Goal: Task Accomplishment & Management: Manage account settings

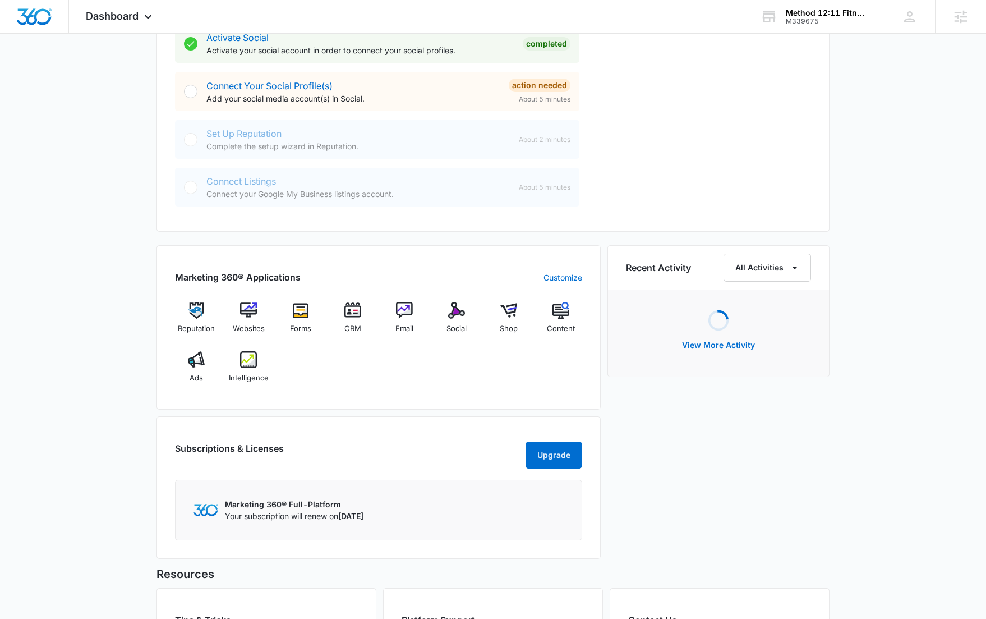
scroll to position [480, 0]
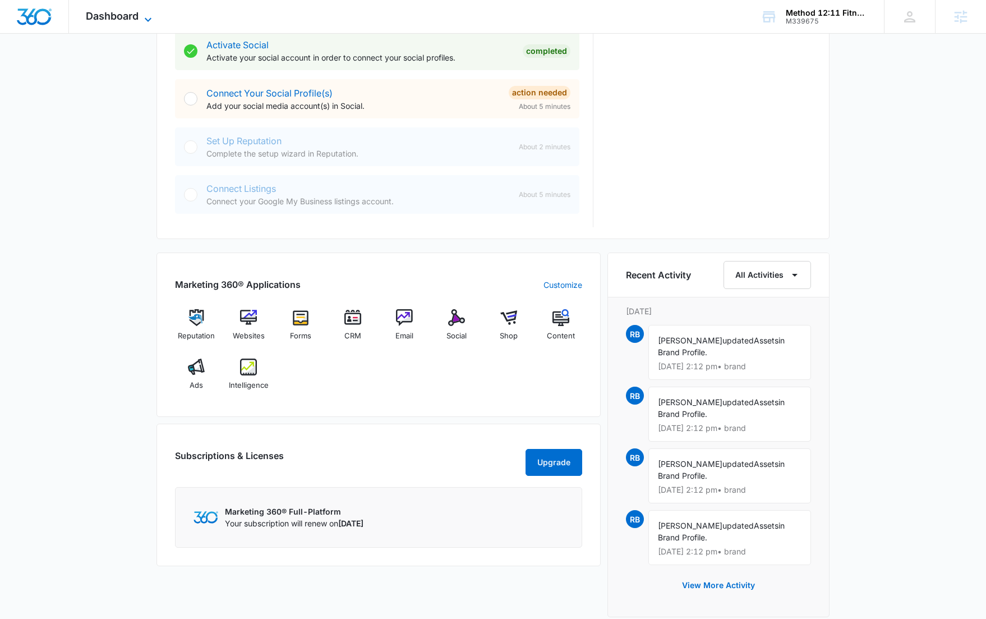
click at [108, 13] on span "Dashboard" at bounding box center [112, 16] width 53 height 12
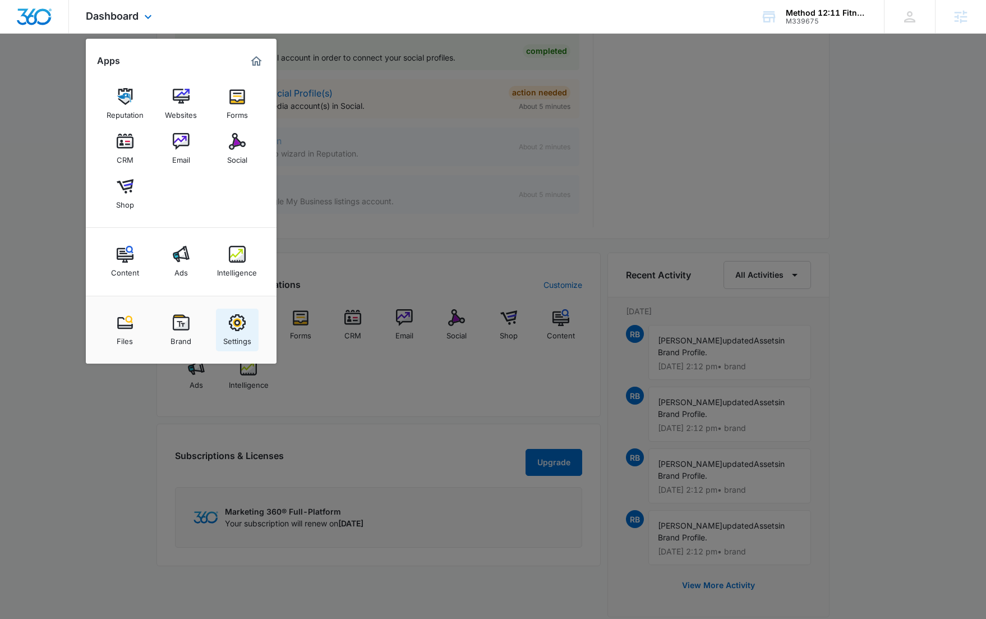
click at [243, 331] on div "Settings" at bounding box center [237, 338] width 28 height 15
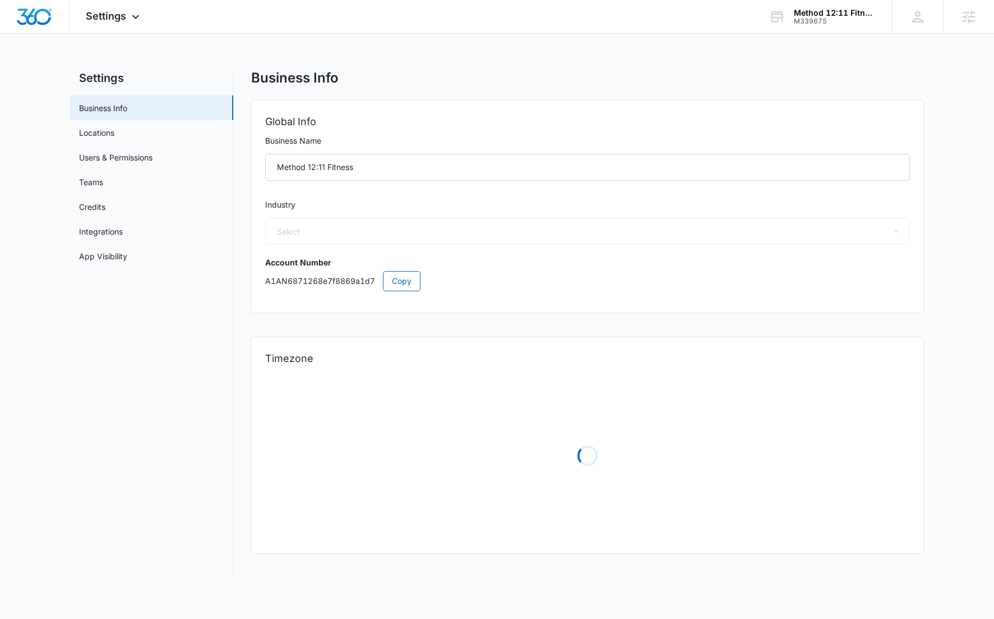
select select "36"
select select "US"
select select "America/Chicago"
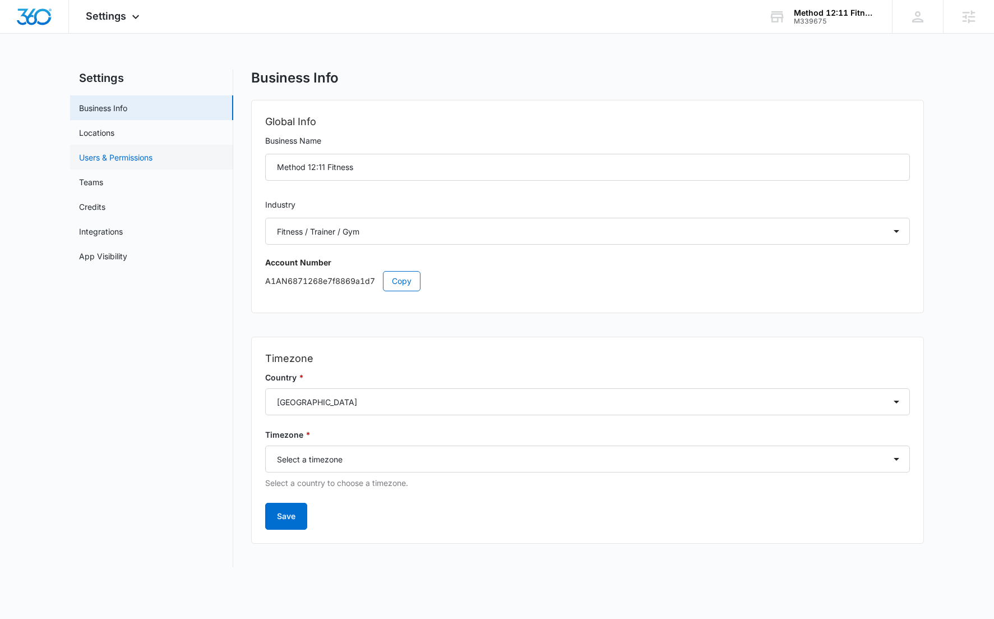
click at [123, 154] on link "Users & Permissions" at bounding box center [115, 157] width 73 height 12
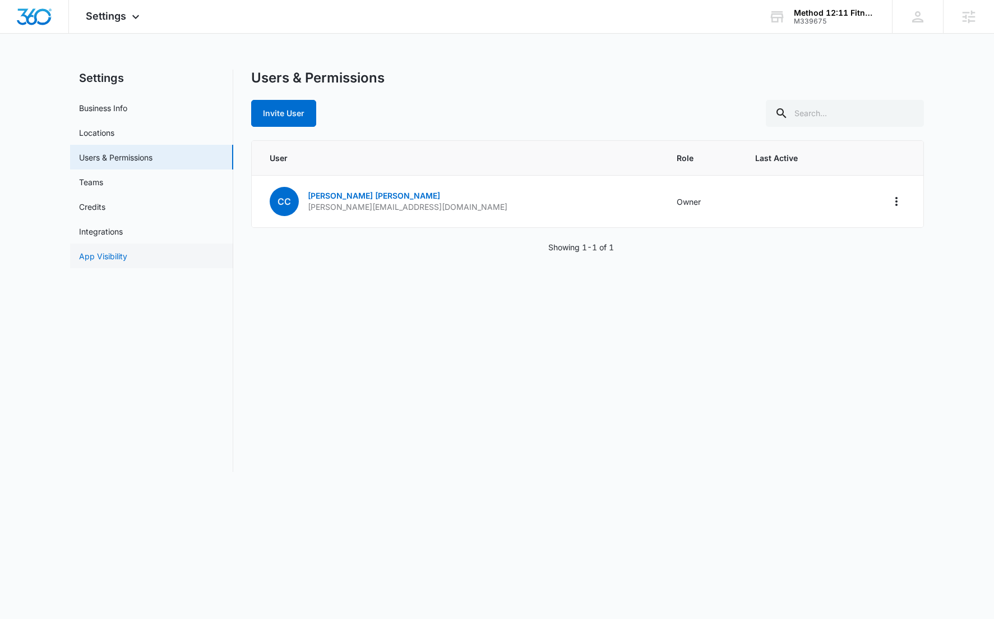
click at [114, 260] on link "App Visibility" at bounding box center [103, 256] width 48 height 12
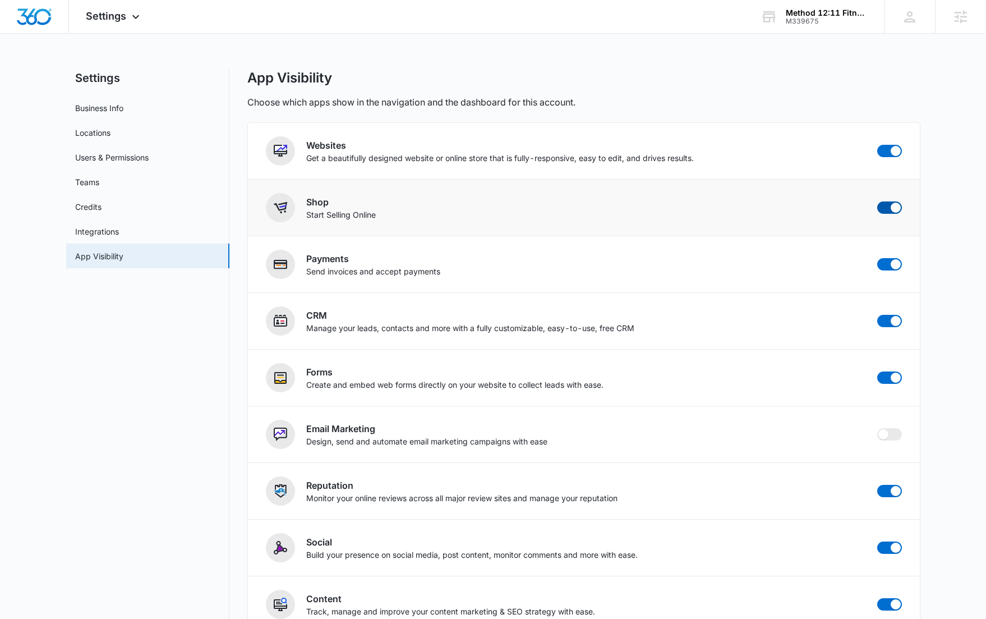
click at [888, 210] on span at bounding box center [889, 207] width 25 height 12
click at [877, 201] on input "checkbox" at bounding box center [877, 201] width 1 height 1
checkbox input "false"
click at [22, 16] on img "Dashboard" at bounding box center [34, 16] width 36 height 17
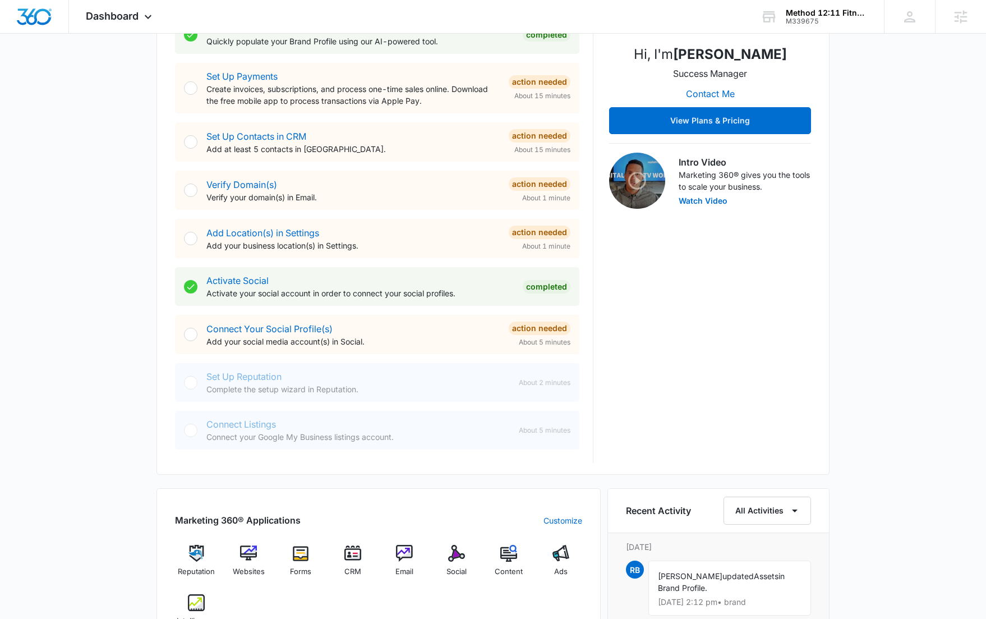
scroll to position [242, 0]
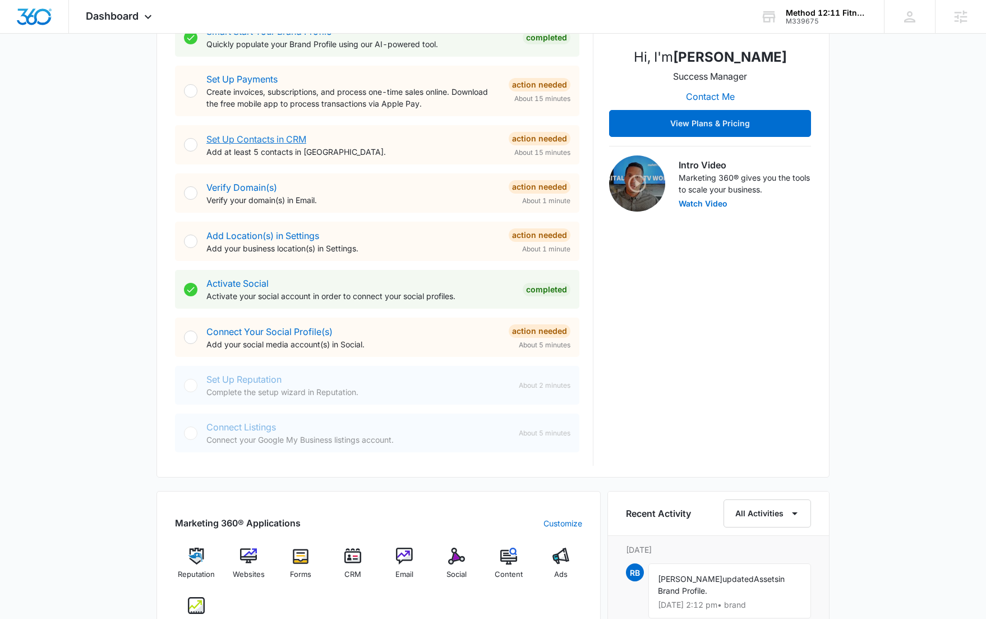
click at [255, 136] on link "Set Up Contacts in CRM" at bounding box center [256, 138] width 100 height 11
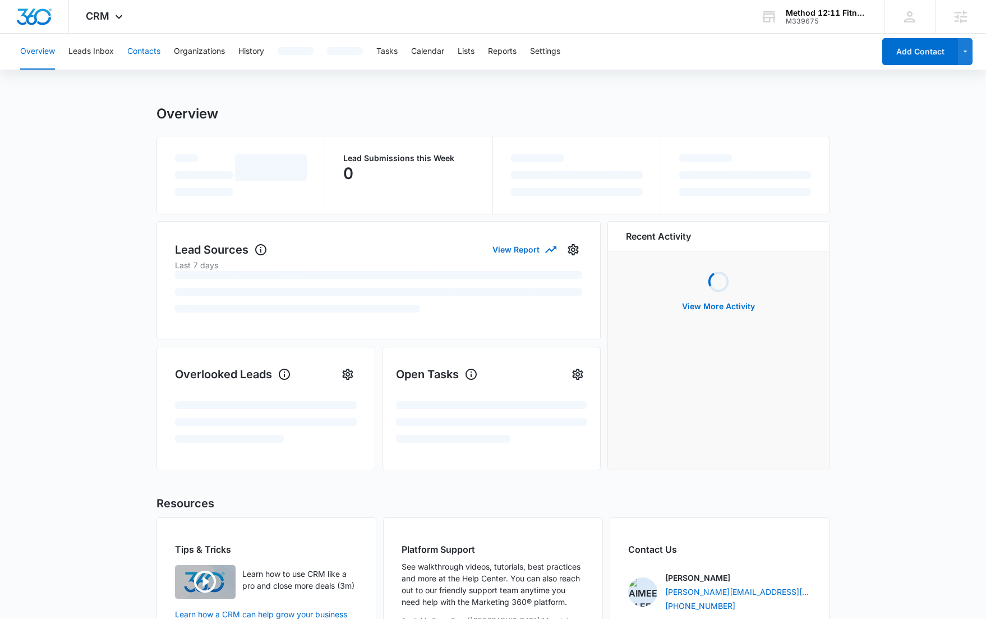
click at [137, 52] on button "Contacts" at bounding box center [143, 52] width 33 height 36
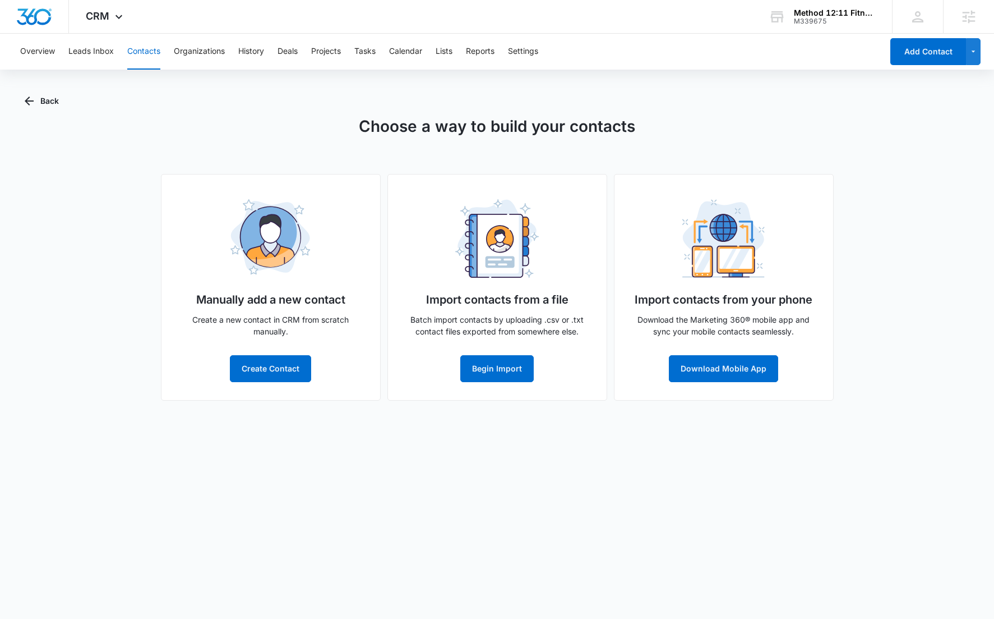
click at [156, 145] on div "Choose a way to build your contacts Manually add a new contact Create a new con…" at bounding box center [497, 257] width 944 height 286
click at [488, 361] on button "Begin Import" at bounding box center [496, 368] width 73 height 27
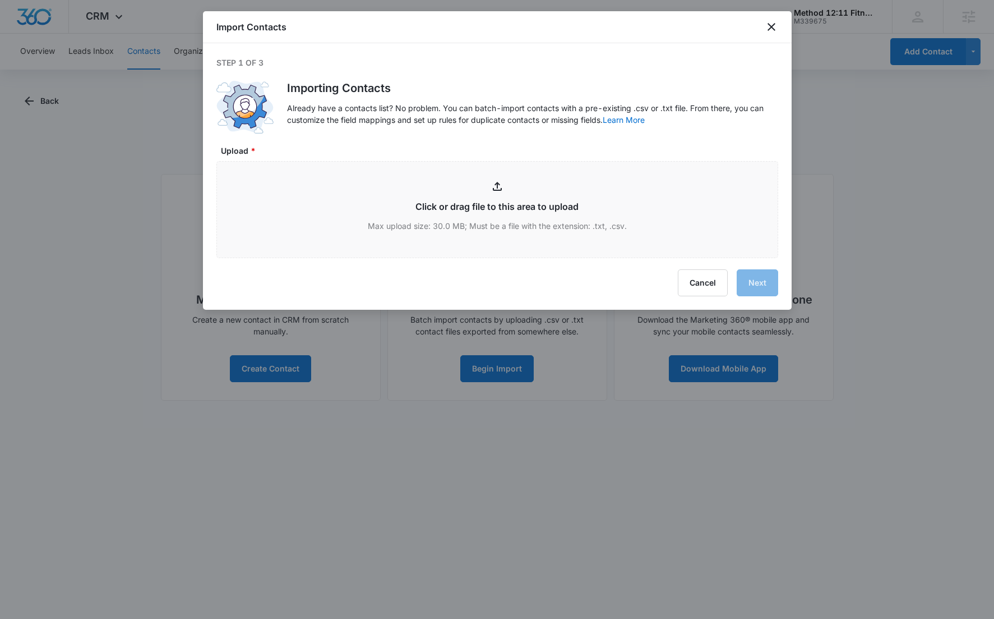
type input "C:\fakepath\Customer List 10.14.csv"
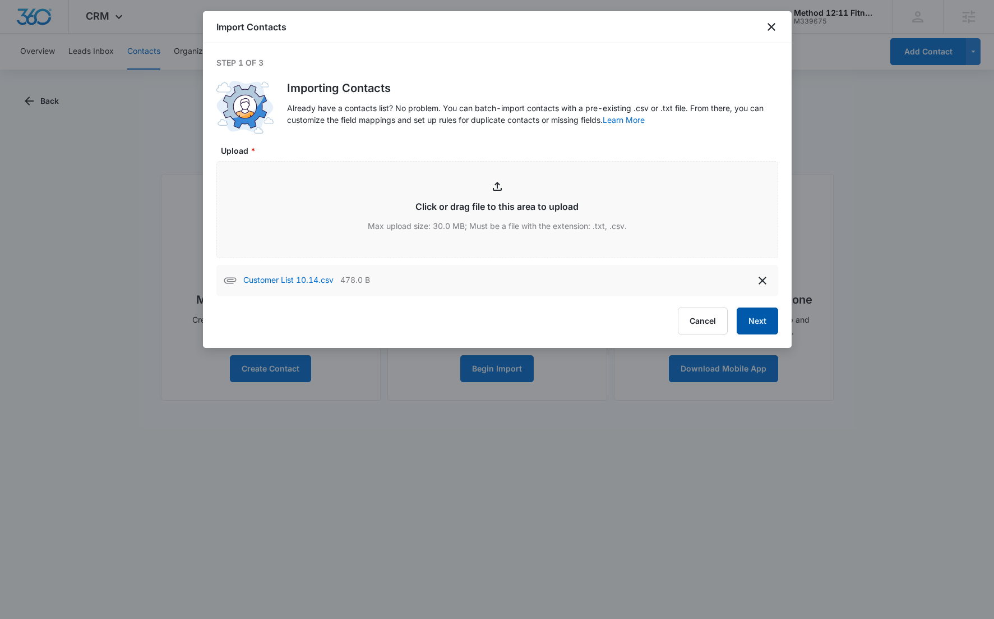
click at [774, 313] on button "Next" at bounding box center [758, 320] width 42 height 27
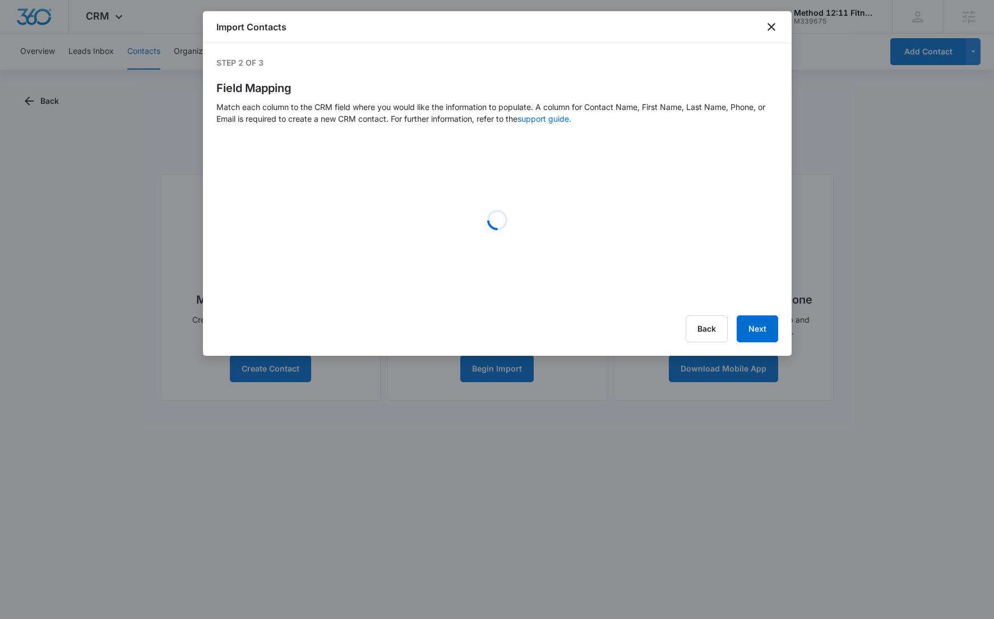
select select "79"
select select "185"
select select "184"
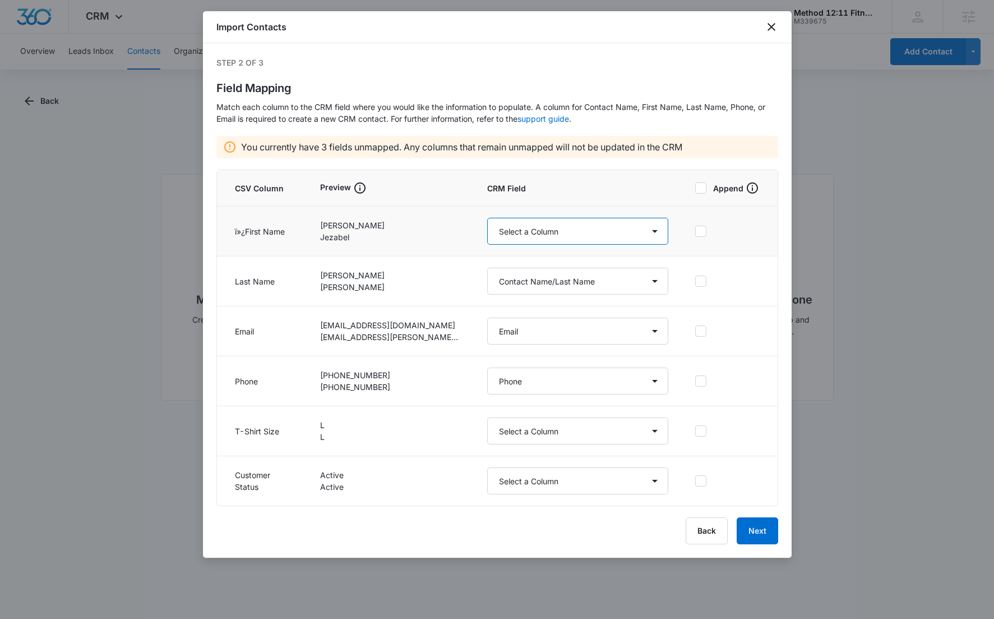
click at [577, 232] on select "Select a Column Address/City Address/Country Address/State Address/Street Addre…" at bounding box center [577, 231] width 181 height 27
select select "78"
click at [487, 218] on select "Select a Column Address/City Address/Country Address/State Address/Street Addre…" at bounding box center [577, 231] width 181 height 27
click at [522, 285] on select "Select a Column Address/City Address/Country Address/State Address/Street Addre…" at bounding box center [577, 281] width 181 height 27
click at [487, 268] on select "Select a Column Address/City Address/Country Address/State Address/Street Addre…" at bounding box center [577, 281] width 181 height 27
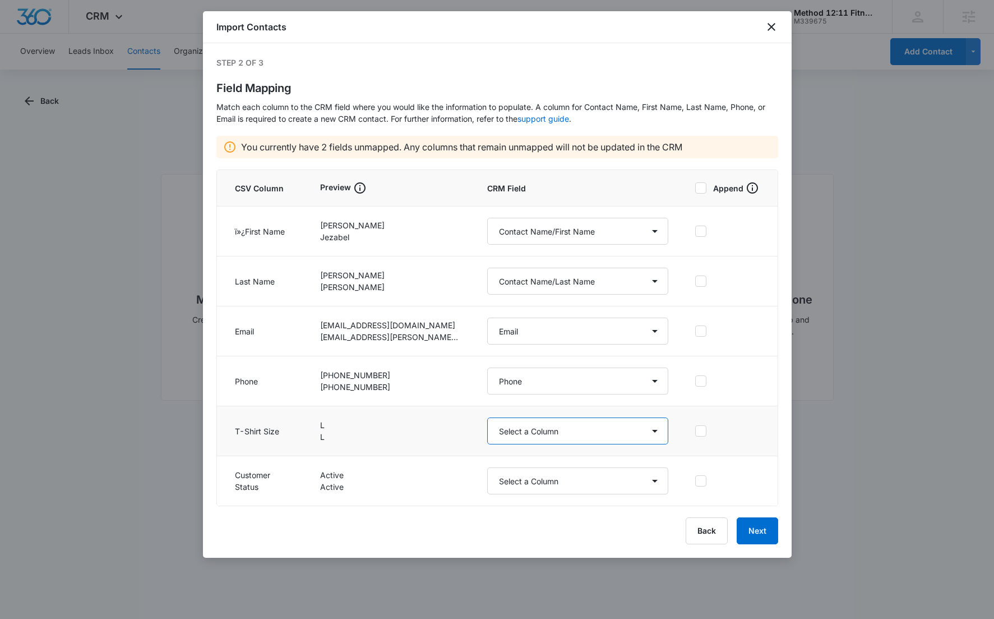
click at [497, 437] on select "Select a Column Address/City Address/Country Address/State Address/Street Addre…" at bounding box center [577, 430] width 181 height 27
click at [524, 487] on select "Select a Column Address/City Address/Country Address/State Address/Street Addre…" at bounding box center [577, 480] width 181 height 27
select select "status"
click at [487, 467] on select "Select a Column Address/City Address/Country Address/State Address/Street Addre…" at bounding box center [577, 480] width 181 height 27
click at [380, 527] on div "Back Next" at bounding box center [497, 530] width 562 height 27
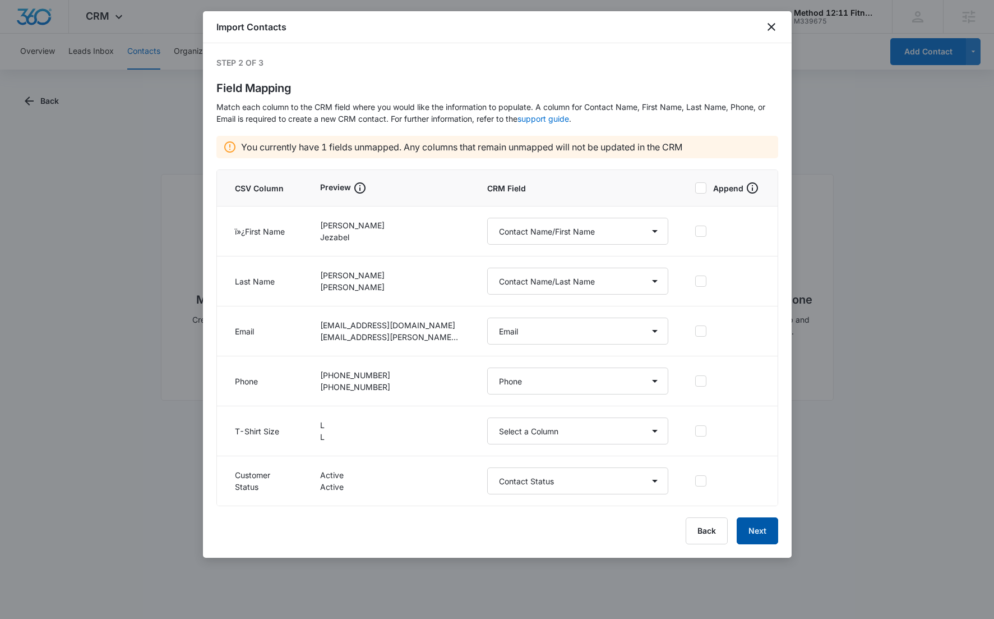
click at [759, 532] on button "Next" at bounding box center [758, 530] width 42 height 27
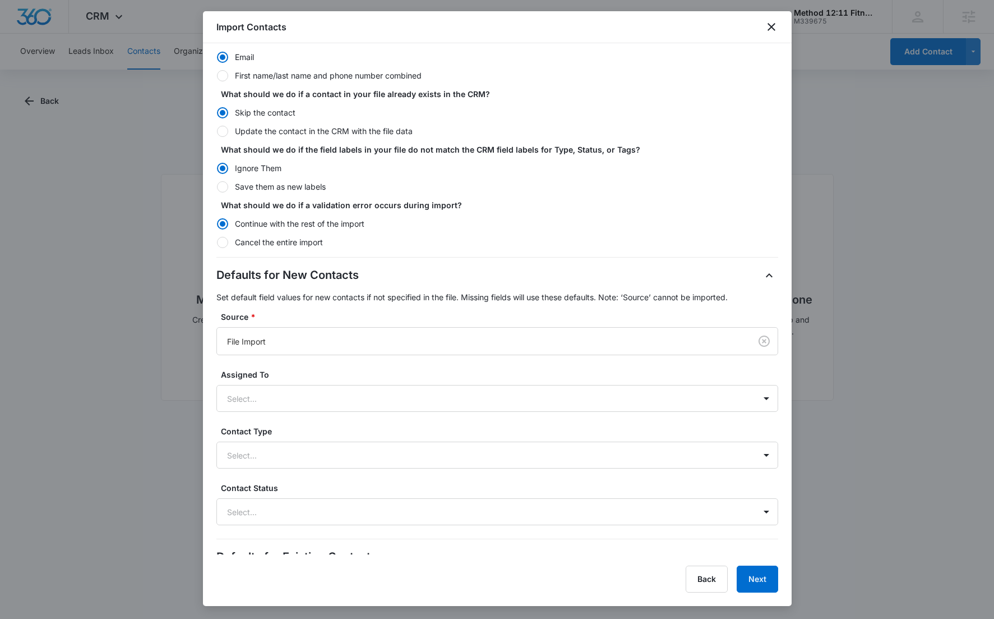
scroll to position [140, 0]
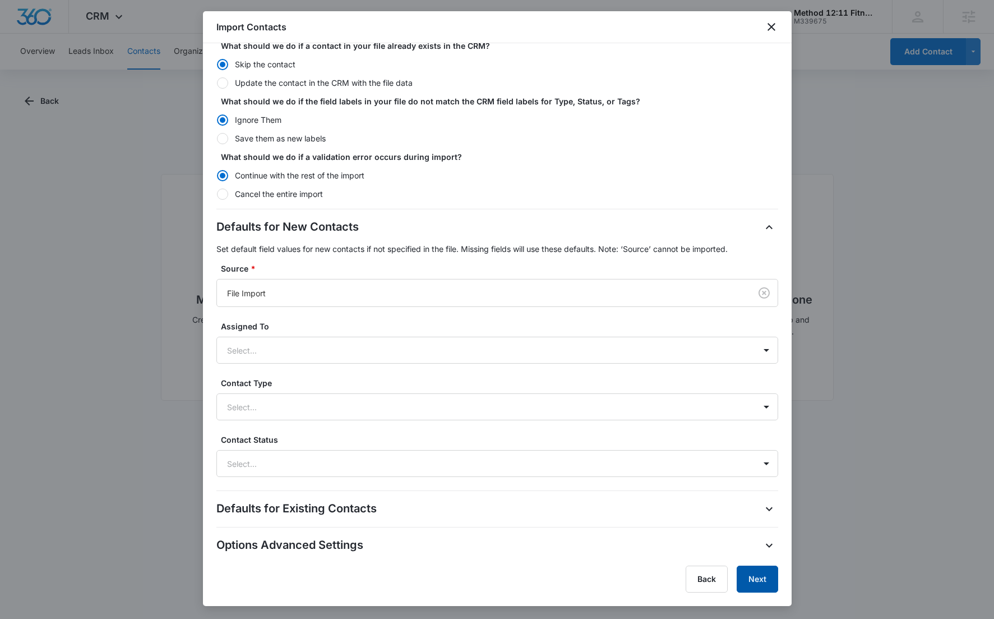
click at [762, 581] on button "Next" at bounding box center [758, 578] width 42 height 27
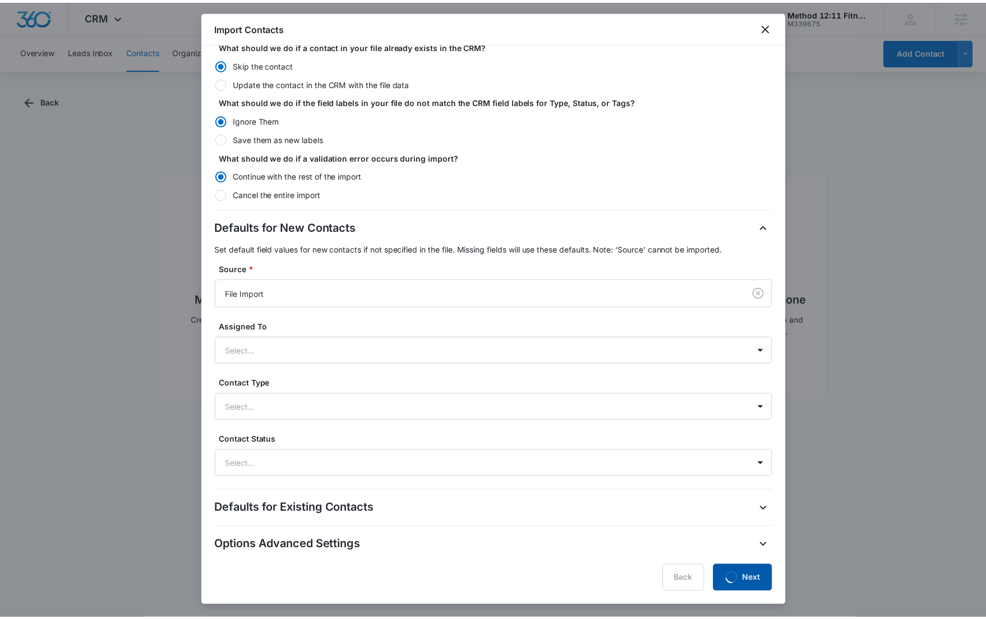
scroll to position [0, 0]
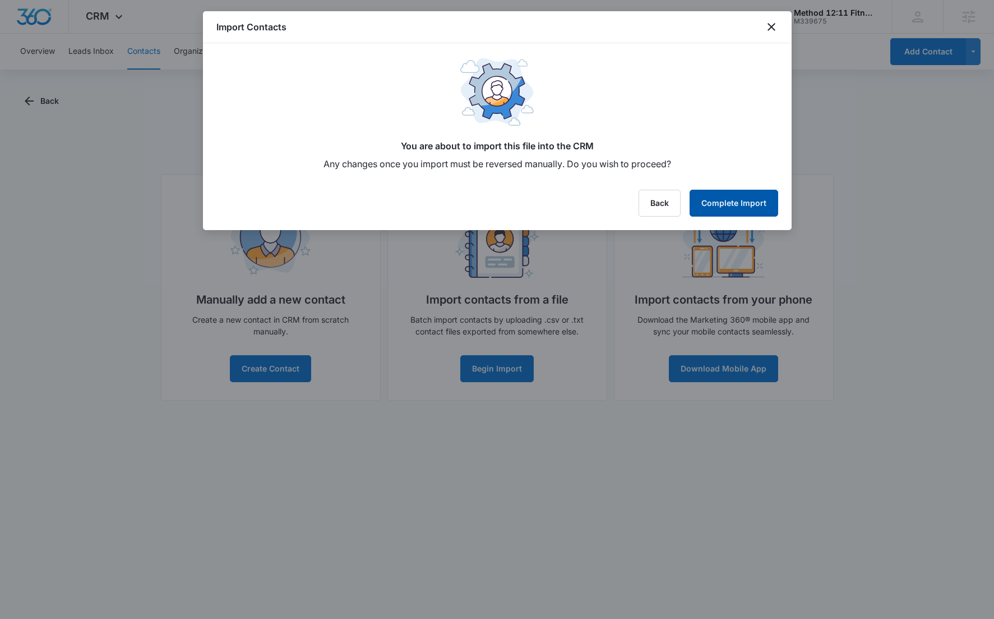
click at [735, 201] on button "Complete Import" at bounding box center [734, 203] width 89 height 27
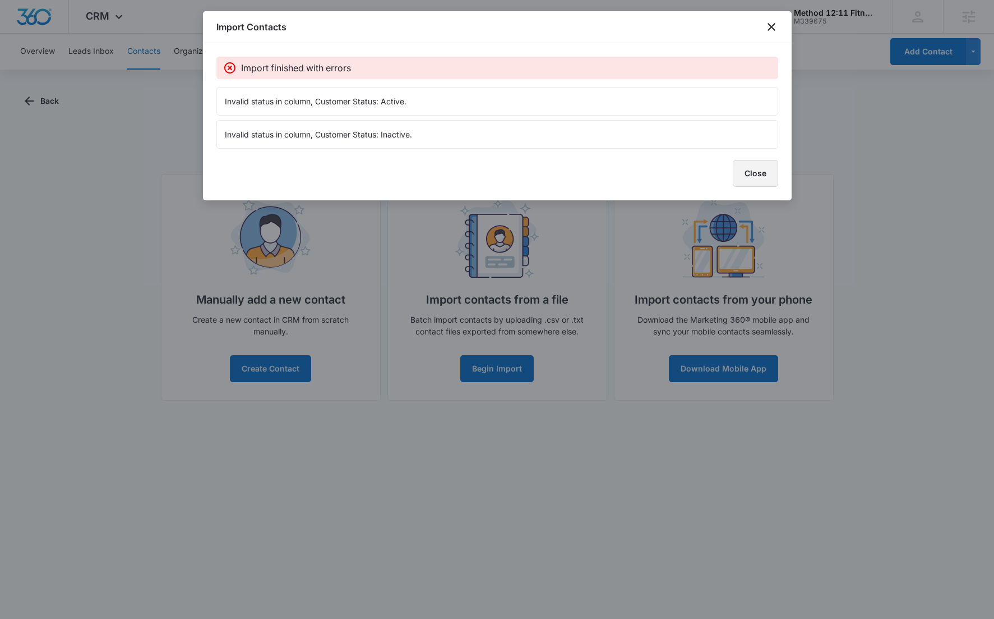
click at [758, 166] on button "Close" at bounding box center [755, 173] width 45 height 27
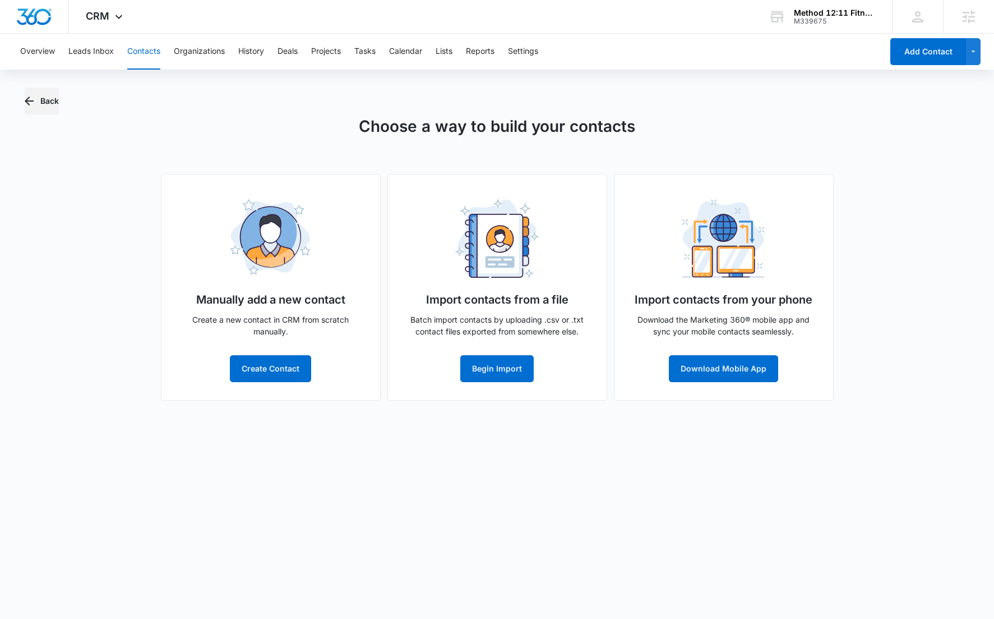
click at [50, 102] on button "Back" at bounding box center [42, 100] width 34 height 27
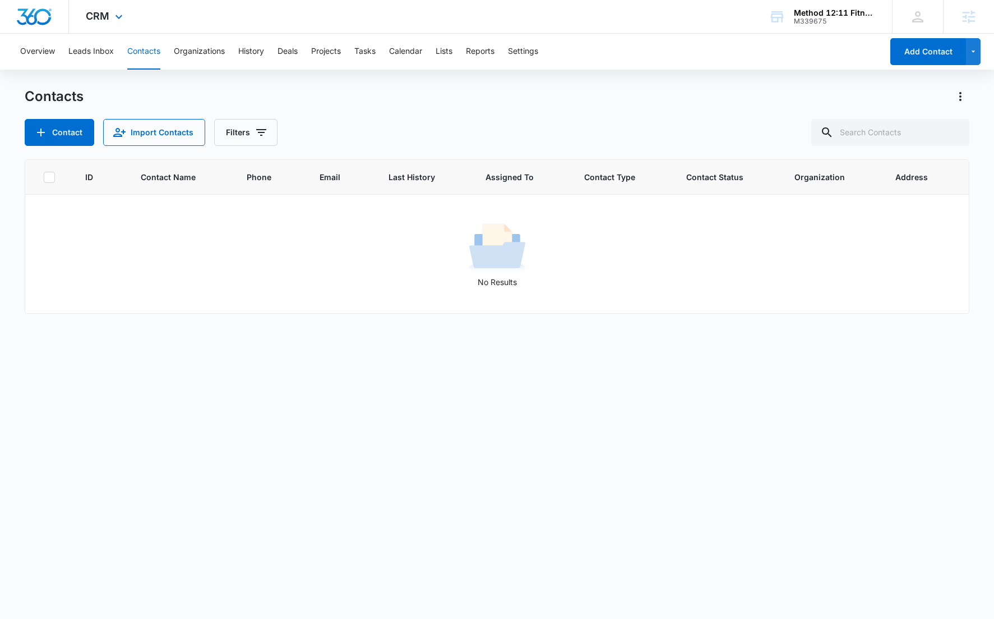
click at [38, 24] on img "Dashboard" at bounding box center [34, 16] width 36 height 17
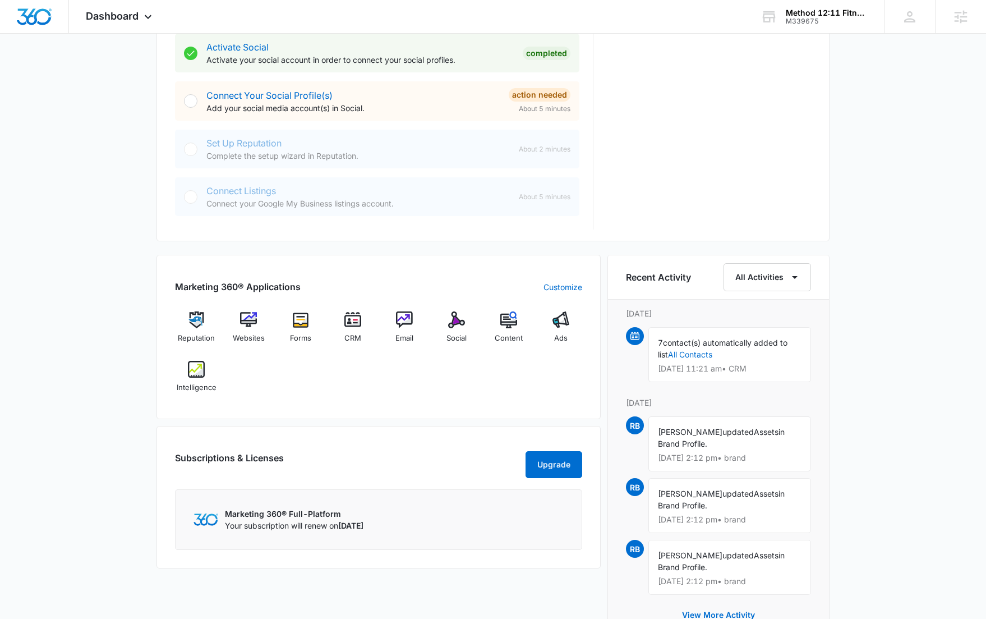
scroll to position [720, 0]
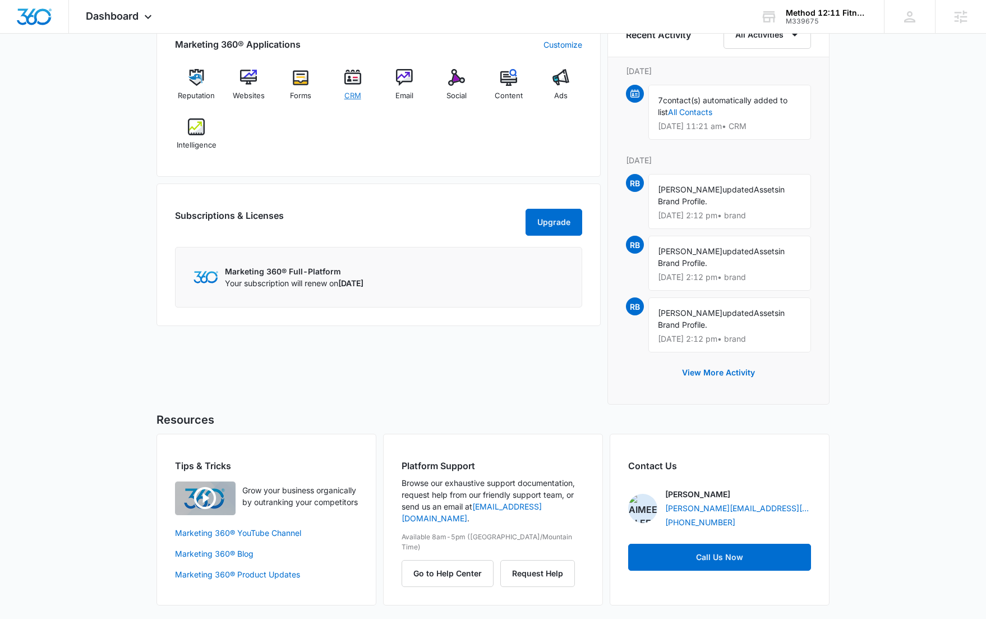
click at [349, 84] on img at bounding box center [352, 77] width 17 height 17
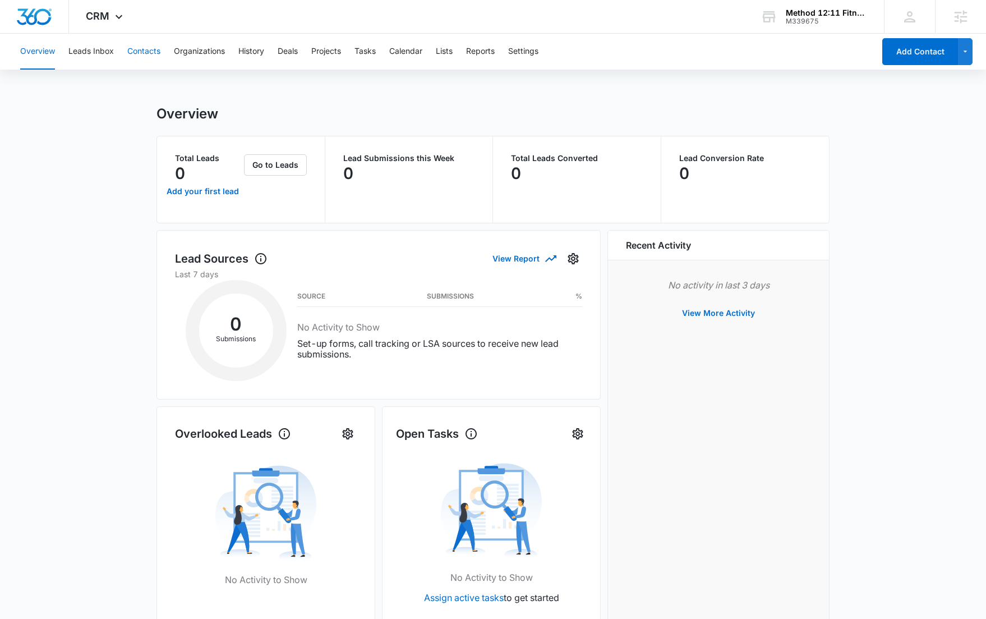
click at [136, 49] on button "Contacts" at bounding box center [143, 52] width 33 height 36
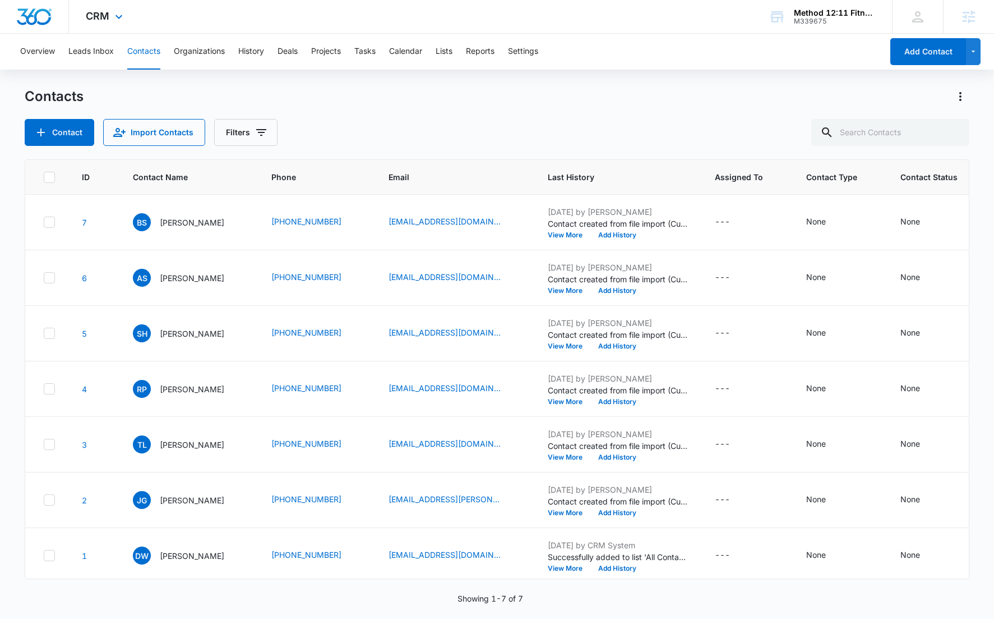
click at [15, 12] on div at bounding box center [34, 16] width 69 height 33
click at [20, 16] on img "Dashboard" at bounding box center [34, 16] width 36 height 17
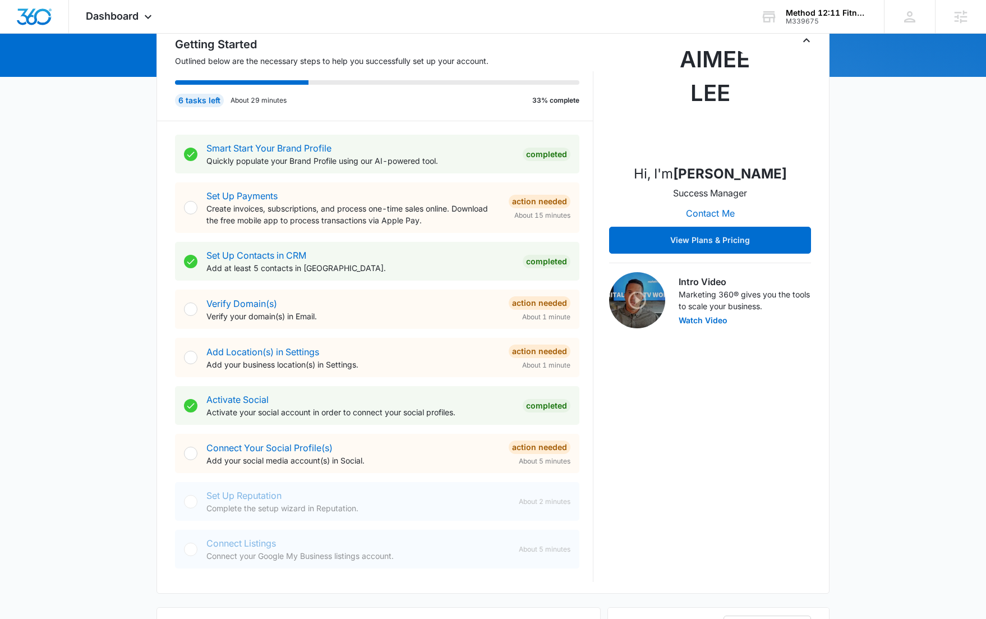
scroll to position [114, 0]
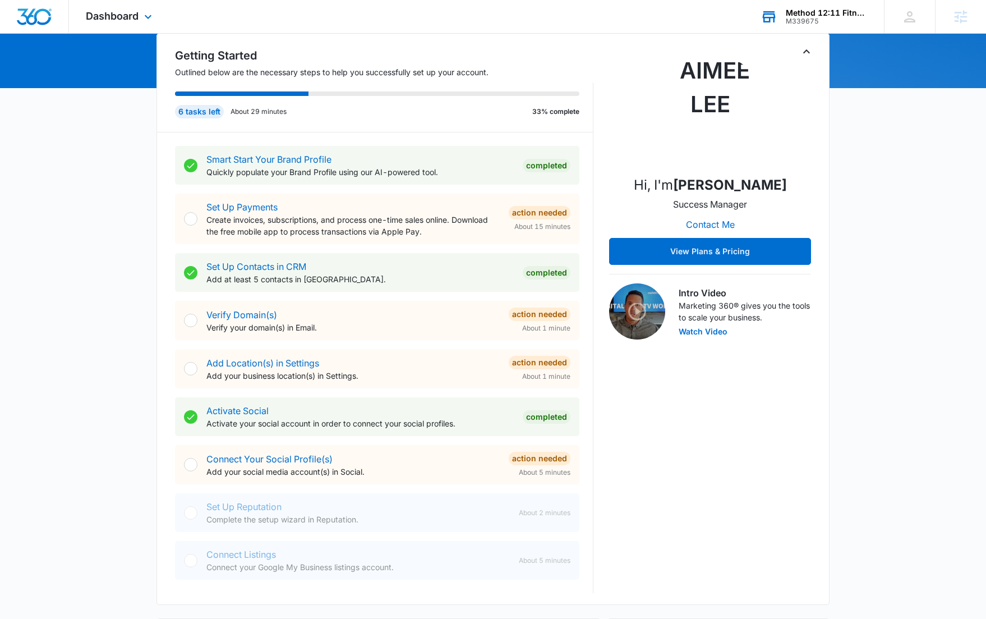
click at [843, 24] on div "M339675" at bounding box center [827, 21] width 82 height 8
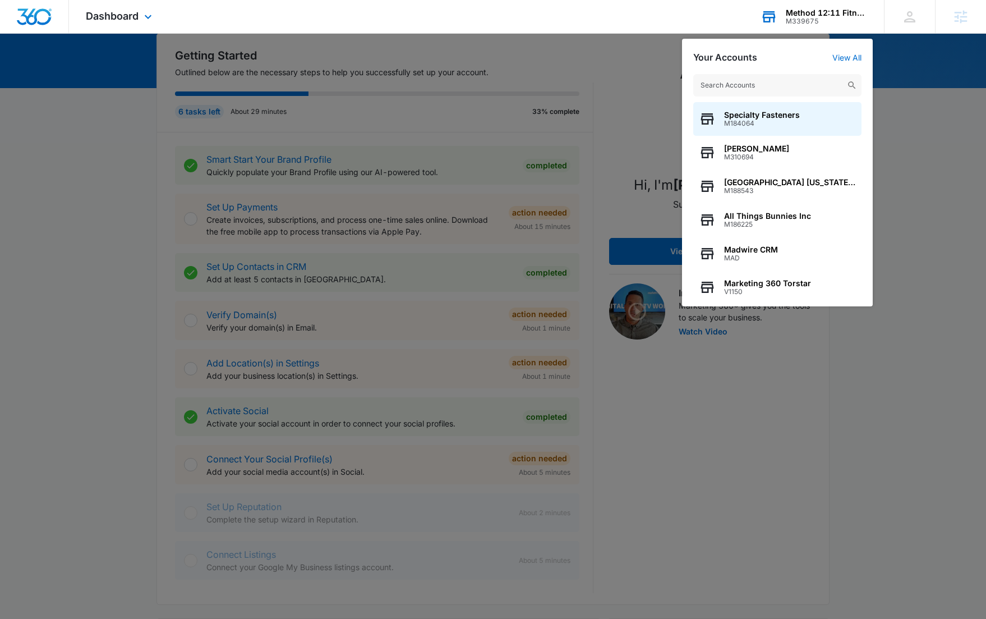
click at [791, 94] on input "text" at bounding box center [777, 85] width 168 height 22
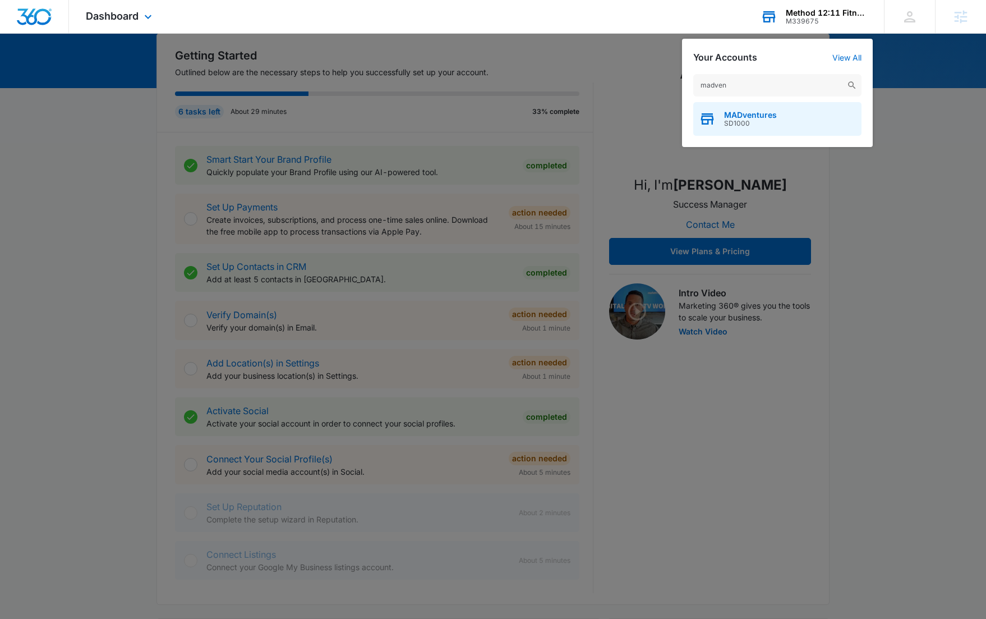
type input "madven"
click at [790, 125] on div "MADventures SD1000" at bounding box center [777, 119] width 168 height 34
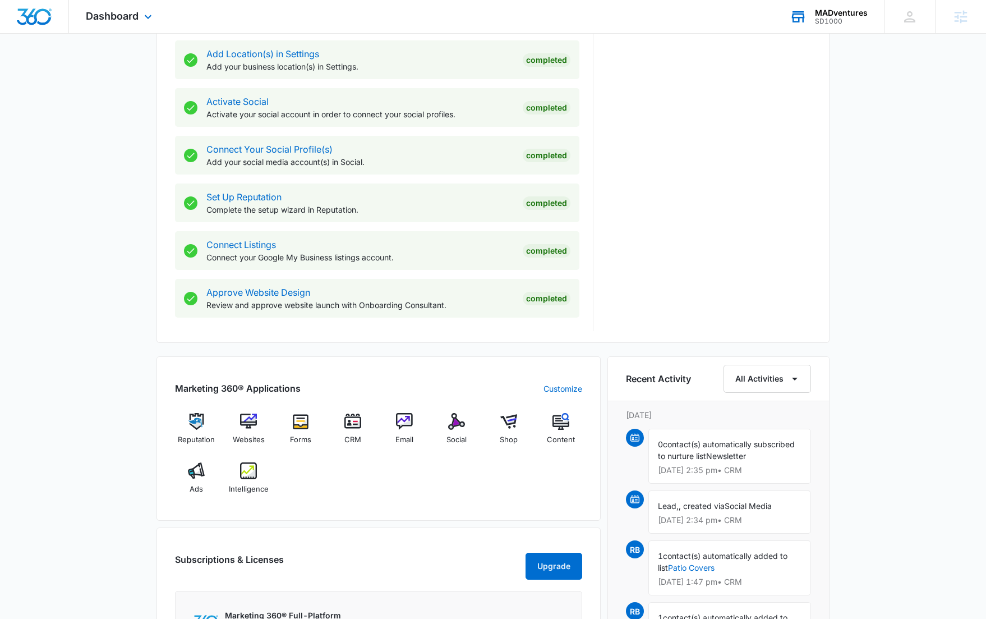
scroll to position [497, 0]
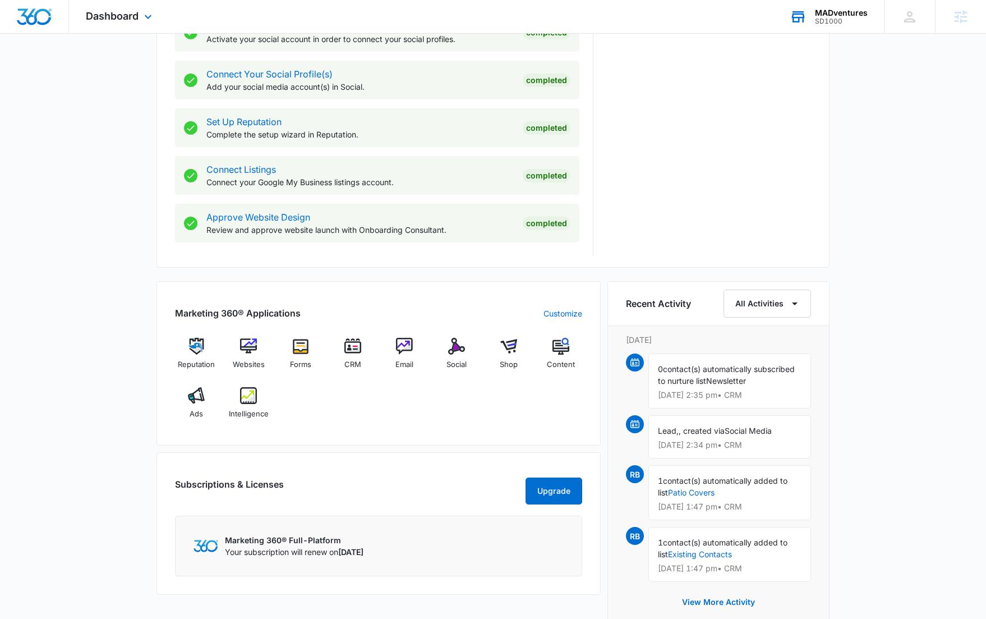
click at [66, 264] on div "Today is Tuesday, October 14th Good morning, Rachel! Contacts You have 469 cont…" at bounding box center [493, 199] width 986 height 1298
click at [68, 267] on div "Today is Tuesday, October 14th Good morning, Rachel! Contacts You have 469 cont…" at bounding box center [493, 199] width 986 height 1298
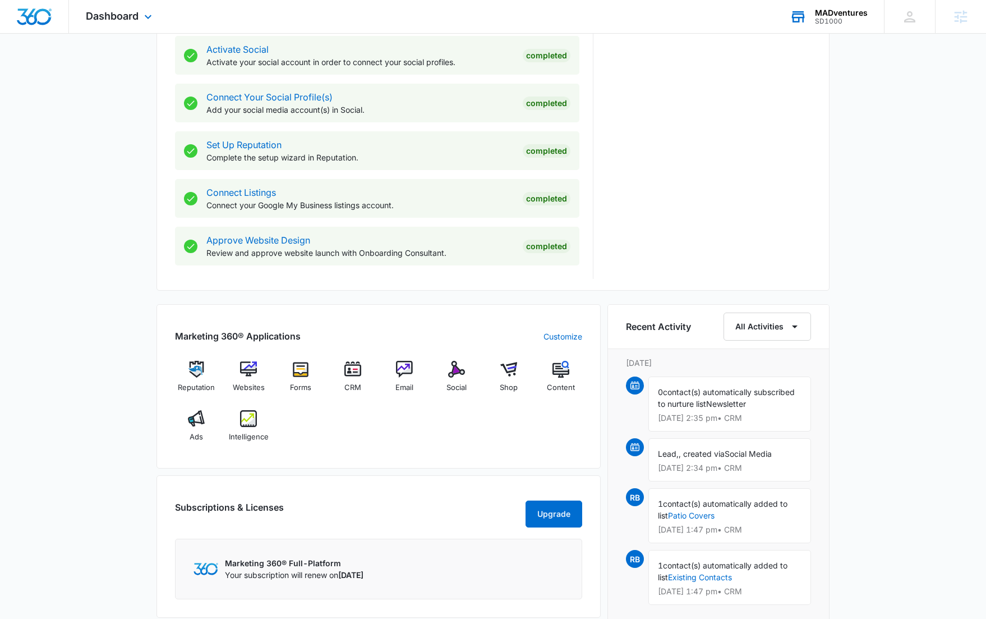
scroll to position [564, 0]
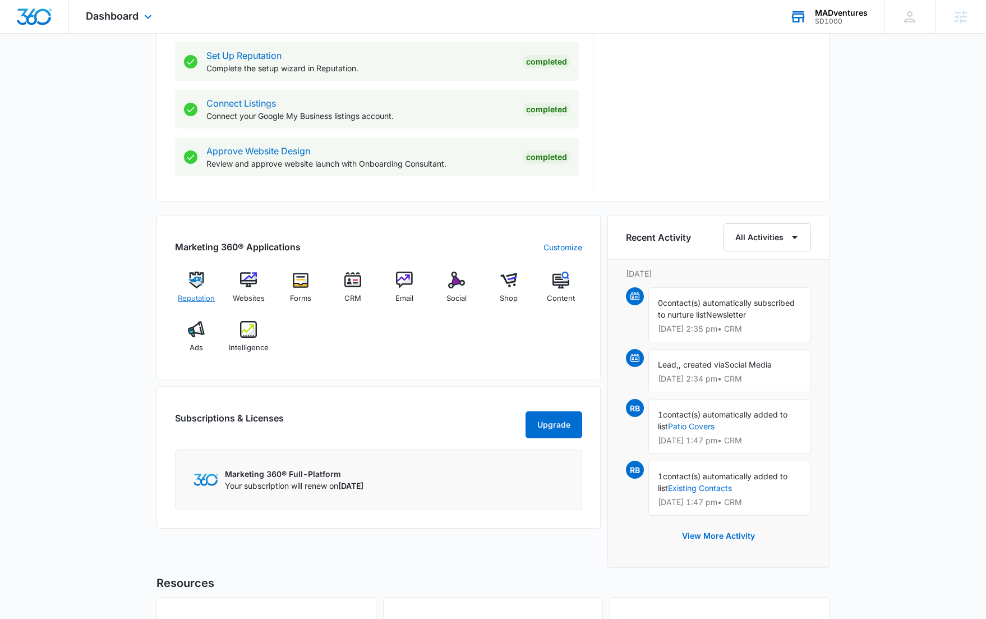
click at [199, 278] on img at bounding box center [196, 279] width 17 height 17
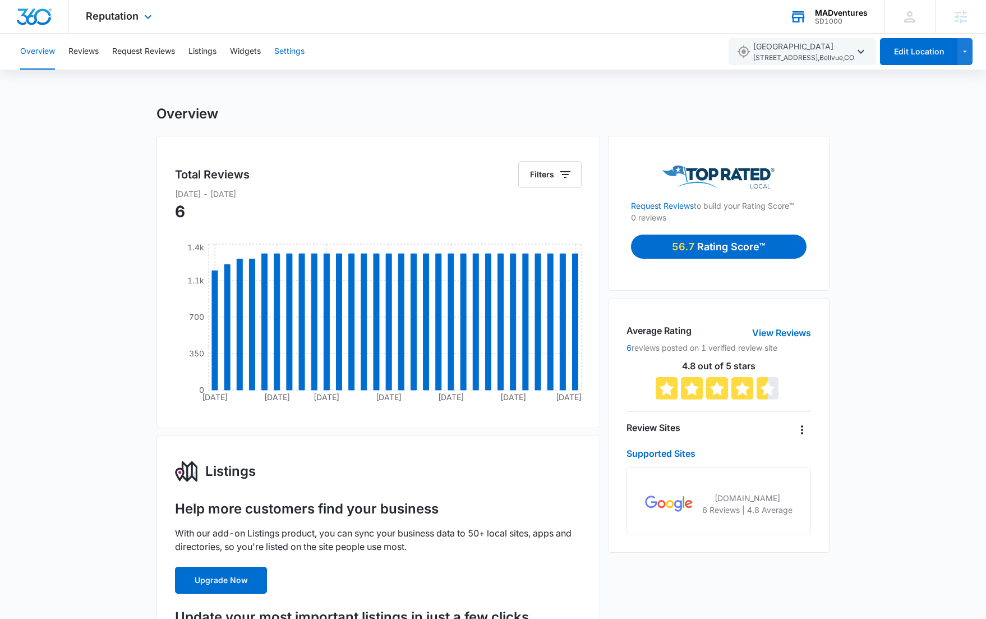
click at [295, 59] on button "Settings" at bounding box center [289, 52] width 30 height 36
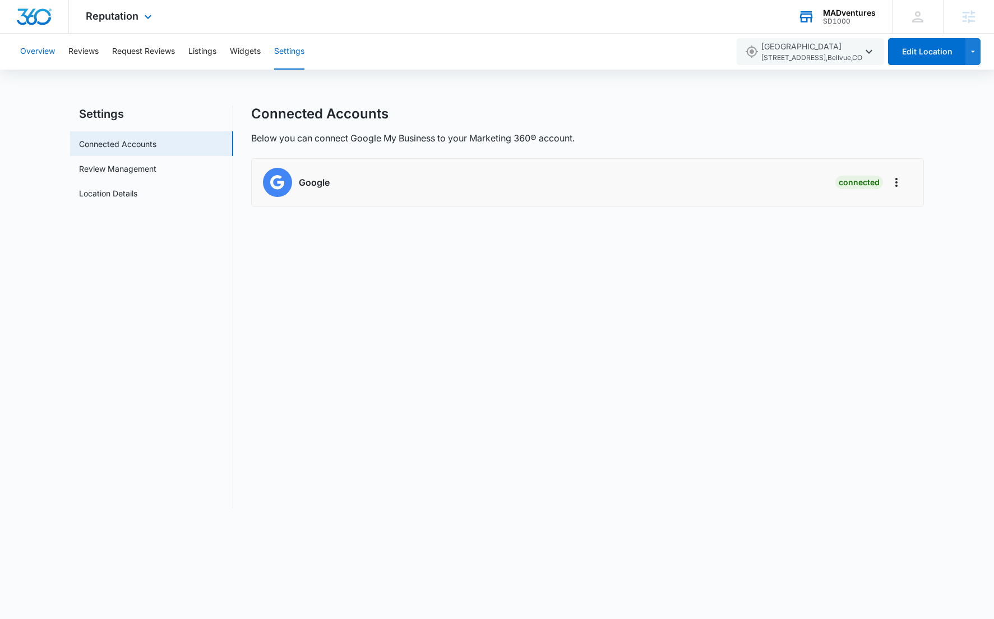
click at [42, 52] on button "Overview" at bounding box center [37, 52] width 35 height 36
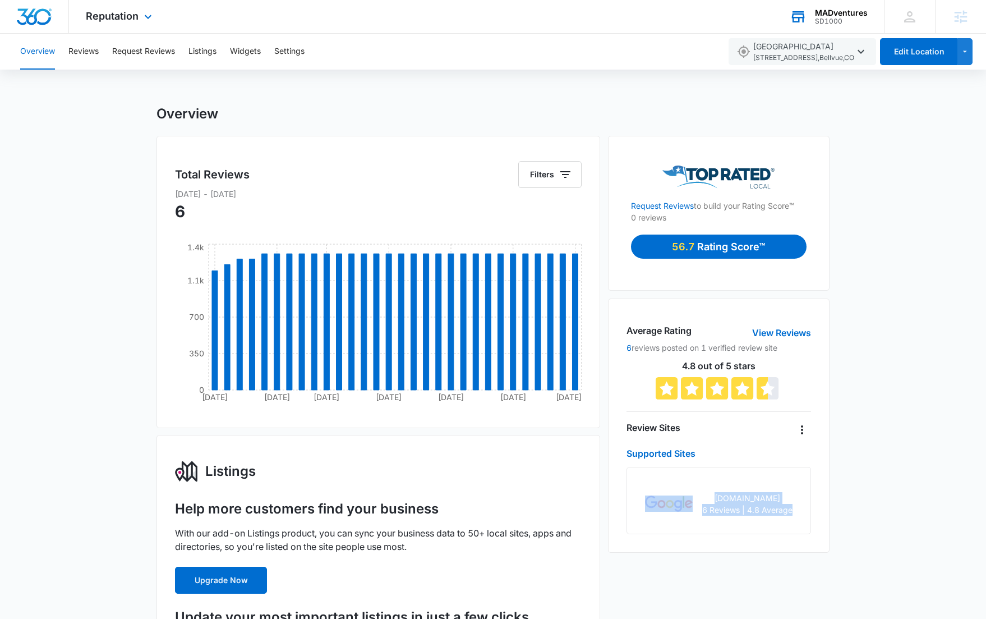
drag, startPoint x: 642, startPoint y: 485, endPoint x: 814, endPoint y: 528, distance: 177.5
click at [814, 528] on div "Average Rating View Reviews 6 reviews posted on 1 verified review site 4.8 out …" at bounding box center [719, 425] width 222 height 254
click at [808, 522] on div "google.com 6 Reviews | 4.8 Average" at bounding box center [718, 500] width 185 height 67
drag, startPoint x: 661, startPoint y: 162, endPoint x: 802, endPoint y: 204, distance: 146.9
click at [802, 204] on div "Request Reviews to build your Rating Score™ 0 reviews 56.7 Rating Score™" at bounding box center [719, 213] width 222 height 155
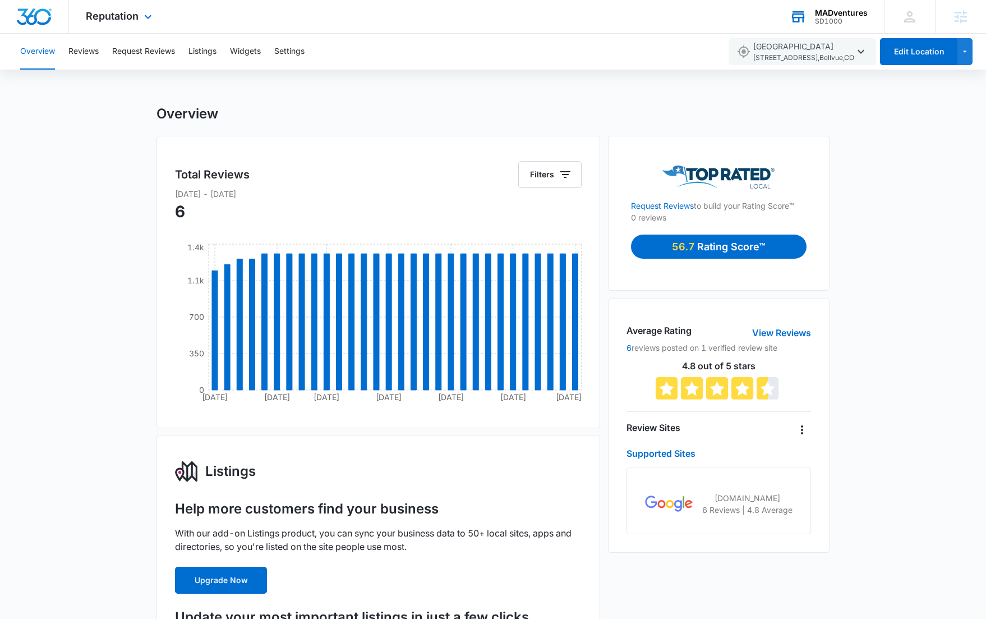
click at [798, 189] on p "Request Reviews to build your Rating Score™" at bounding box center [719, 199] width 176 height 23
click at [135, 22] on div "Reputation Apps Reputation Websites Forms CRM Email Social Shop Content Ads Int…" at bounding box center [120, 16] width 103 height 33
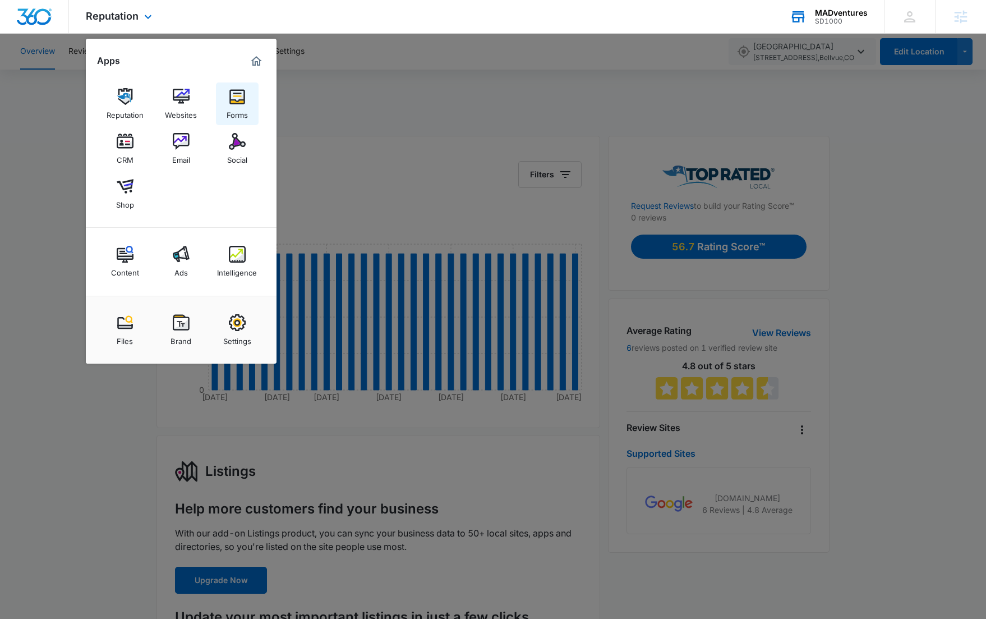
click at [229, 109] on div "Forms" at bounding box center [237, 112] width 21 height 15
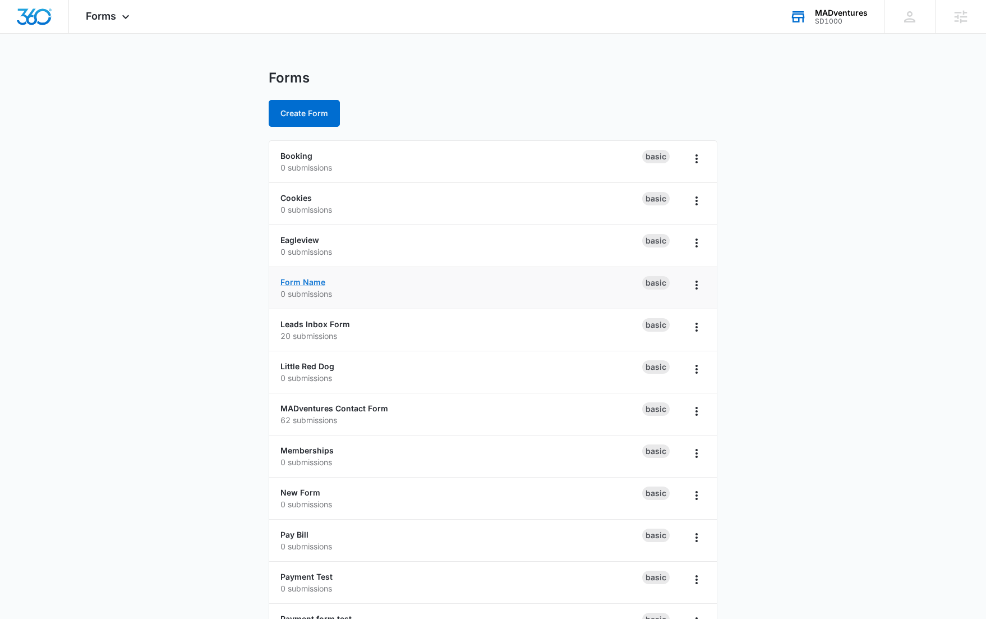
click at [315, 282] on link "Form Name" at bounding box center [302, 282] width 45 height 10
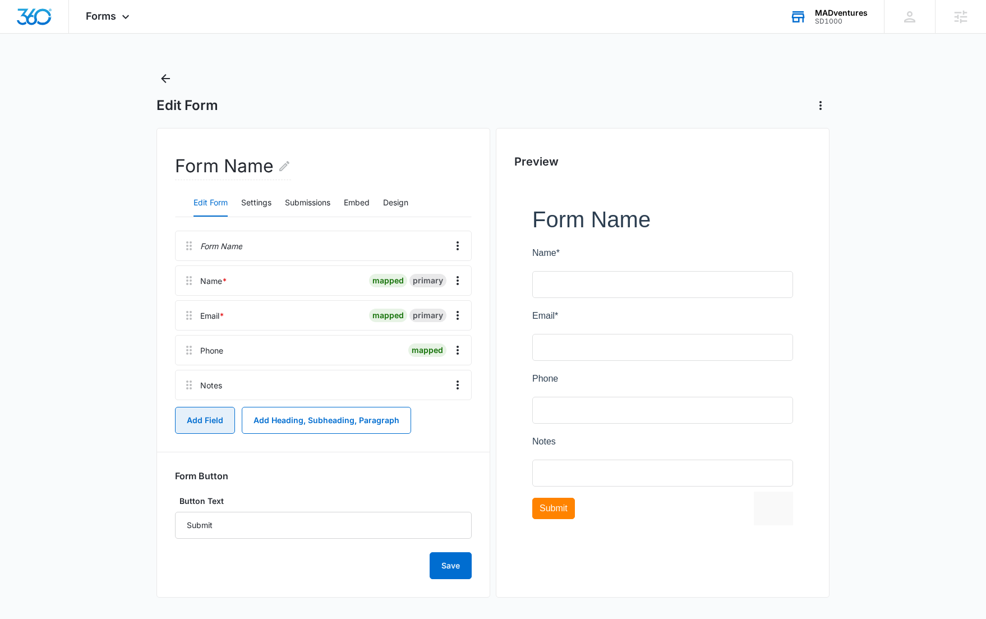
click at [196, 422] on button "Add Field" at bounding box center [205, 420] width 60 height 27
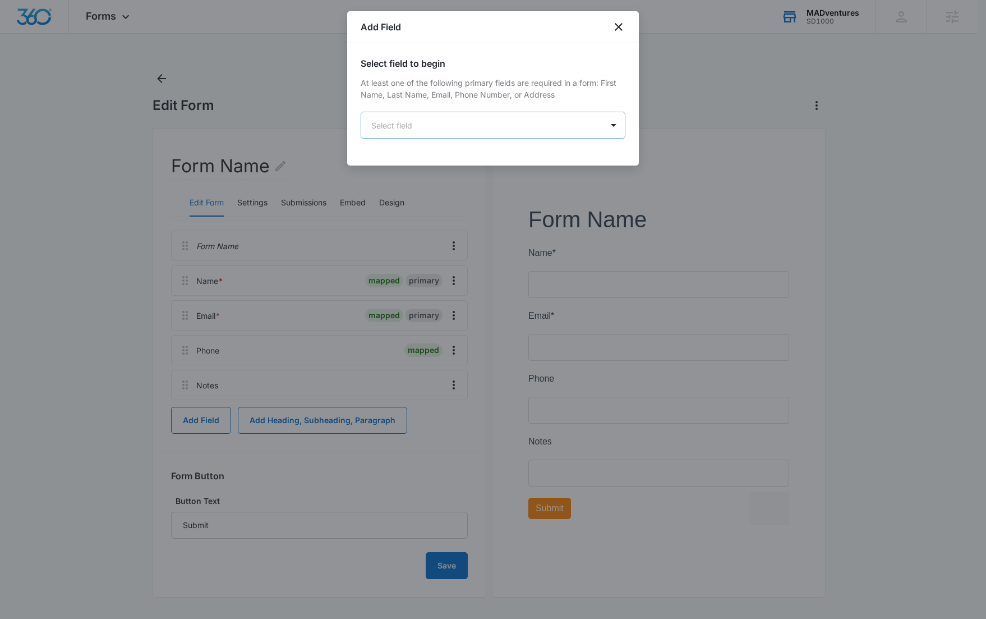
click at [593, 124] on body "Forms Apps Reputation Websites Forms CRM Email Social Shop Content Ads Intellig…" at bounding box center [493, 310] width 986 height 620
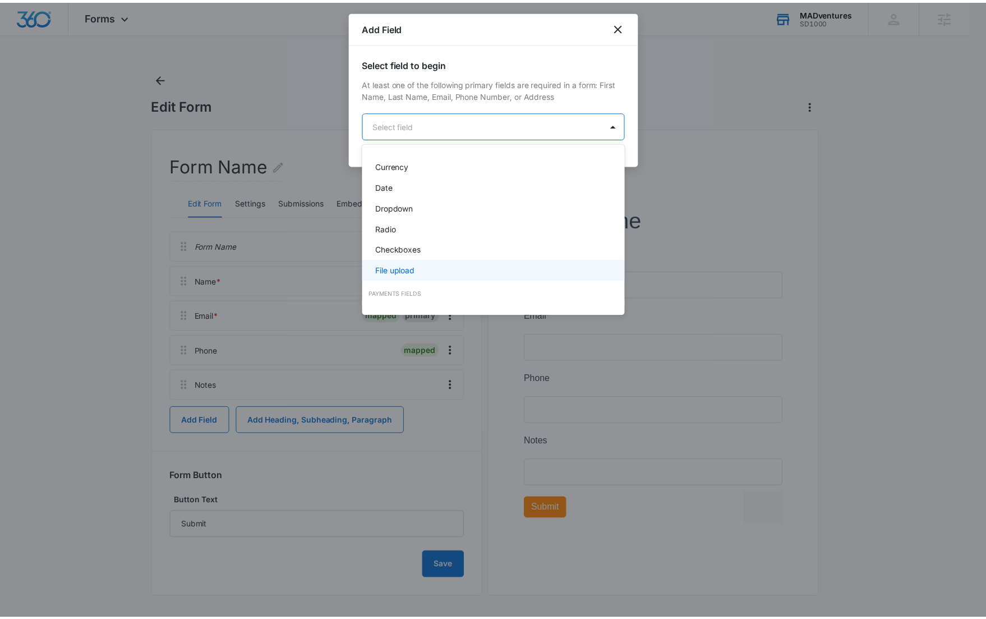
scroll to position [240, 0]
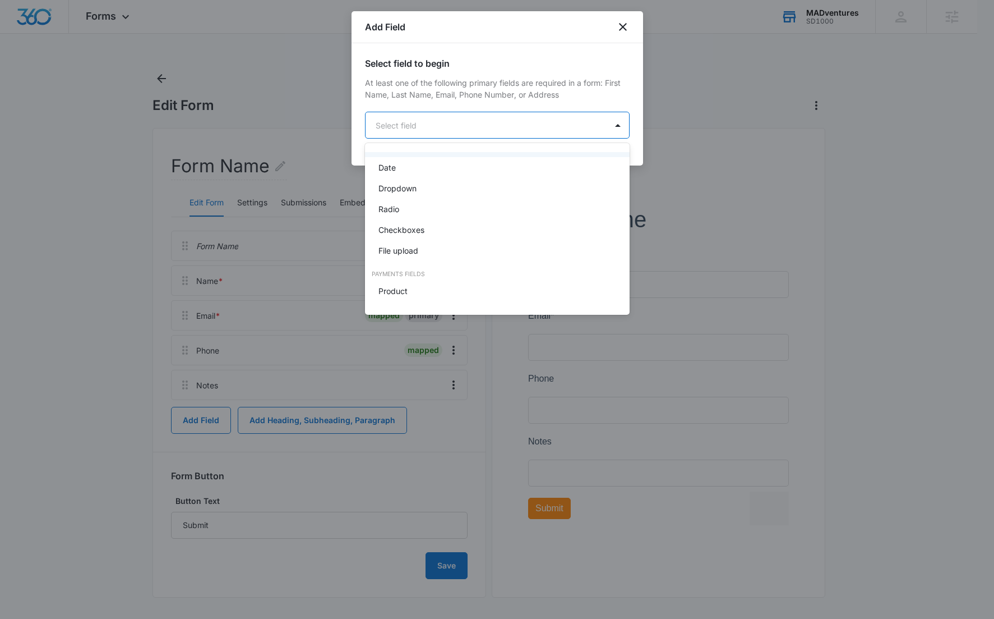
click at [622, 33] on div at bounding box center [497, 309] width 994 height 619
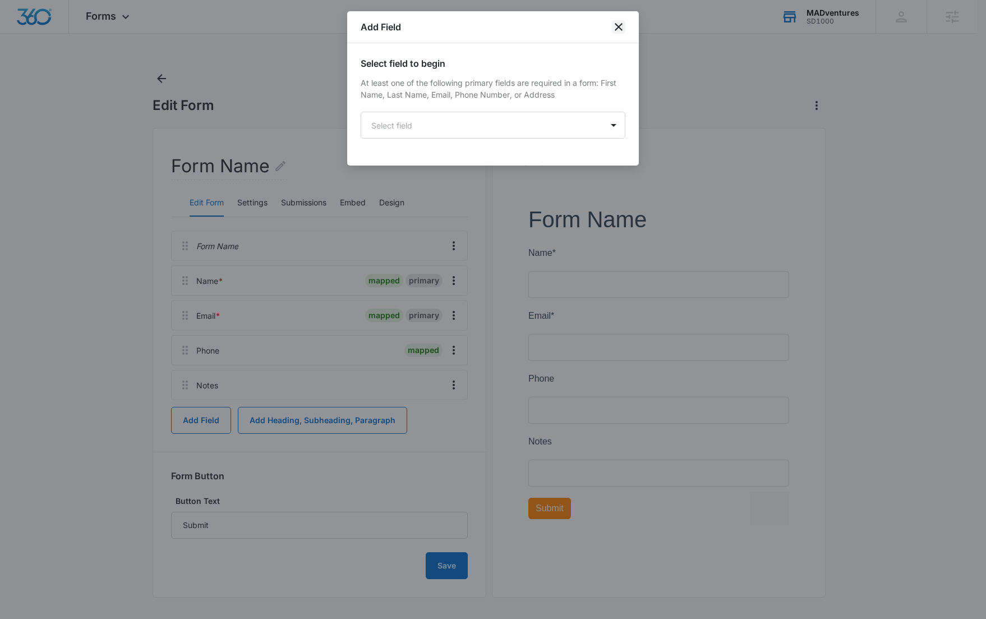
click at [622, 33] on icon "close" at bounding box center [618, 26] width 13 height 13
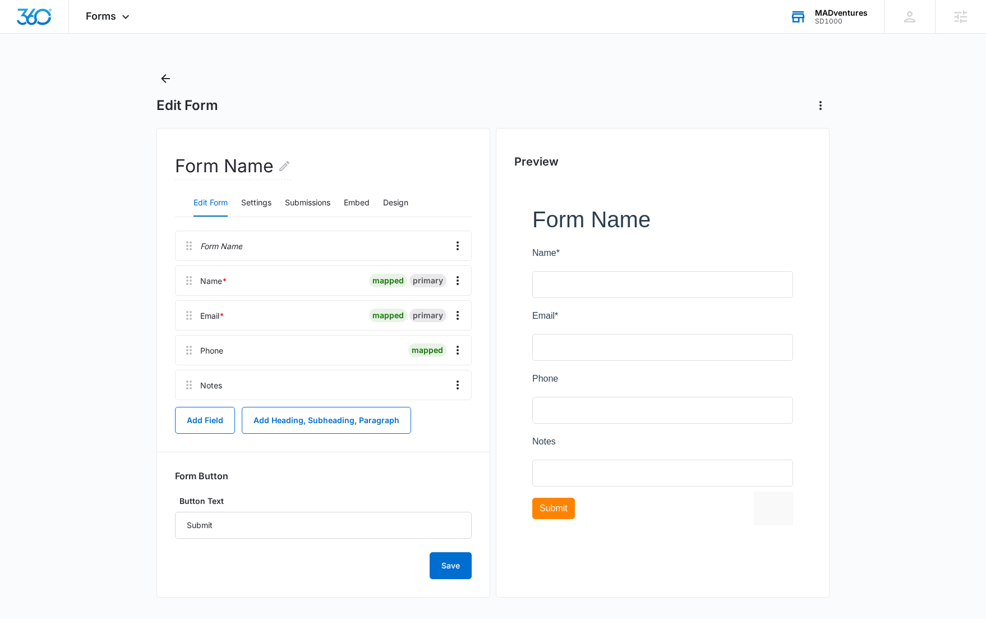
click at [899, 243] on main "Edit Form Form Name Edit Form Settings Submissions Embed Design Form Name Name …" at bounding box center [493, 345] width 986 height 550
click at [251, 201] on button "Settings" at bounding box center [256, 203] width 30 height 27
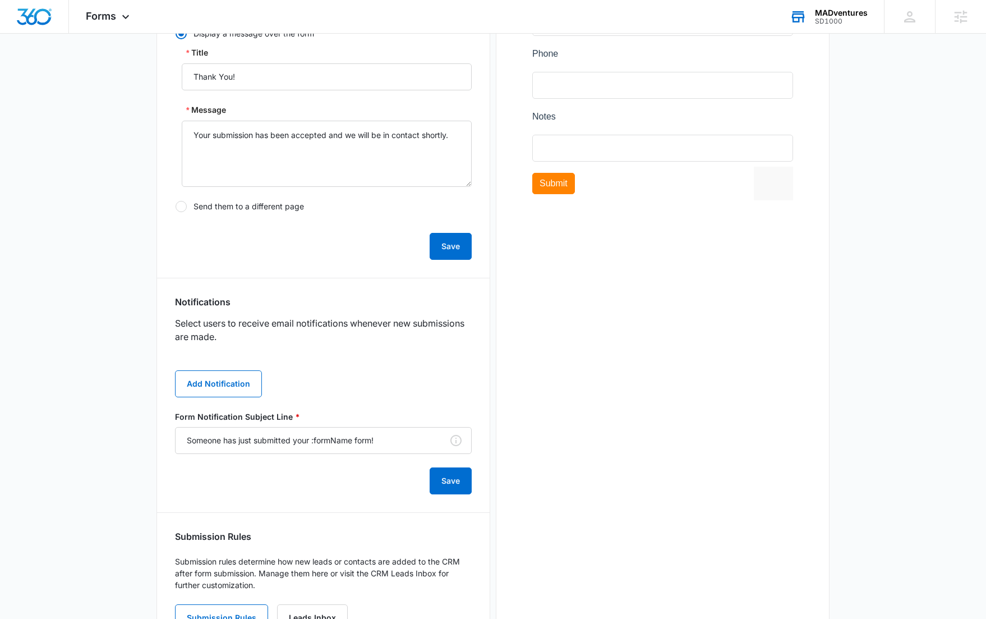
scroll to position [378, 0]
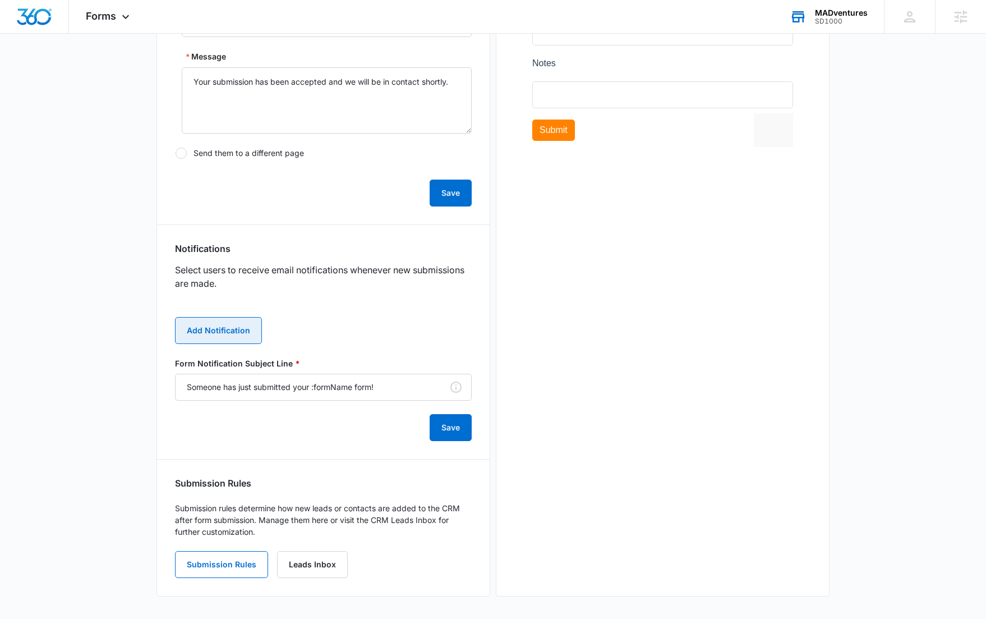
click at [228, 333] on button "Add Notification" at bounding box center [218, 330] width 87 height 27
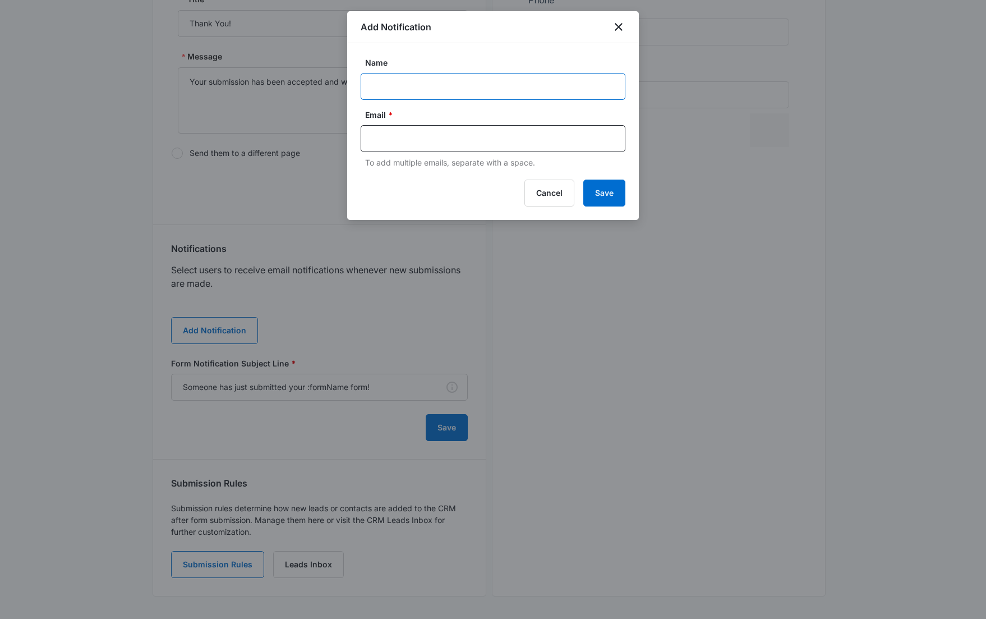
click at [386, 87] on input "Name" at bounding box center [493, 86] width 265 height 27
click at [381, 142] on input "text" at bounding box center [493, 138] width 243 height 17
click at [570, 202] on button "Cancel" at bounding box center [549, 192] width 50 height 27
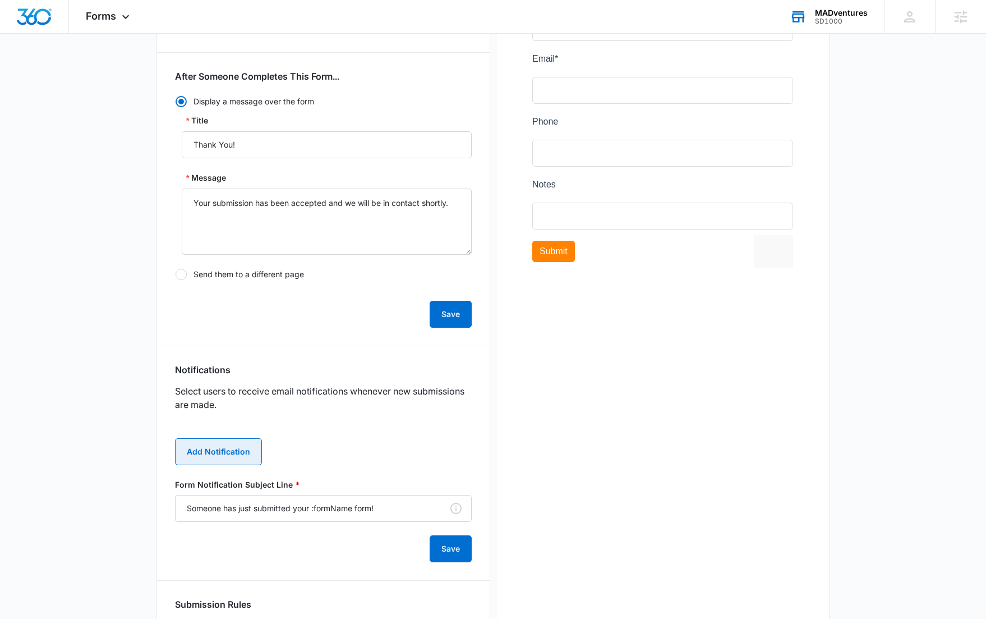
scroll to position [0, 0]
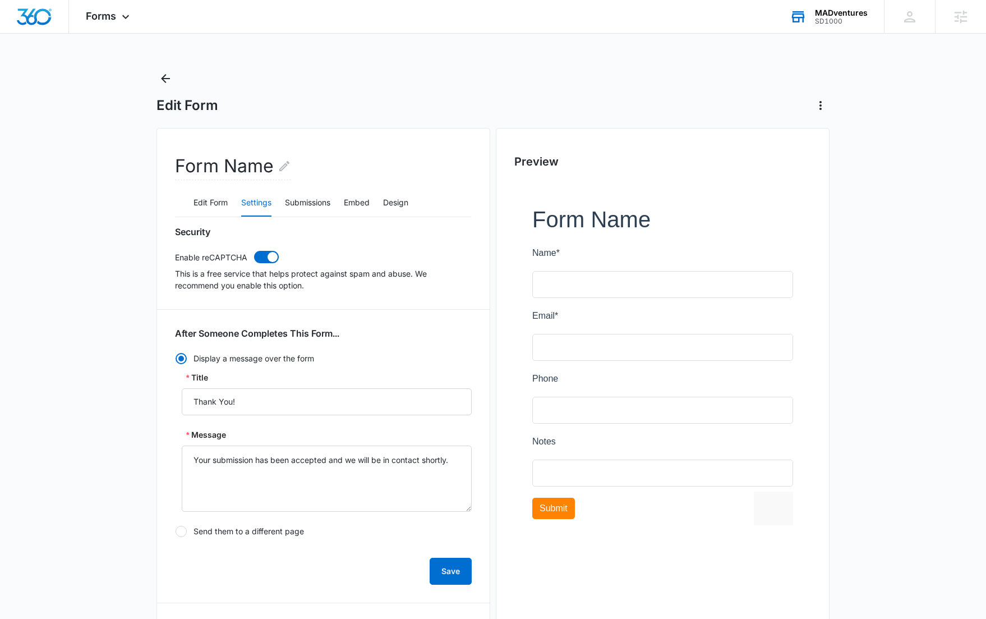
drag, startPoint x: 300, startPoint y: 47, endPoint x: 227, endPoint y: 52, distance: 73.1
click at [300, 47] on div "Forms Apps Reputation Websites Forms CRM Email Social Shop Content Ads Intellig…" at bounding box center [493, 498] width 986 height 997
click at [125, 23] on icon at bounding box center [125, 19] width 13 height 13
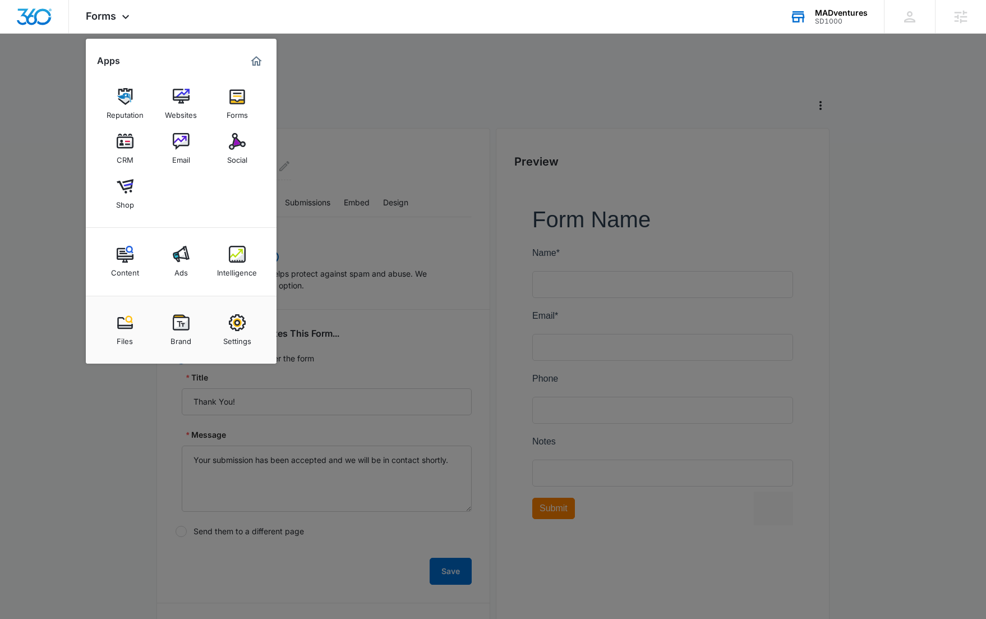
click at [130, 154] on div "CRM" at bounding box center [125, 157] width 17 height 15
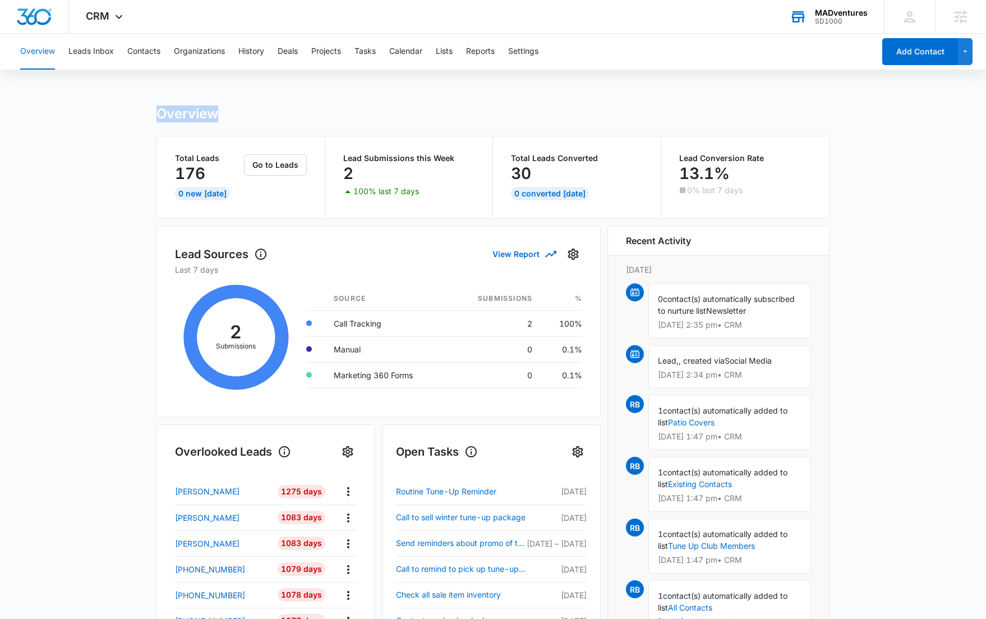
drag, startPoint x: 160, startPoint y: 113, endPoint x: 220, endPoint y: 113, distance: 60.0
click at [220, 113] on div "Overview" at bounding box center [492, 113] width 673 height 17
click at [226, 176] on div "176" at bounding box center [208, 173] width 67 height 22
drag, startPoint x: 224, startPoint y: 176, endPoint x: 163, endPoint y: 158, distance: 63.2
click at [163, 158] on div "Total Leads 176 0 New Today Go to Leads" at bounding box center [241, 177] width 168 height 82
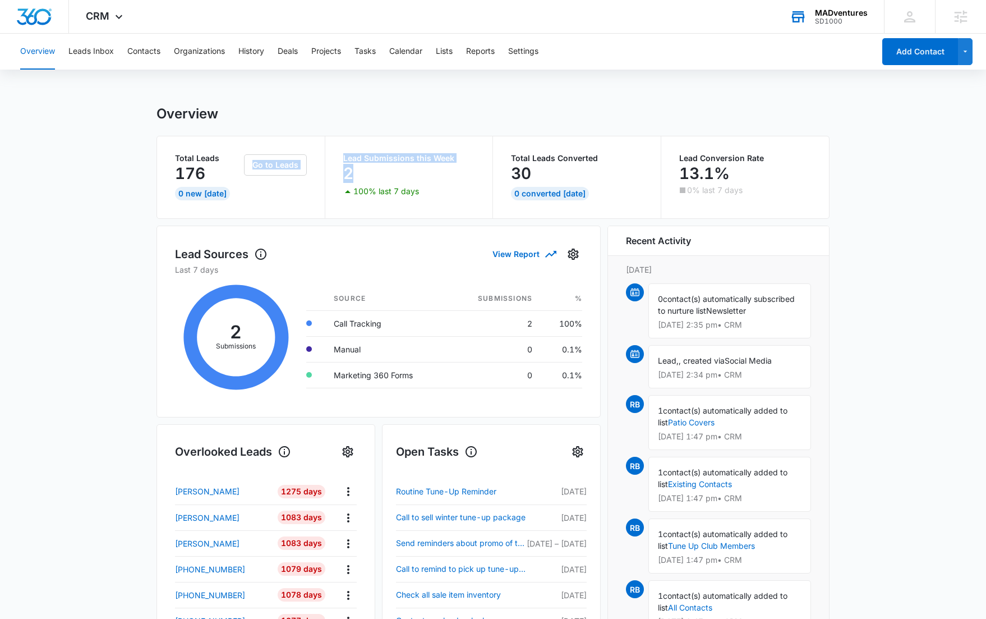
drag, startPoint x: 382, startPoint y: 177, endPoint x: 318, endPoint y: 146, distance: 70.7
click at [318, 146] on div "Total Leads 176 0 New Today Go to Leads Lead Submissions this Week 2 100% last …" at bounding box center [493, 177] width 672 height 82
drag, startPoint x: 546, startPoint y: 168, endPoint x: 518, endPoint y: 155, distance: 31.1
click at [518, 155] on div "Total Leads Converted 30" at bounding box center [577, 169] width 132 height 30
click at [872, 186] on main "Overview Total Leads 176 0 New Today Go to Leads Lead Submissions this Week 2 1…" at bounding box center [493, 536] width 986 height 863
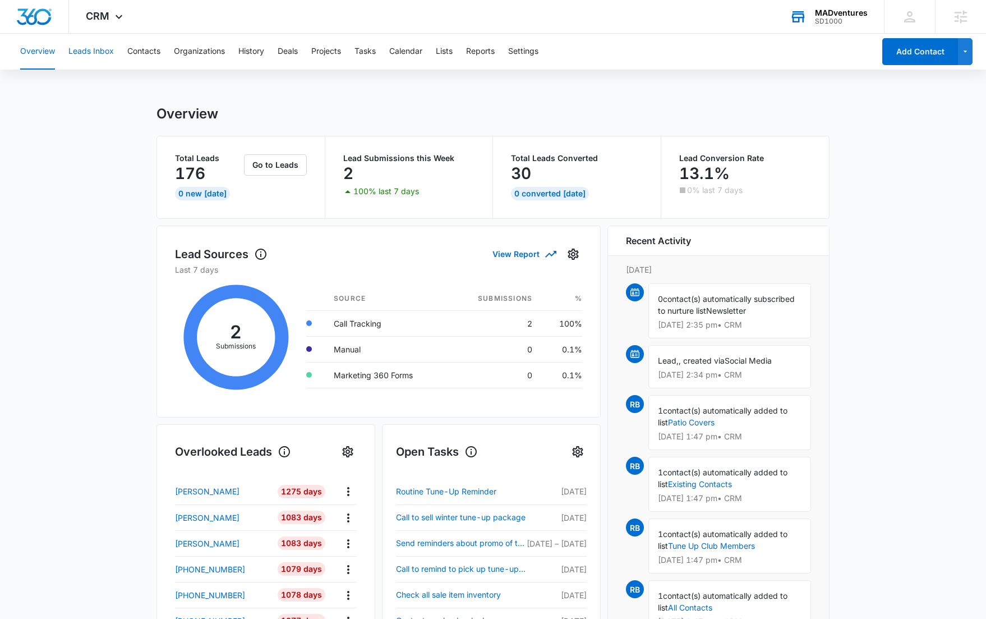
click at [101, 52] on button "Leads Inbox" at bounding box center [90, 52] width 45 height 36
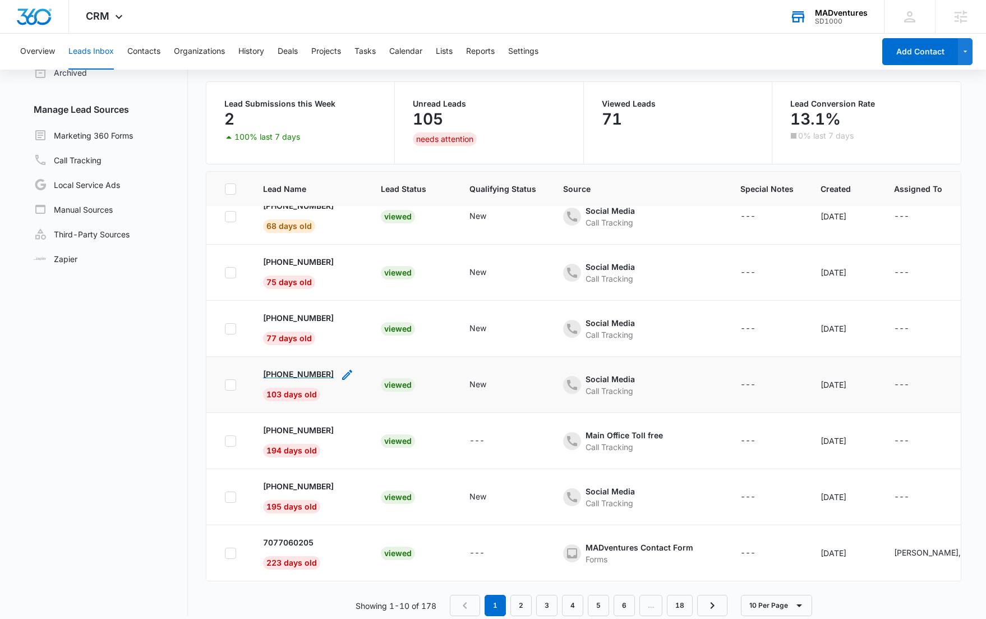
scroll to position [89, 0]
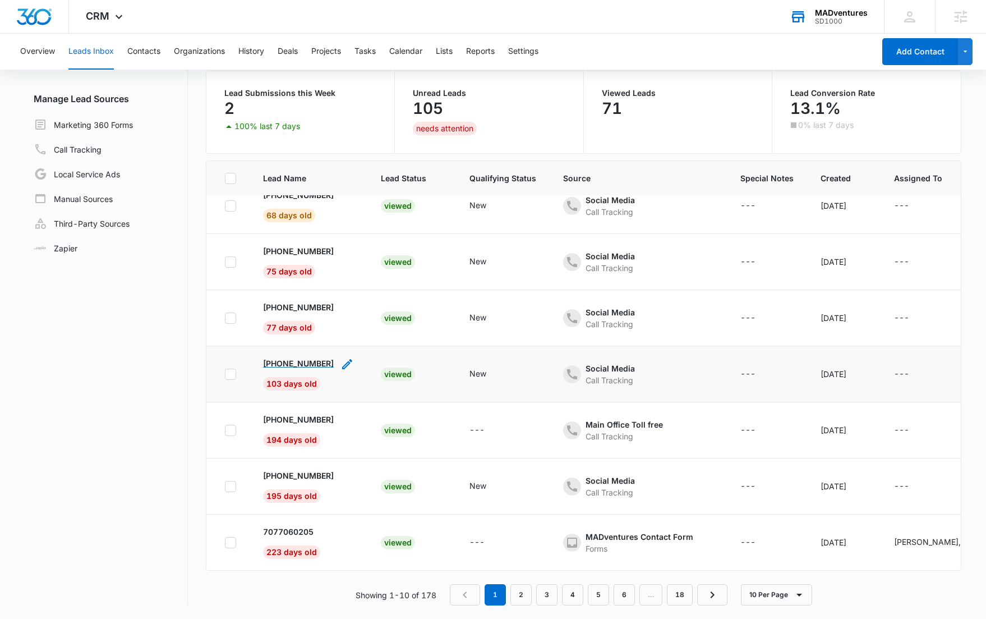
click at [302, 357] on p "+19704551464" at bounding box center [298, 363] width 71 height 12
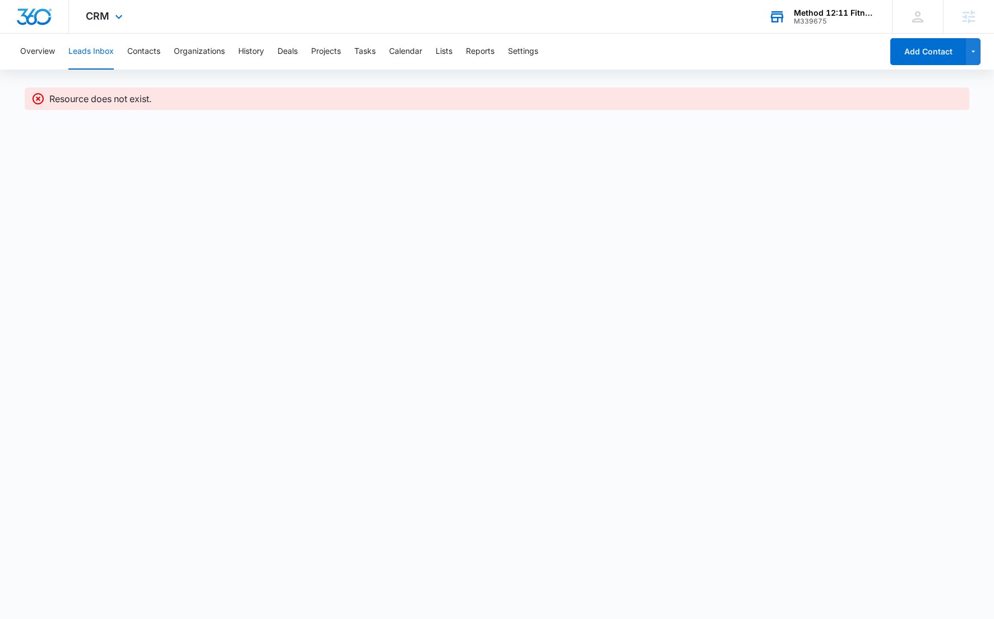
click at [806, 11] on div "Method 12:11 Fitness" at bounding box center [835, 12] width 82 height 9
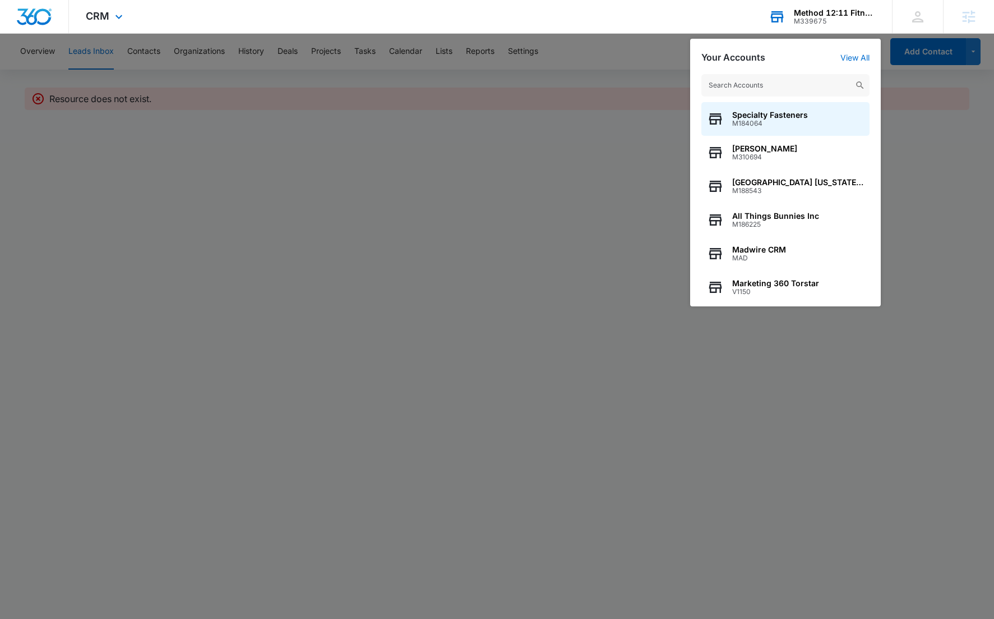
click at [758, 86] on input "text" at bounding box center [786, 85] width 168 height 22
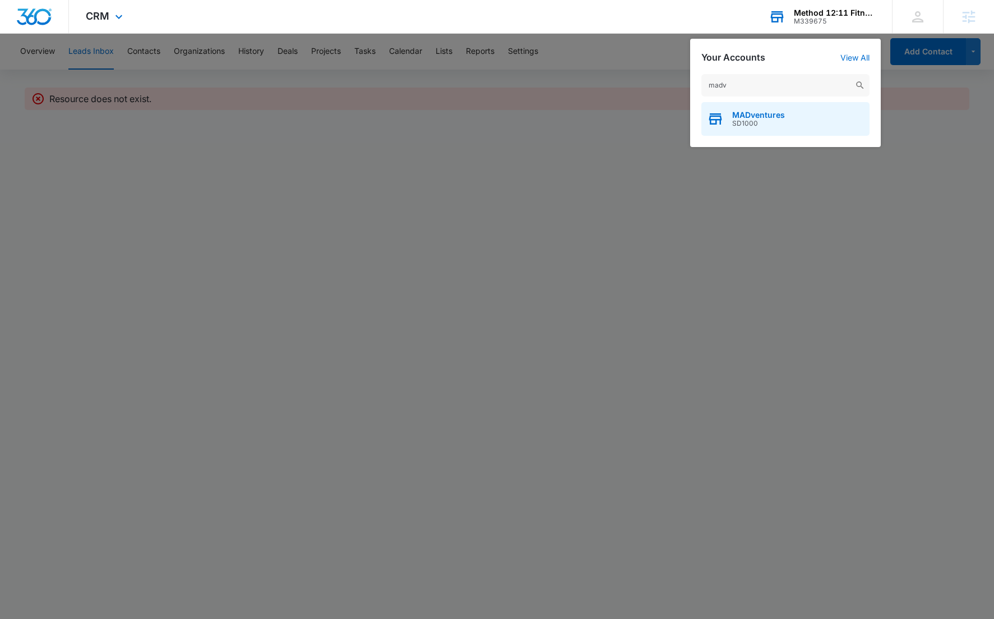
type input "madv"
click at [746, 119] on span "SD1000" at bounding box center [758, 123] width 53 height 8
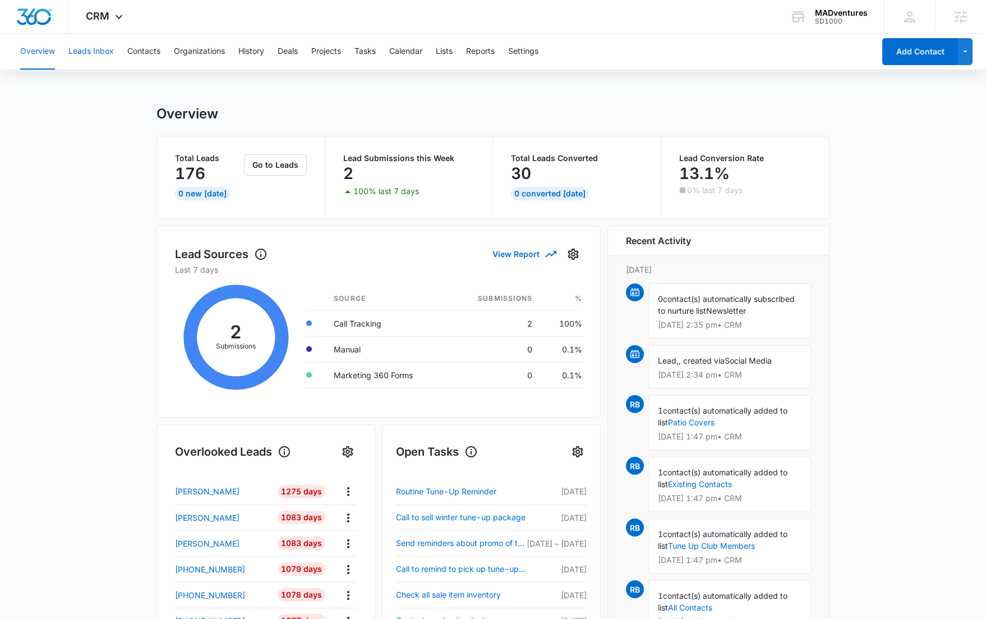
click at [92, 53] on button "Leads Inbox" at bounding box center [90, 52] width 45 height 36
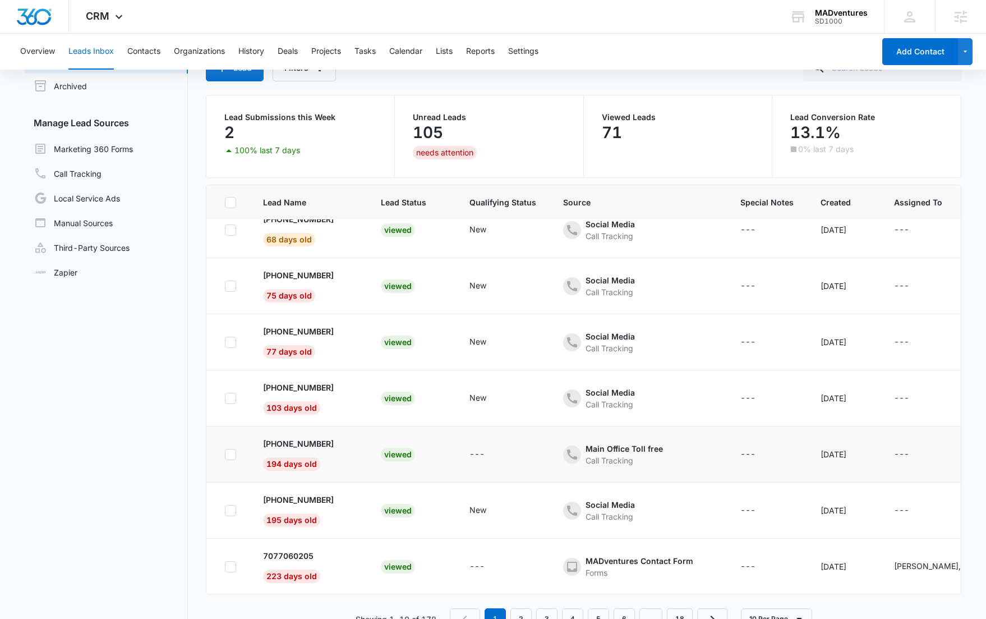
scroll to position [89, 0]
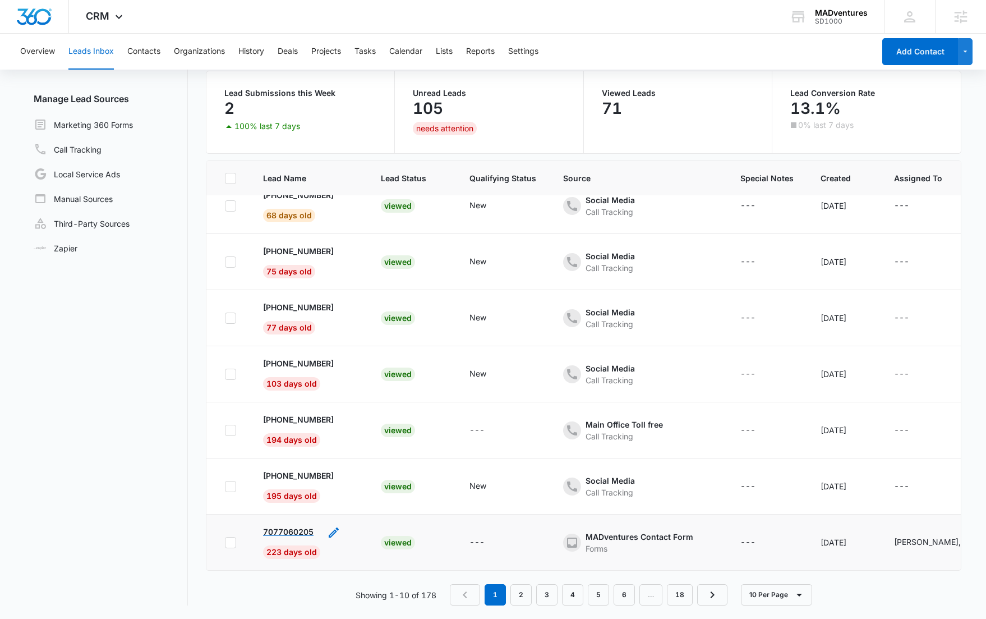
click at [295, 525] on p "7077060205" at bounding box center [288, 531] width 50 height 12
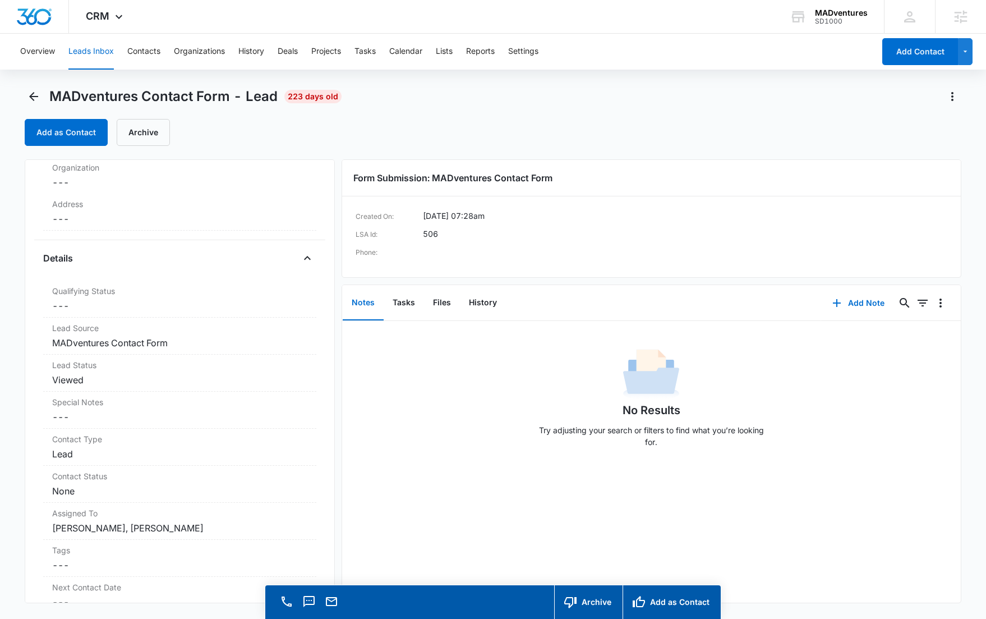
scroll to position [249, 0]
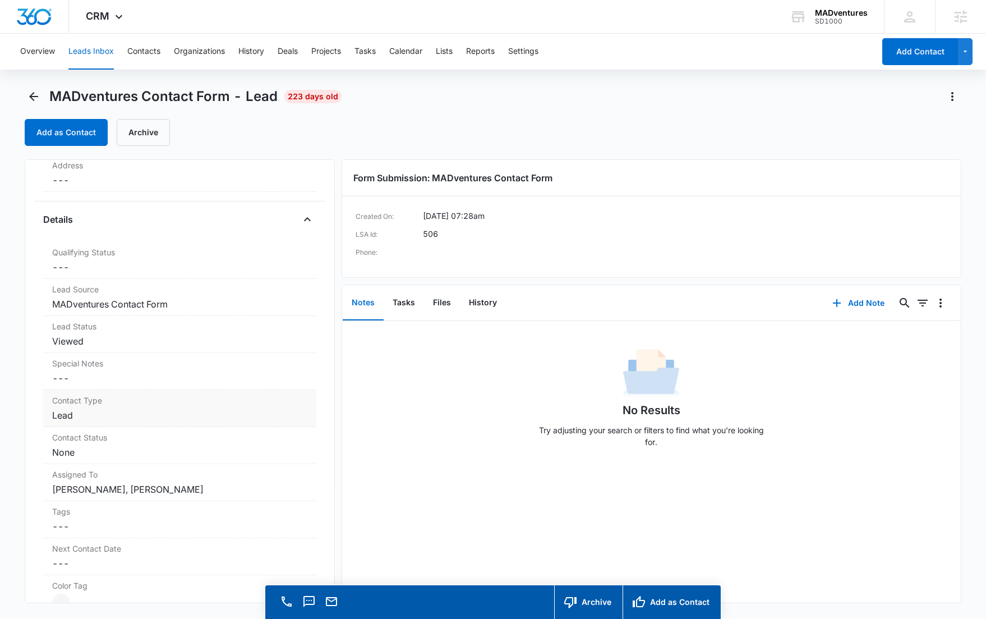
click at [95, 418] on dd "Cancel Save Changes Lead" at bounding box center [179, 414] width 255 height 13
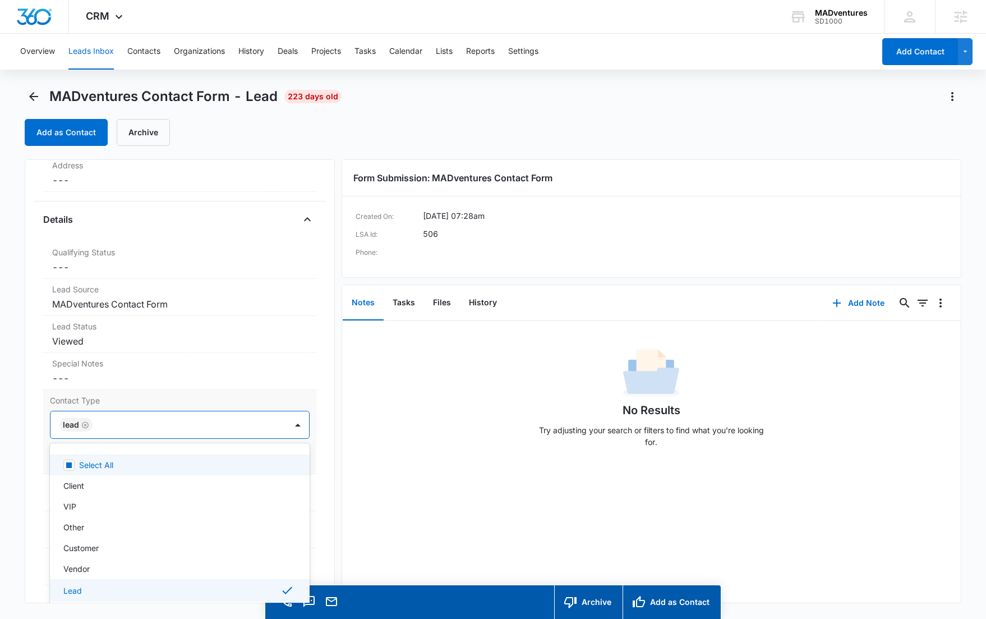
scroll to position [32, 0]
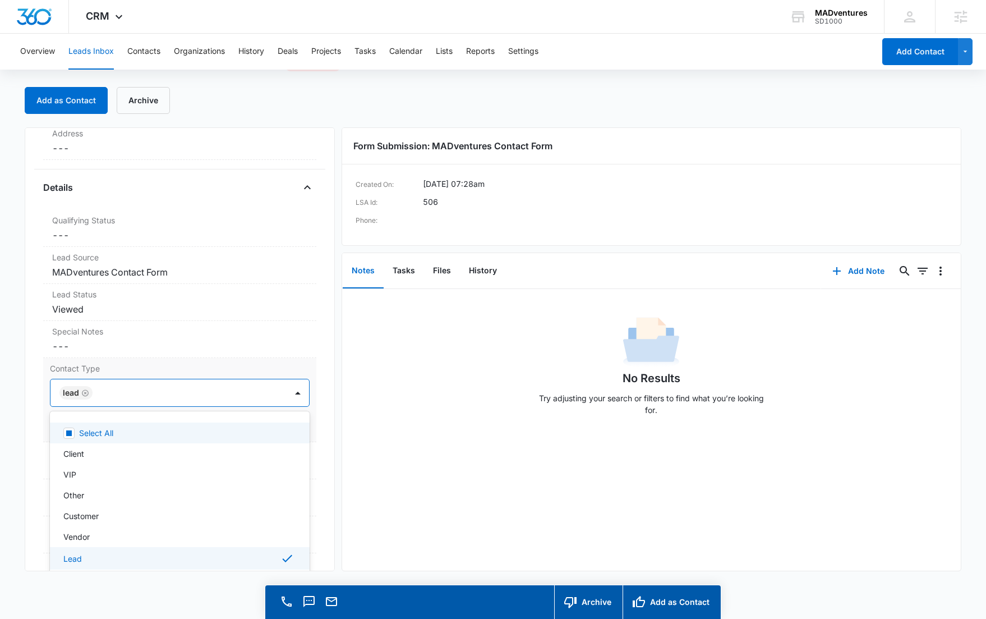
click at [140, 407] on div "Select All, 1 of 48. 48 results available. Use Up and Down to choose options, p…" at bounding box center [180, 393] width 260 height 28
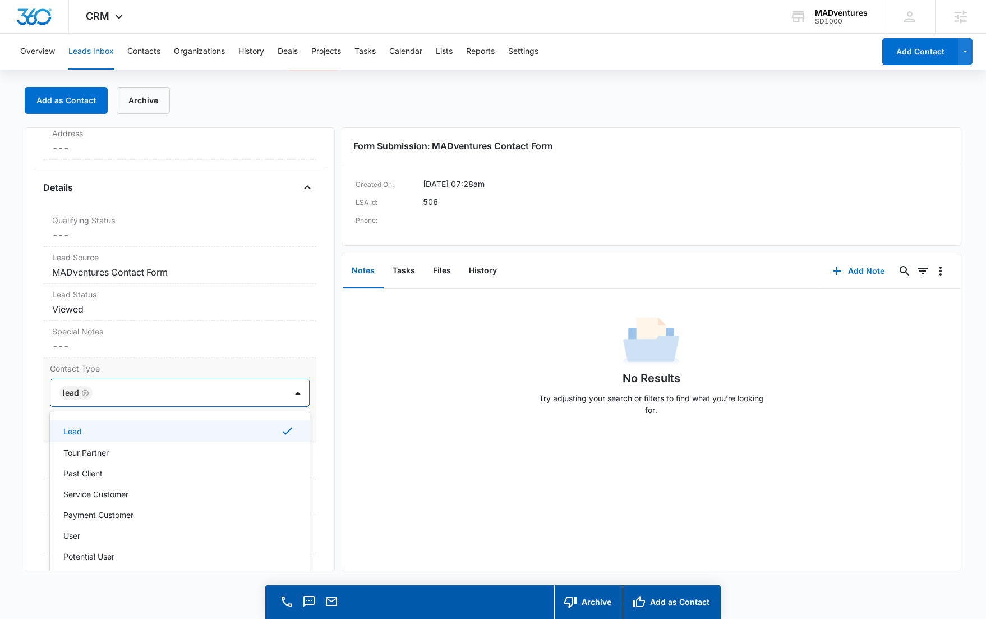
scroll to position [183, 0]
click at [316, 353] on div "MADventures Contact Form Contact Info Name Cancel Save Changes --- Phone Cancel…" at bounding box center [180, 349] width 310 height 444
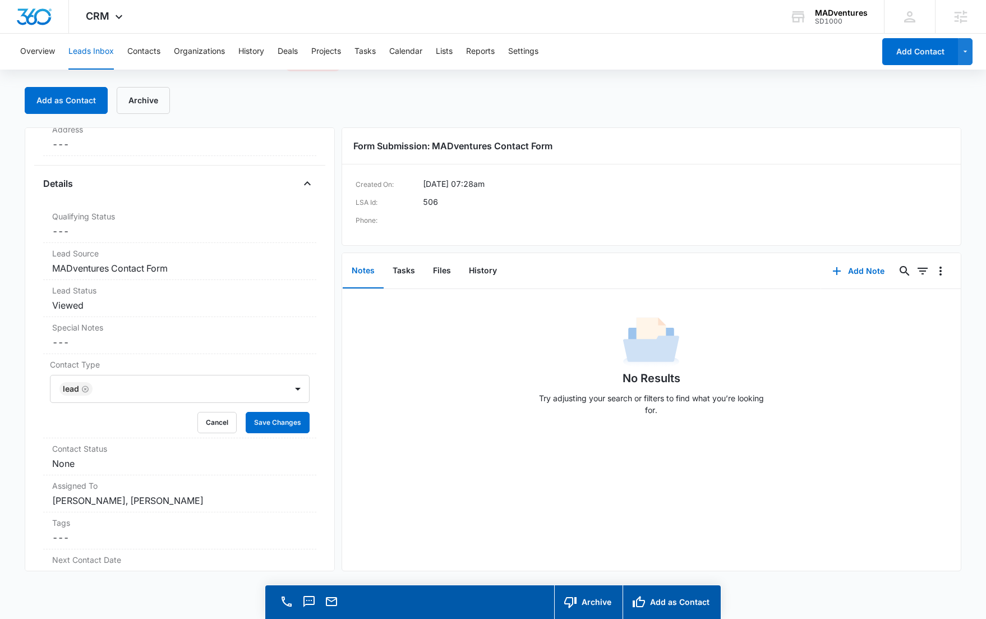
scroll to position [264, 0]
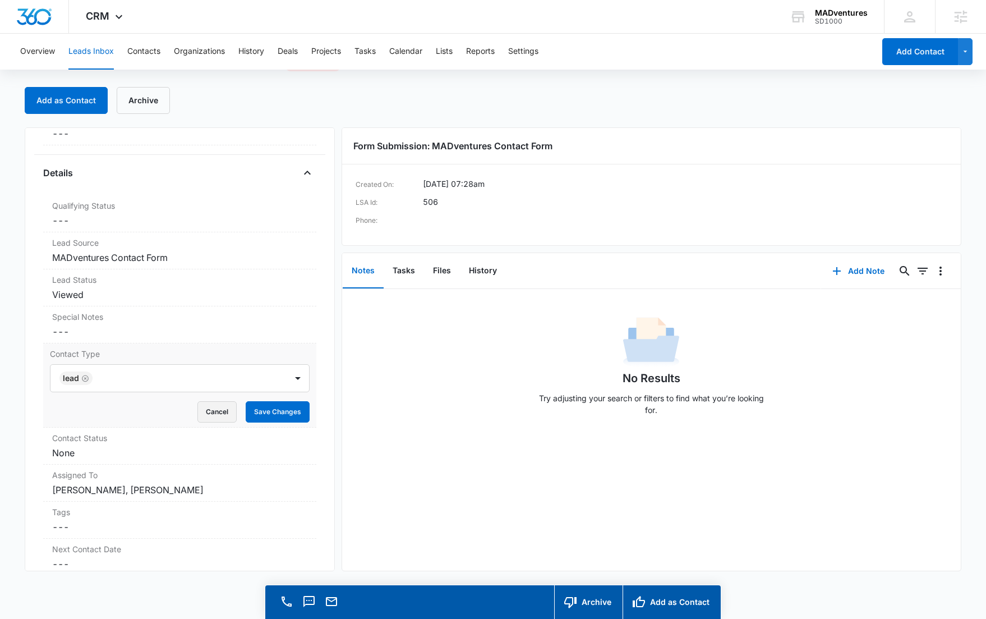
click at [215, 416] on button "Cancel" at bounding box center [216, 411] width 39 height 21
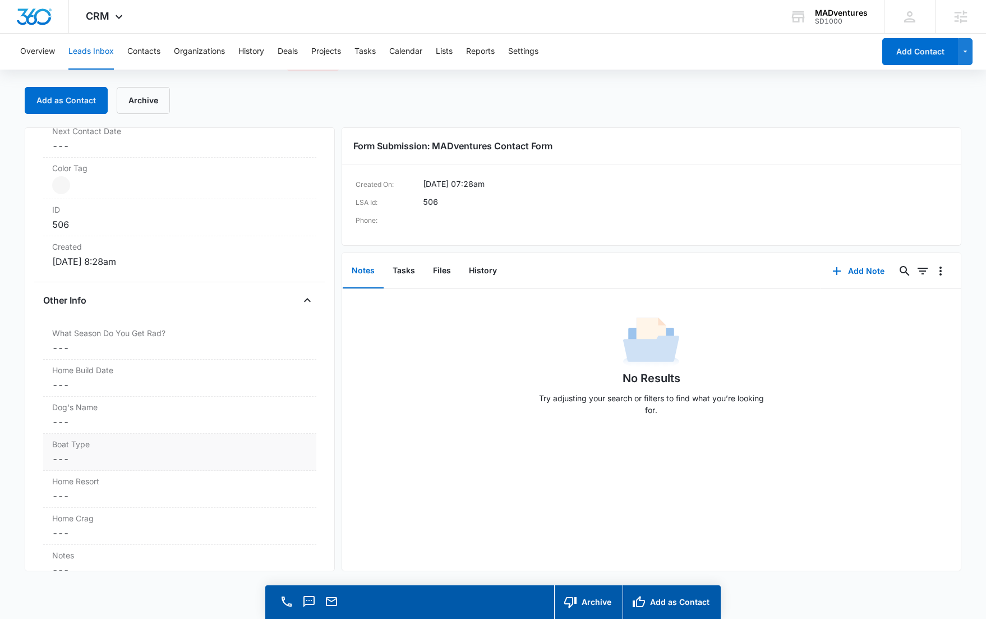
scroll to position [637, 0]
drag, startPoint x: 115, startPoint y: 408, endPoint x: 36, endPoint y: 409, distance: 78.5
click at [36, 409] on div "MADventures Contact Form Contact Info Name Cancel Save Changes --- Phone Cancel…" at bounding box center [180, 349] width 310 height 444
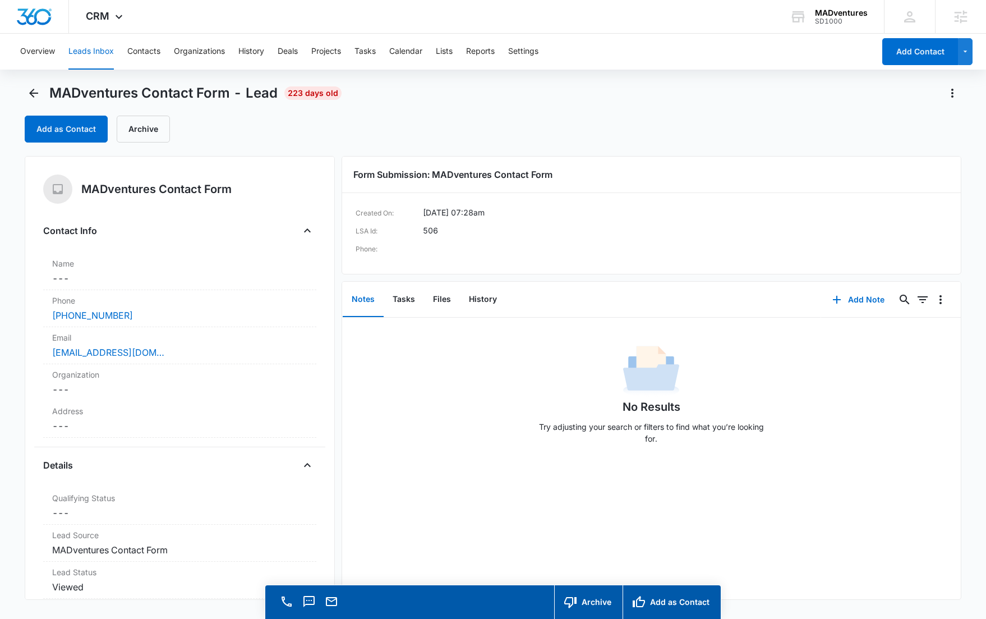
scroll to position [0, 0]
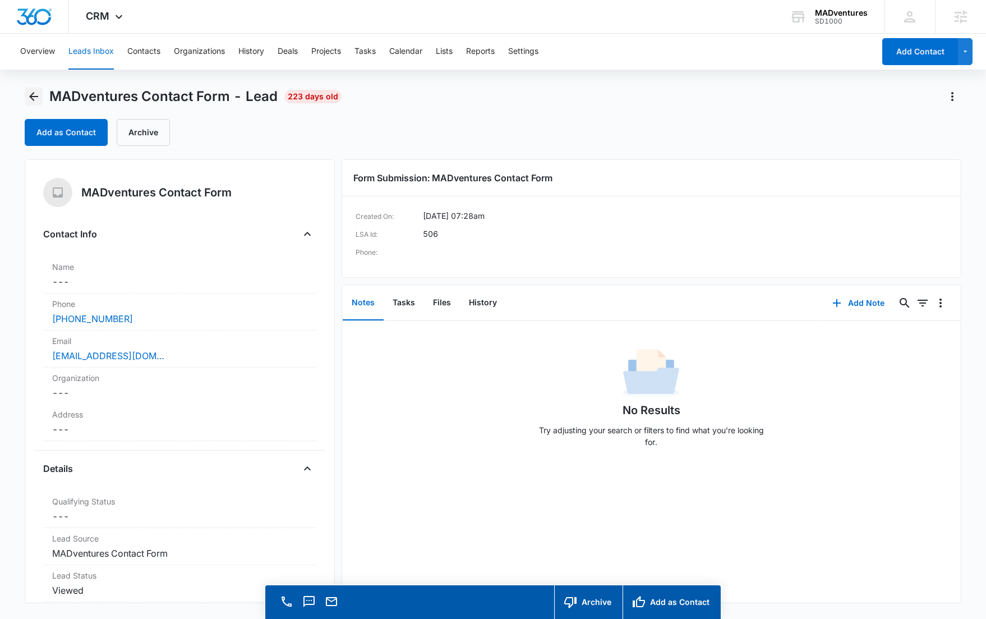
click at [26, 97] on button "Back" at bounding box center [34, 96] width 18 height 18
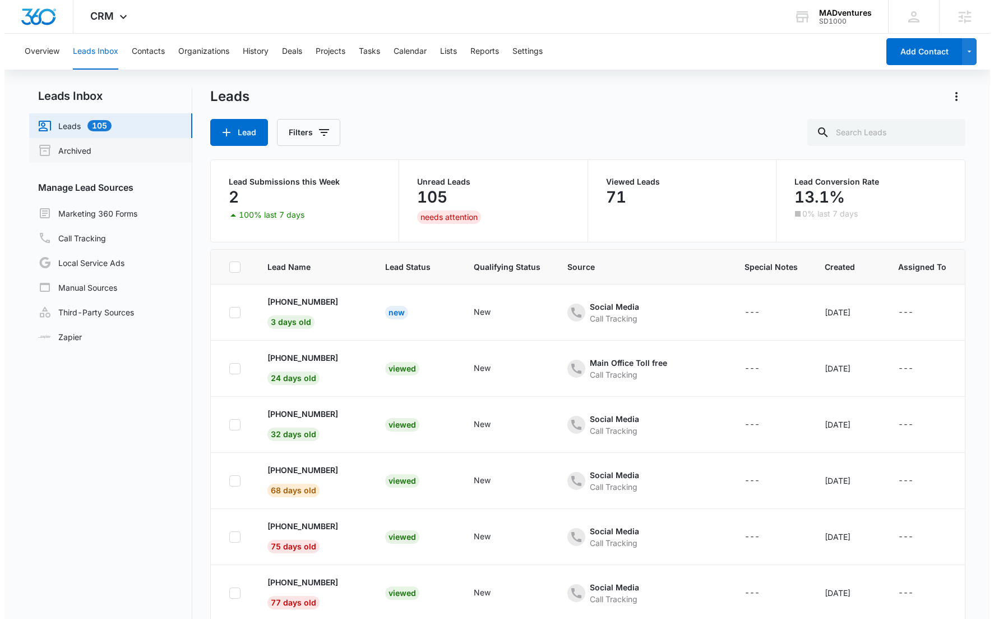
scroll to position [191, 0]
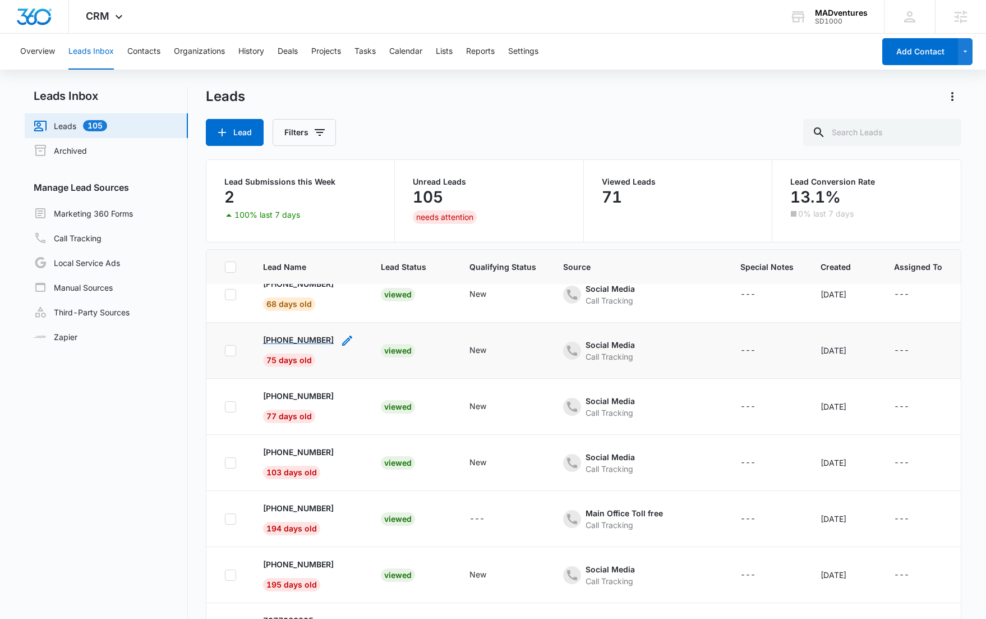
click at [289, 334] on p "+15012874459" at bounding box center [298, 340] width 71 height 12
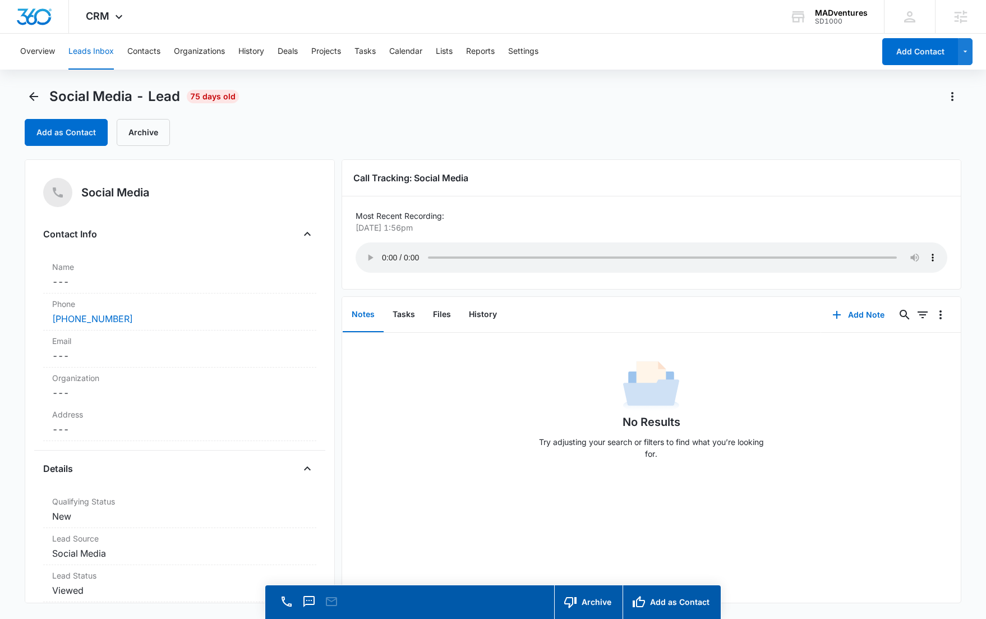
click at [489, 103] on div "Social Media - Lead 75 days old" at bounding box center [493, 96] width 937 height 18
click at [345, 119] on div "Add as Contact Archive" at bounding box center [493, 132] width 937 height 27
click at [317, 98] on div "Social Media - Lead 75 days old" at bounding box center [493, 96] width 937 height 18
click at [151, 54] on button "Contacts" at bounding box center [143, 52] width 33 height 36
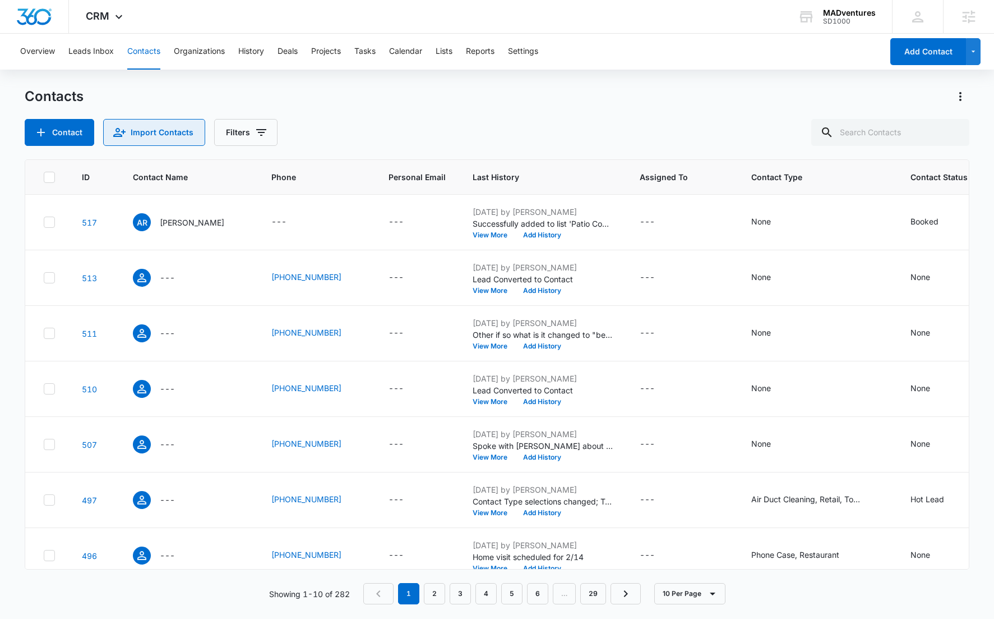
click at [141, 136] on button "Import Contacts" at bounding box center [154, 132] width 102 height 27
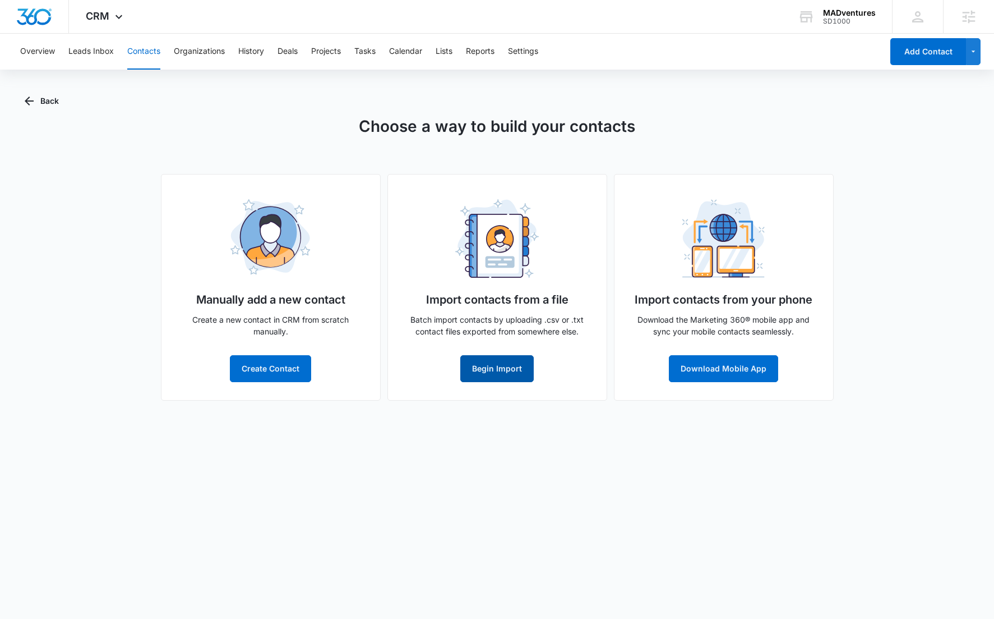
click at [500, 373] on button "Begin Import" at bounding box center [496, 368] width 73 height 27
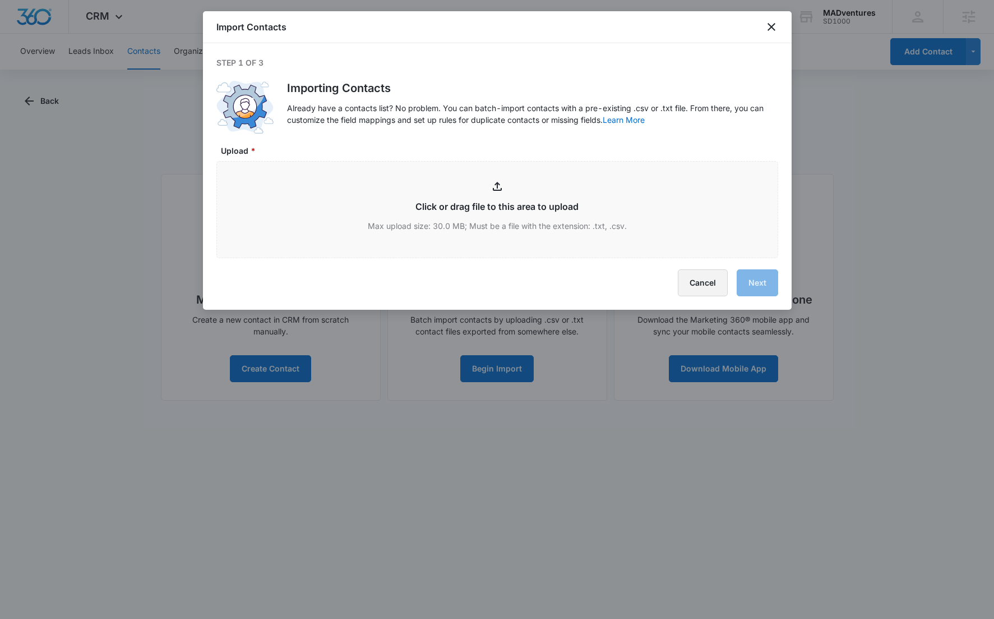
click at [690, 283] on button "Cancel" at bounding box center [703, 282] width 50 height 27
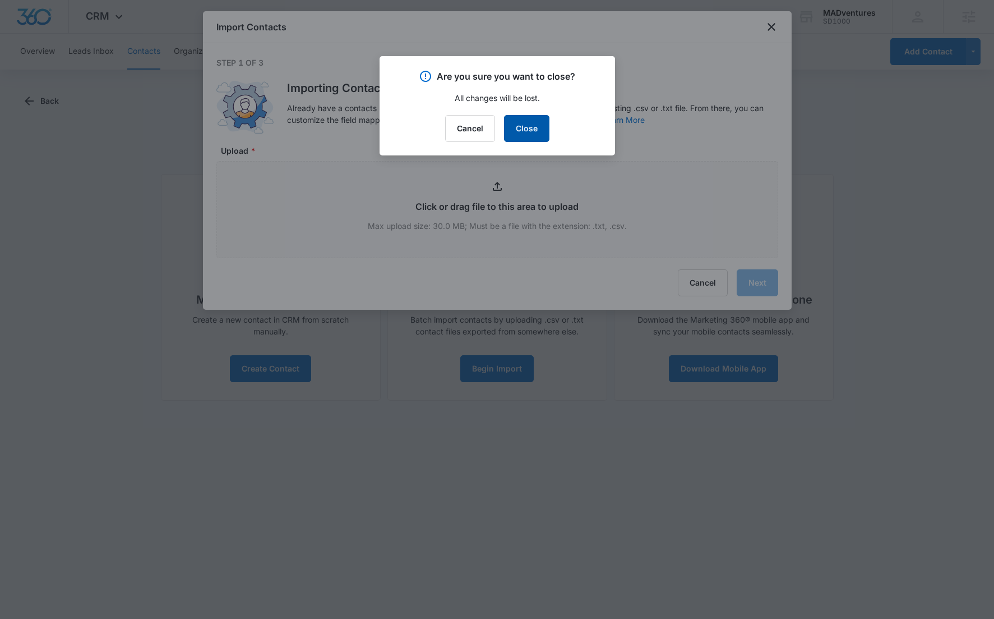
click at [521, 132] on button "Close" at bounding box center [526, 128] width 45 height 27
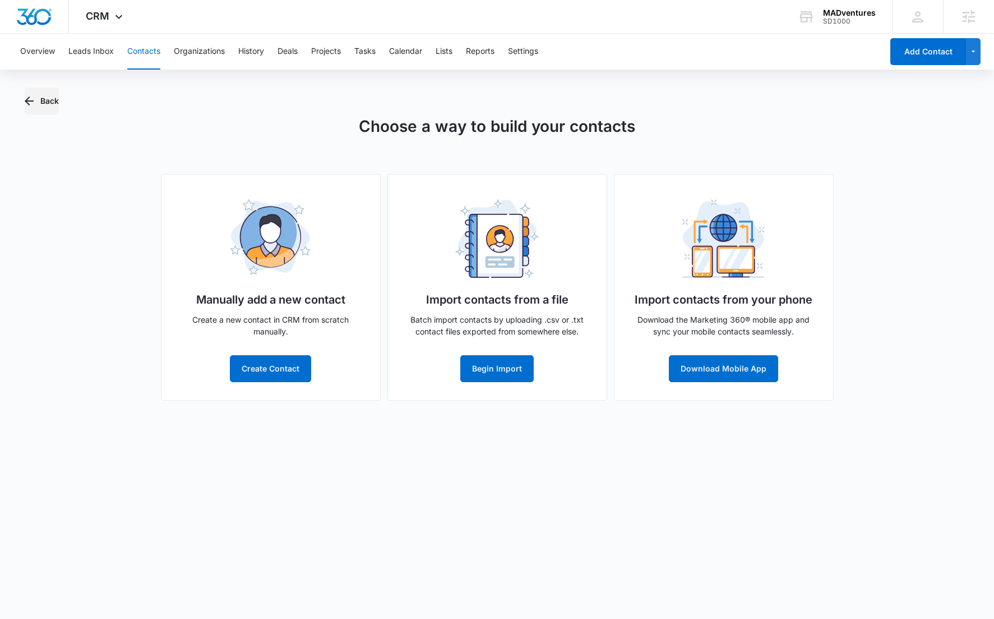
click at [46, 109] on button "Back" at bounding box center [42, 100] width 34 height 27
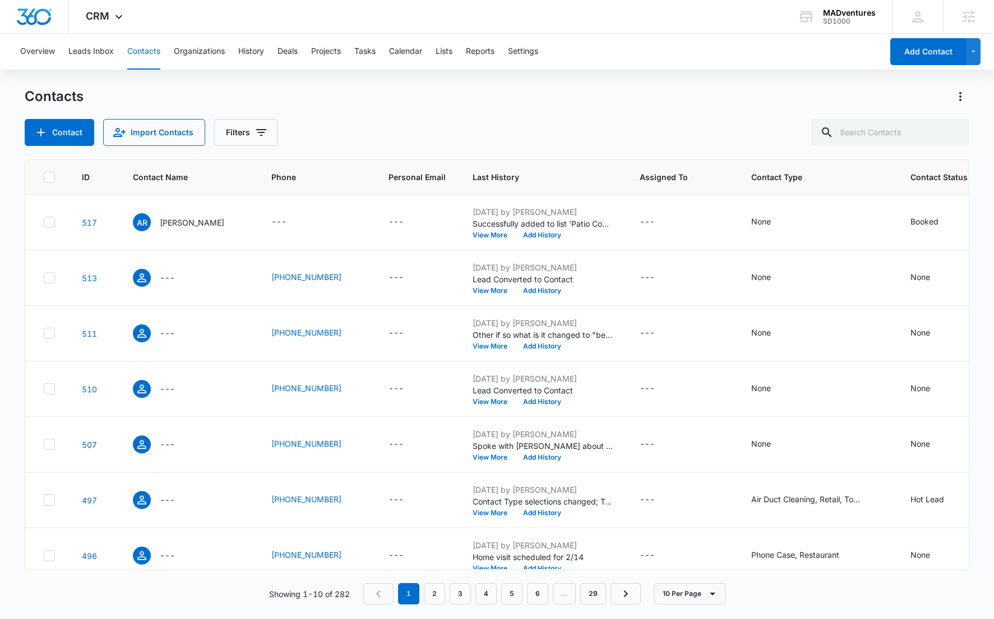
click at [412, 117] on div "Contacts Contact Import Contacts Filters" at bounding box center [497, 116] width 944 height 58
click at [386, 122] on div "Contact Import Contacts Filters" at bounding box center [497, 132] width 944 height 27
click at [322, 108] on div "Contacts Contact Import Contacts Filters" at bounding box center [497, 116] width 944 height 58
click at [291, 57] on button "Deals" at bounding box center [288, 52] width 20 height 36
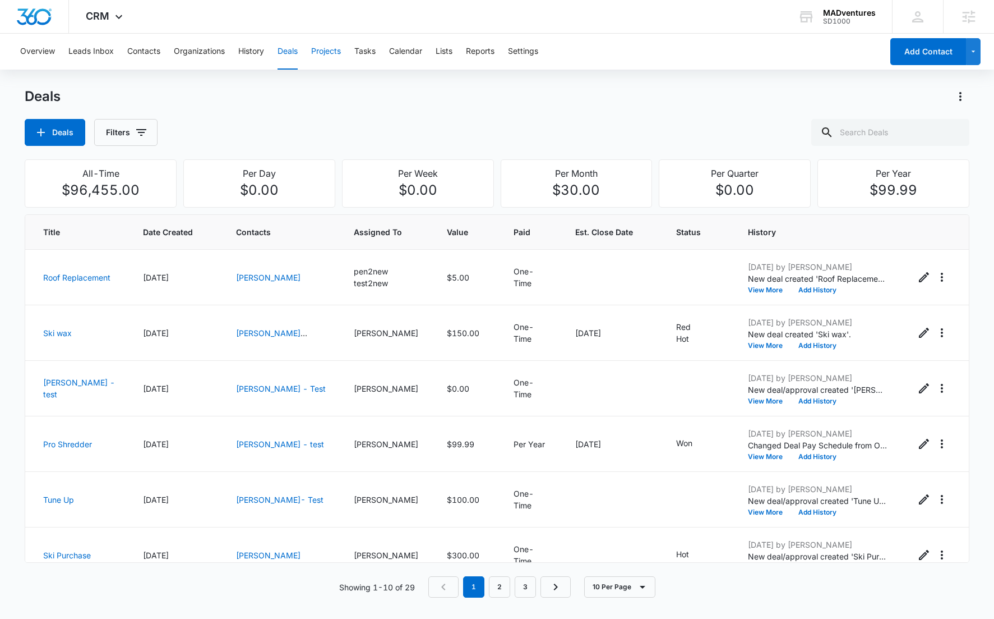
click at [315, 49] on button "Projects" at bounding box center [326, 52] width 30 height 36
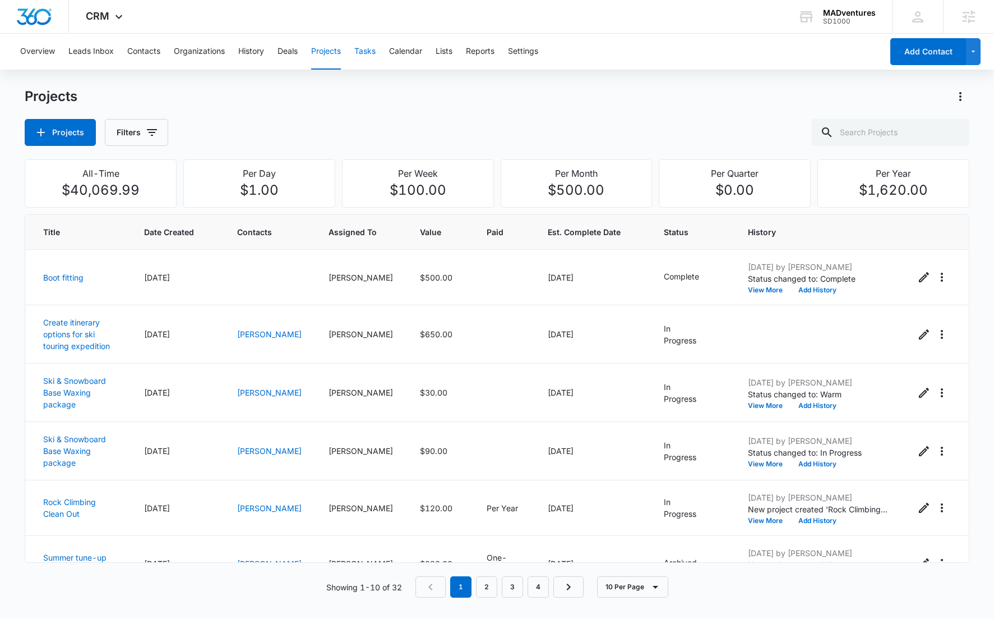
click at [358, 52] on button "Tasks" at bounding box center [364, 52] width 21 height 36
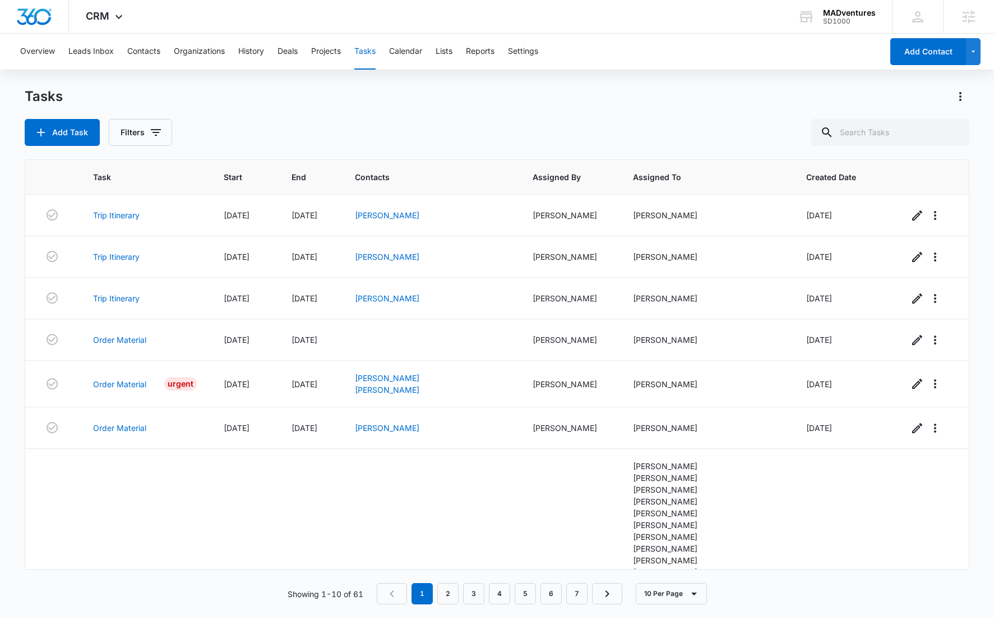
click at [413, 130] on div "Add Task Filters" at bounding box center [497, 132] width 944 height 27
click at [483, 82] on div "Overview Leads Inbox Contacts Organizations History Deals Projects Tasks Calend…" at bounding box center [497, 326] width 994 height 584
click at [413, 54] on button "Calendar" at bounding box center [405, 52] width 33 height 36
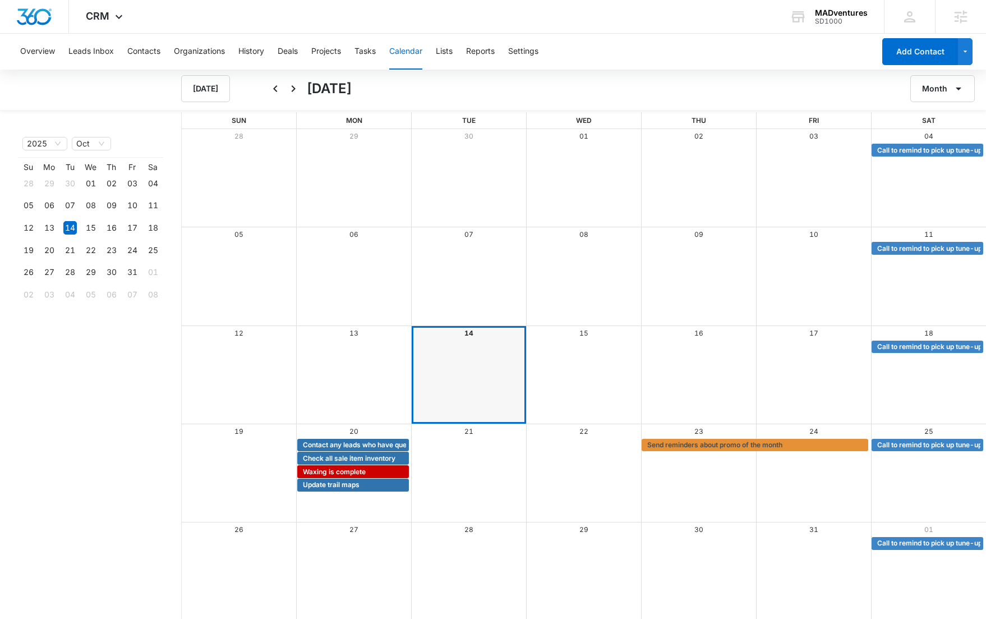
click at [133, 372] on div "2025 Oct Month Year Su Mo Tu We Th Fr Sa 28 29 30 01 02 03 04 05 06 07 08 09 10…" at bounding box center [81, 366] width 163 height 508
click at [483, 73] on div "Today October 2025 Month" at bounding box center [493, 88] width 986 height 43
click at [444, 53] on button "Lists" at bounding box center [444, 52] width 17 height 36
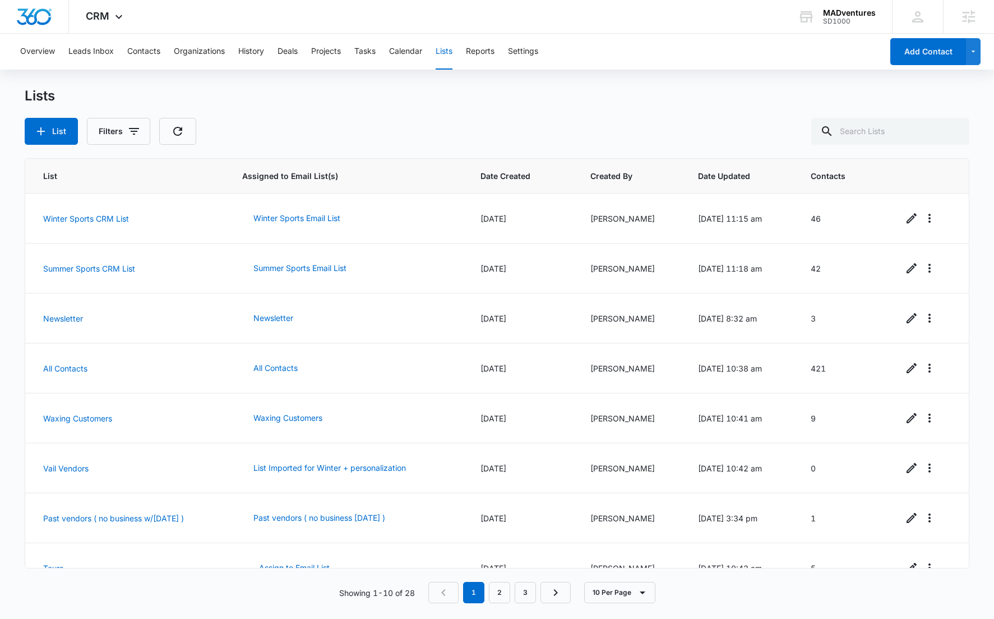
click at [507, 122] on div "List Filters" at bounding box center [497, 131] width 944 height 27
drag, startPoint x: 31, startPoint y: 226, endPoint x: 173, endPoint y: 215, distance: 142.8
click at [173, 215] on td "Winter Sports CRM List" at bounding box center [126, 218] width 203 height 50
drag, startPoint x: 164, startPoint y: 271, endPoint x: 87, endPoint y: 292, distance: 79.0
click at [80, 290] on td "Summer Sports CRM List" at bounding box center [126, 268] width 203 height 50
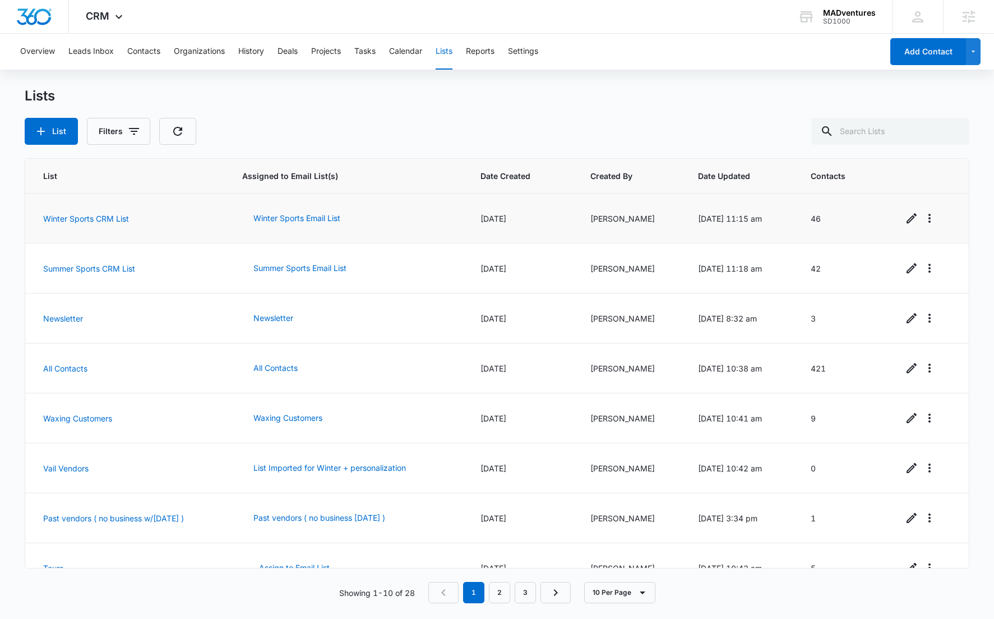
click at [825, 223] on td "46" at bounding box center [843, 218] width 92 height 50
drag, startPoint x: 818, startPoint y: 220, endPoint x: 834, endPoint y: 261, distance: 43.5
click at [814, 220] on td "46" at bounding box center [843, 218] width 92 height 50
drag, startPoint x: 841, startPoint y: 275, endPoint x: 794, endPoint y: 271, distance: 47.3
click at [794, 271] on tr "Summer Sports CRM List Summer Sports Email List 08/13/2020 Jim Birdwell 08/13/2…" at bounding box center [496, 268] width 943 height 50
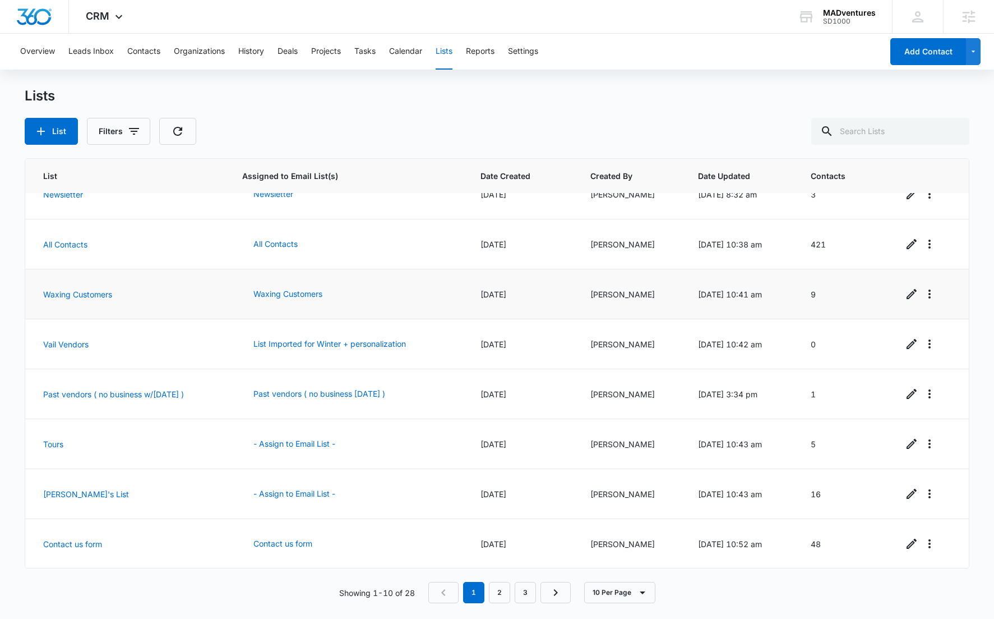
scroll to position [125, 0]
click at [376, 82] on div "Overview Leads Inbox Contacts Organizations History Deals Projects Tasks Calend…" at bounding box center [497, 325] width 994 height 583
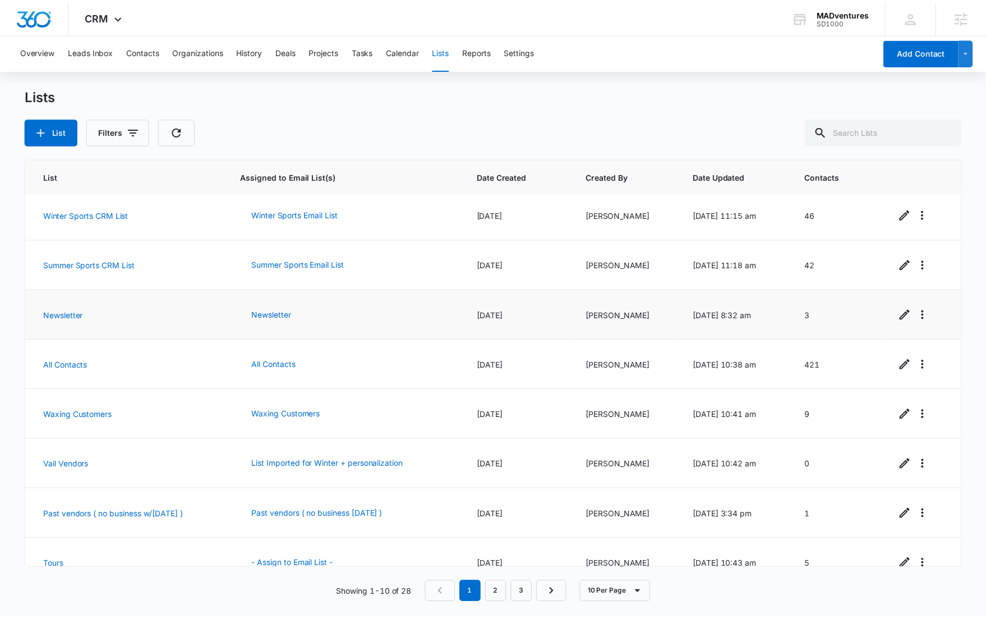
scroll to position [0, 0]
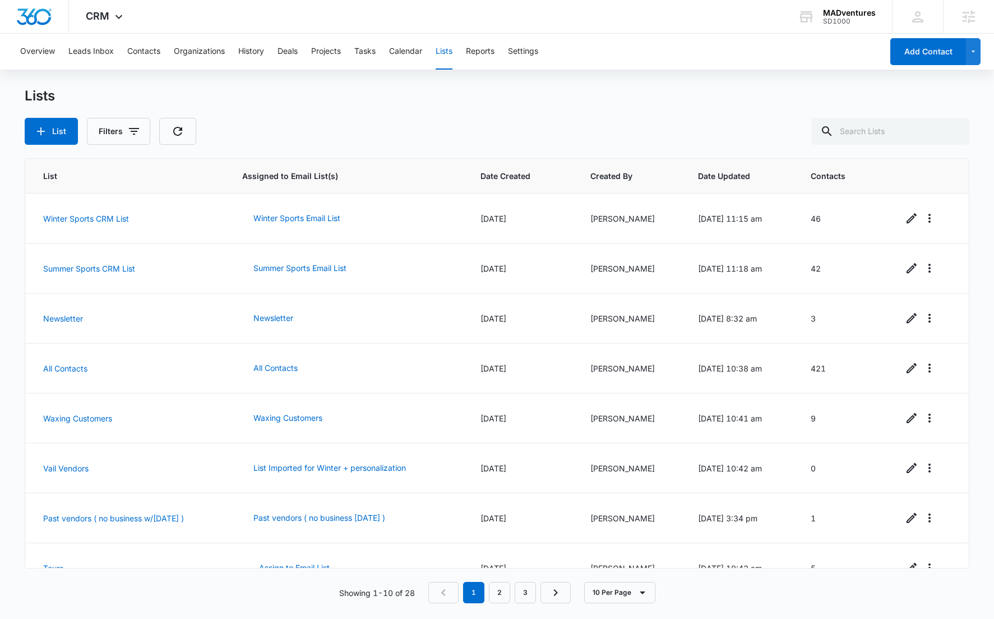
click at [428, 112] on div "Lists List Filters" at bounding box center [497, 115] width 944 height 57
click at [357, 97] on div "Lists" at bounding box center [497, 95] width 944 height 17
click at [302, 109] on div "Lists List Filters" at bounding box center [497, 115] width 944 height 57
click at [359, 97] on div "Lists" at bounding box center [497, 95] width 944 height 17
click at [324, 107] on div "Lists List Filters" at bounding box center [497, 115] width 944 height 57
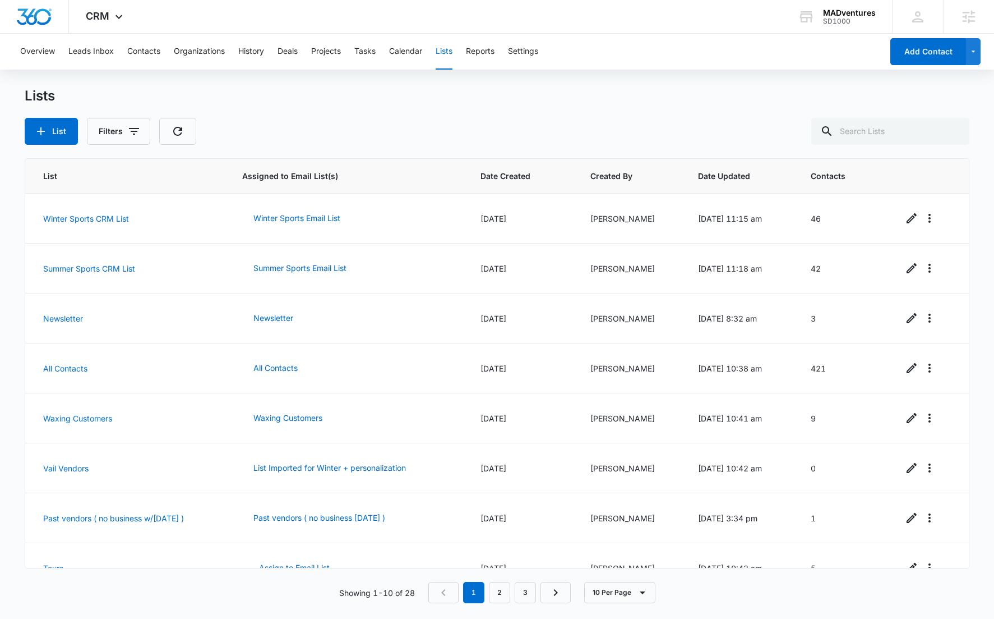
click at [319, 100] on div "Lists" at bounding box center [497, 95] width 944 height 17
click at [95, 21] on span "CRM" at bounding box center [98, 16] width 24 height 12
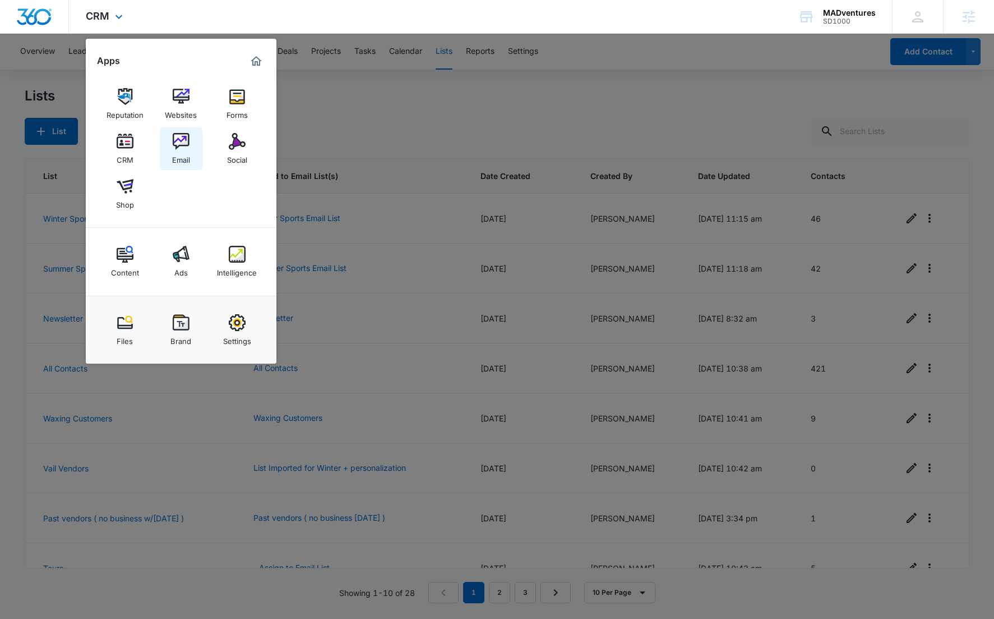
click at [190, 154] on link "Email" at bounding box center [181, 148] width 43 height 43
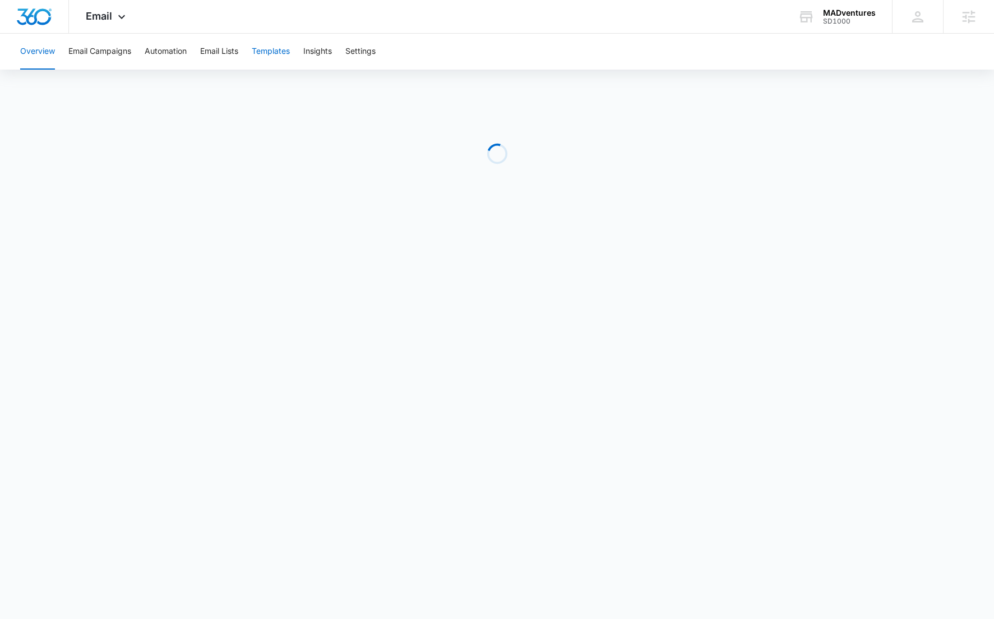
click at [274, 50] on button "Templates" at bounding box center [271, 52] width 38 height 36
click at [222, 49] on button "Email Lists" at bounding box center [219, 52] width 38 height 36
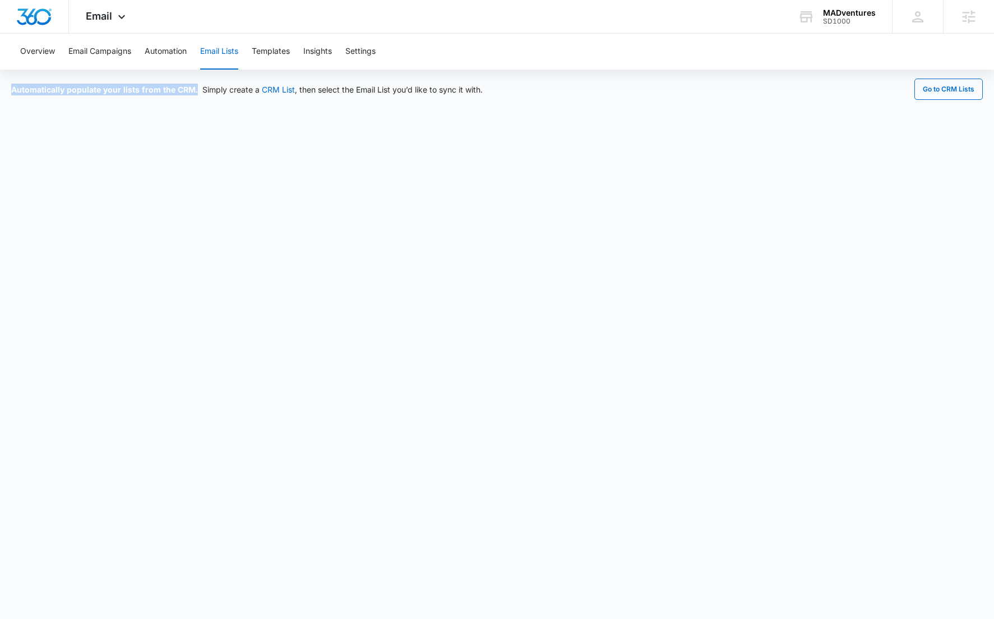
drag, startPoint x: 13, startPoint y: 91, endPoint x: 202, endPoint y: 91, distance: 189.0
click at [202, 90] on div "Automatically populate your lists from the CRM. Simply create a CRM List , then…" at bounding box center [247, 90] width 472 height 12
click at [273, 54] on button "Templates" at bounding box center [271, 52] width 38 height 36
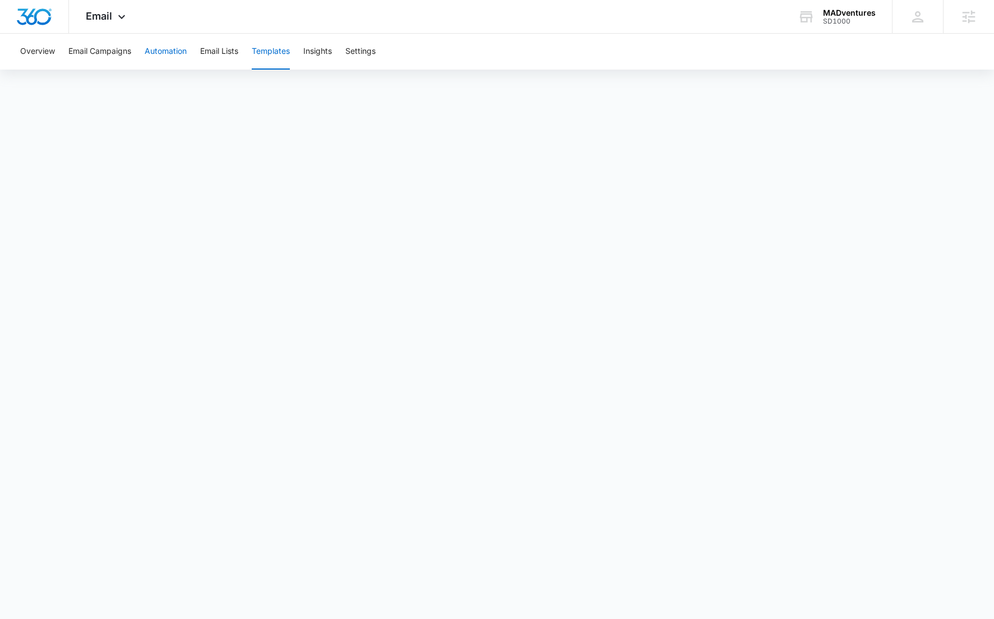
click at [173, 58] on button "Automation" at bounding box center [166, 52] width 42 height 36
click at [319, 49] on button "Insights" at bounding box center [317, 52] width 29 height 36
click at [101, 19] on span "Email" at bounding box center [99, 16] width 26 height 12
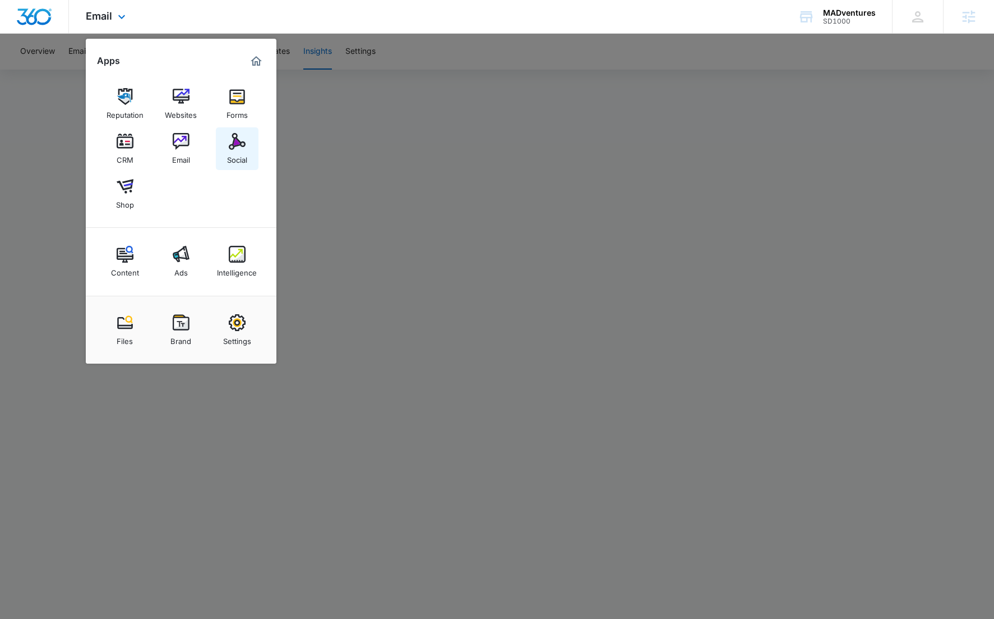
click at [235, 137] on img at bounding box center [237, 141] width 17 height 17
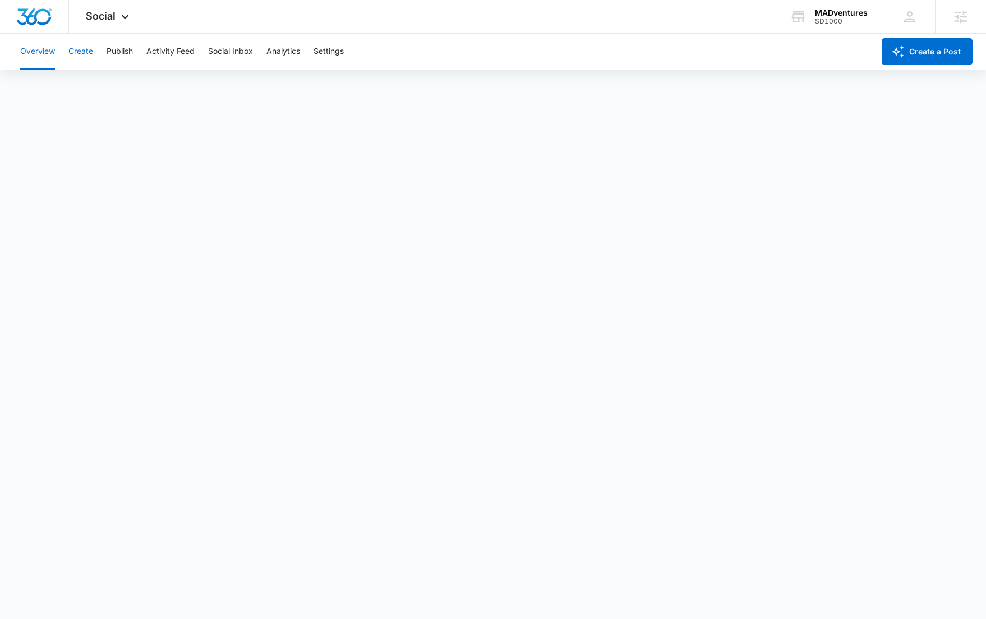
click at [84, 56] on button "Create" at bounding box center [80, 52] width 25 height 36
click at [408, 76] on div "Content Library Approvals Recommendations Auto Import" at bounding box center [492, 85] width 959 height 31
click at [123, 52] on button "Publish" at bounding box center [120, 52] width 26 height 36
click at [169, 50] on button "Activity Feed" at bounding box center [170, 52] width 48 height 36
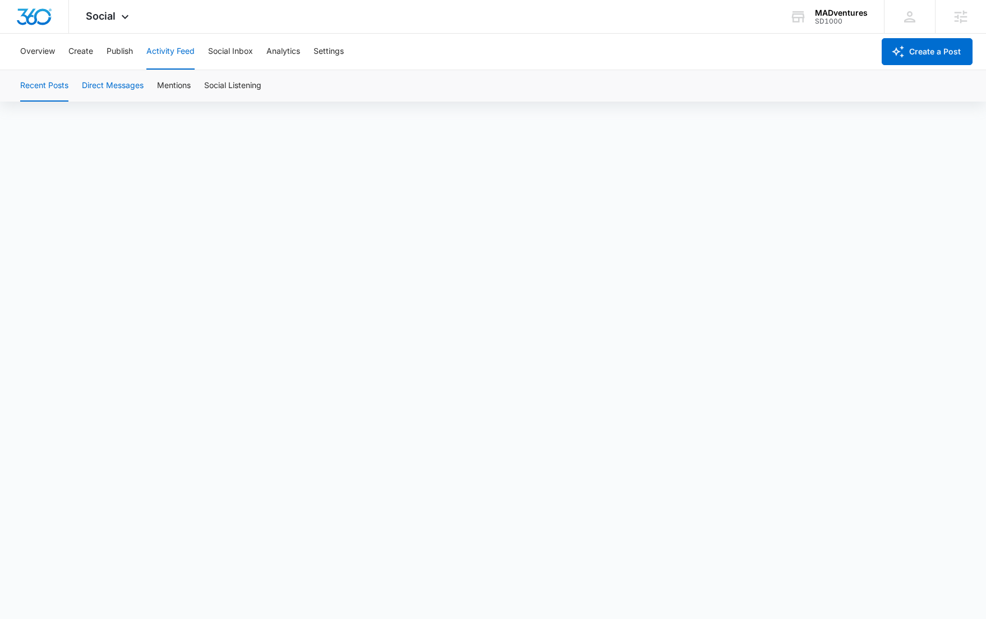
click at [115, 89] on button "Direct Messages" at bounding box center [113, 85] width 62 height 31
click at [241, 52] on button "Social Inbox" at bounding box center [230, 52] width 45 height 36
click at [293, 53] on button "Analytics" at bounding box center [283, 52] width 34 height 36
click at [102, 10] on span "Social" at bounding box center [101, 16] width 30 height 12
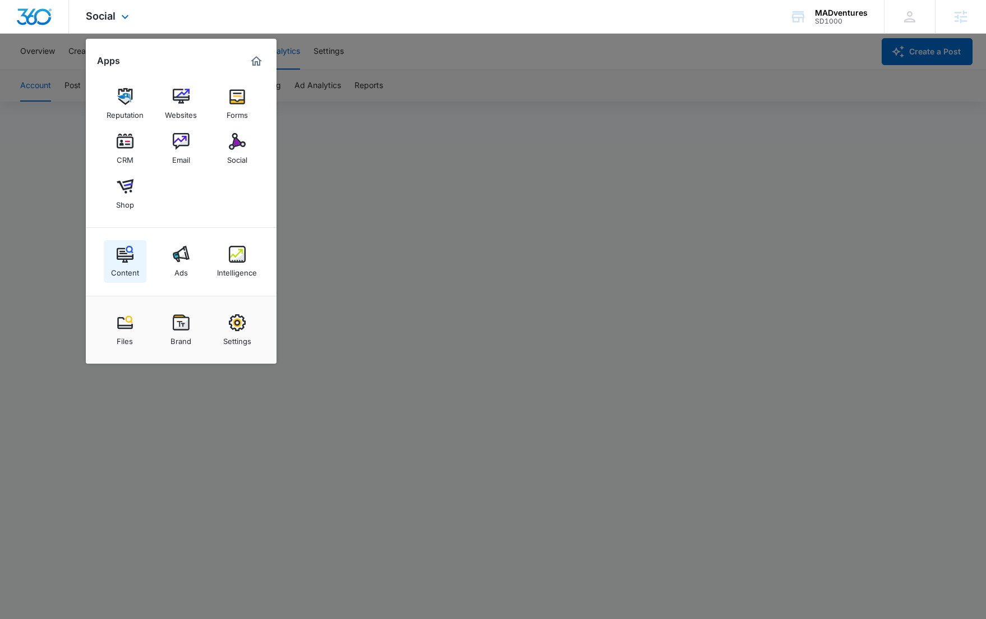
click at [122, 262] on img at bounding box center [125, 254] width 17 height 17
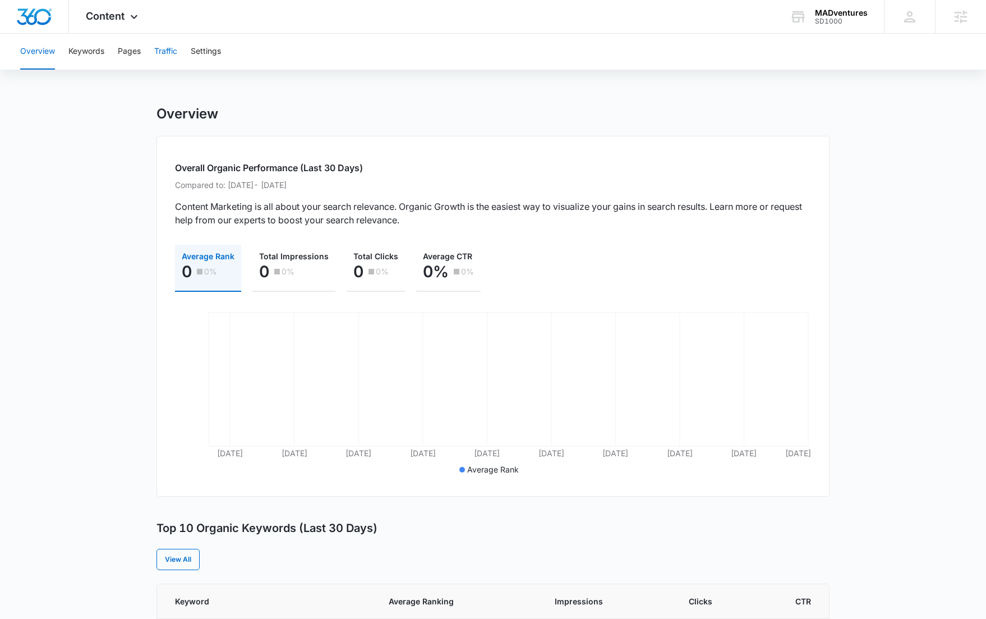
click at [167, 50] on button "Traffic" at bounding box center [165, 52] width 23 height 36
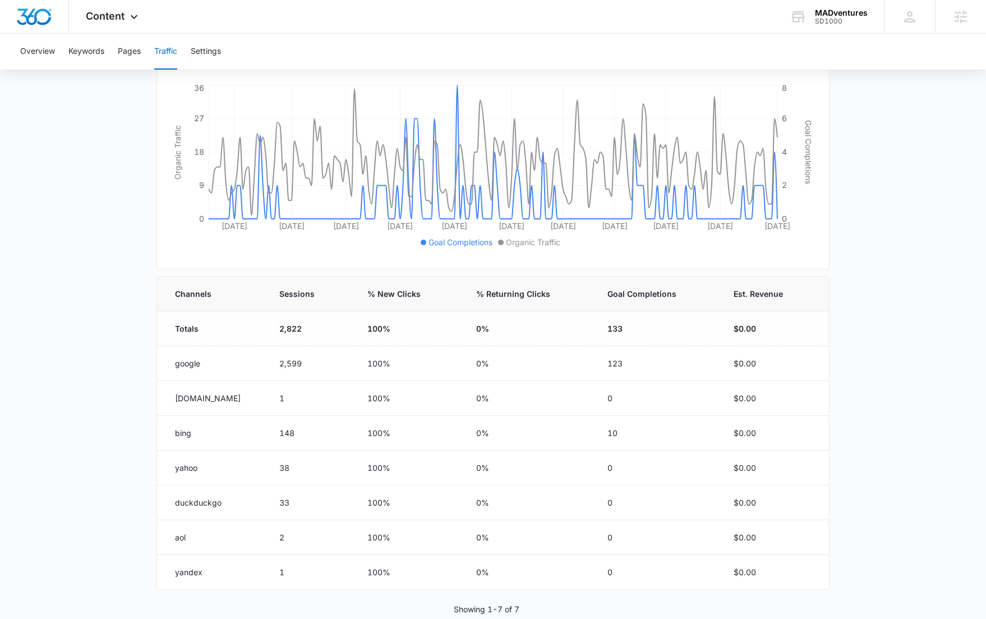
scroll to position [202, 0]
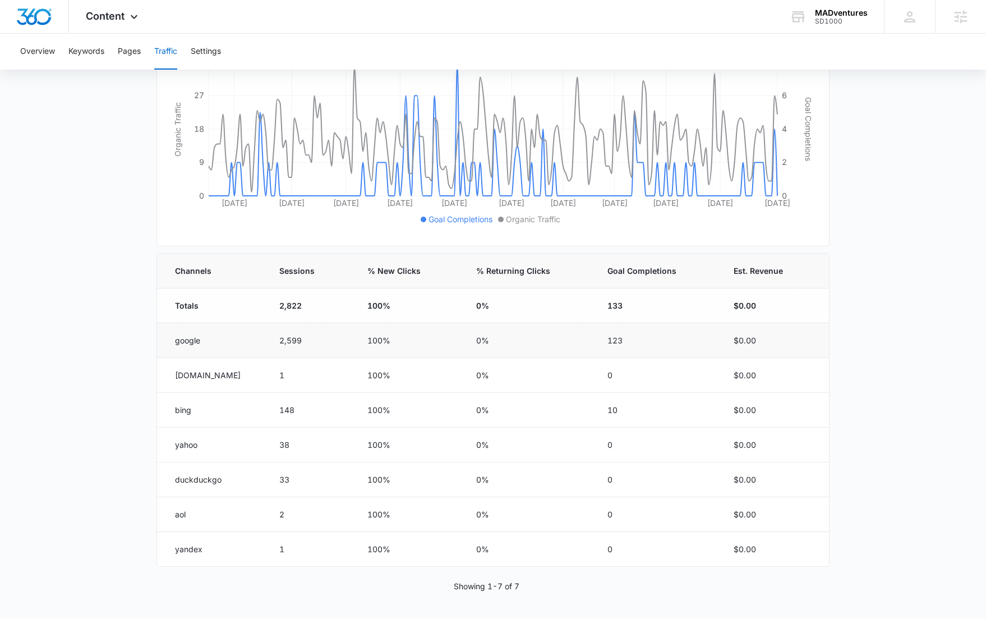
click at [167, 321] on td "Totals" at bounding box center [211, 305] width 109 height 35
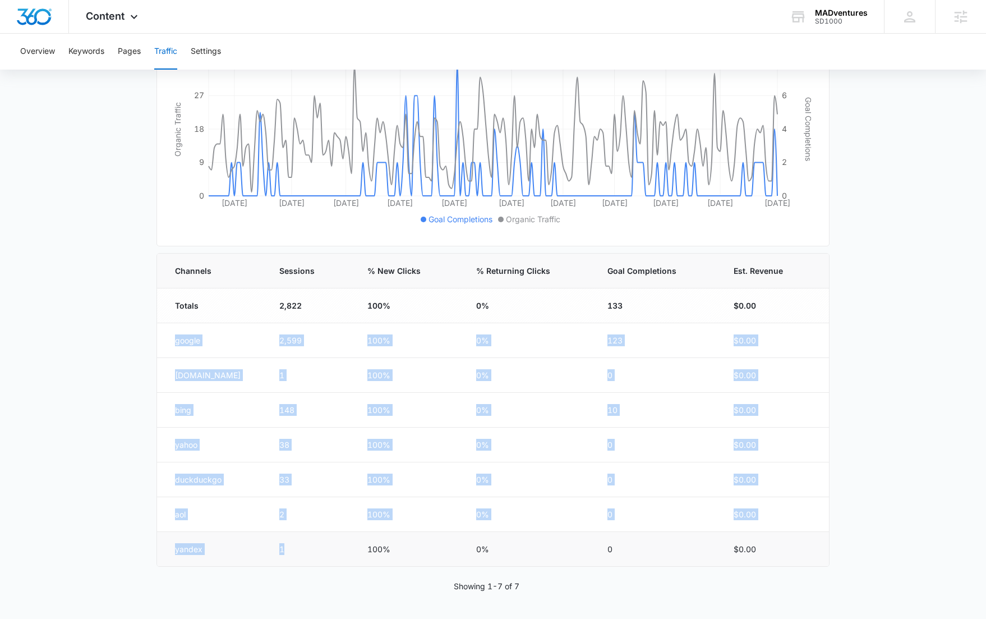
drag, startPoint x: 167, startPoint y: 326, endPoint x: 292, endPoint y: 562, distance: 266.7
click at [291, 563] on tbody "Totals 2,822 100% 0% 133 $0.00 google 2,599 100% 0% 123 $0.00 ecosia.org 1 100%…" at bounding box center [493, 427] width 672 height 278
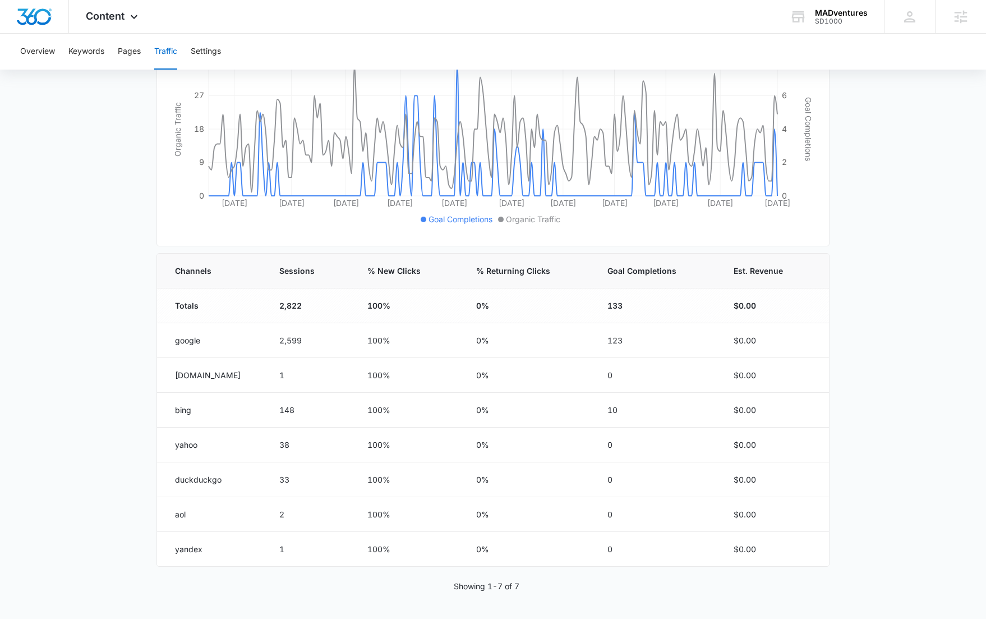
click at [56, 276] on main "Traffic Traffic information data helps you understand how many people visit you…" at bounding box center [493, 261] width 986 height 716
click at [127, 60] on button "Pages" at bounding box center [129, 52] width 23 height 36
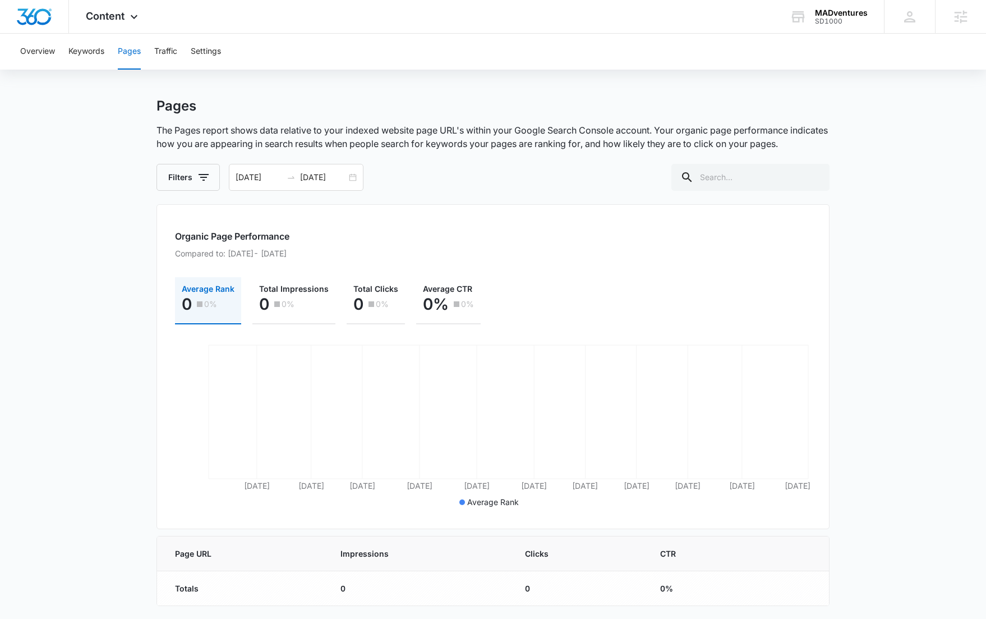
scroll to position [8, 0]
click at [84, 54] on button "Keywords" at bounding box center [86, 52] width 36 height 36
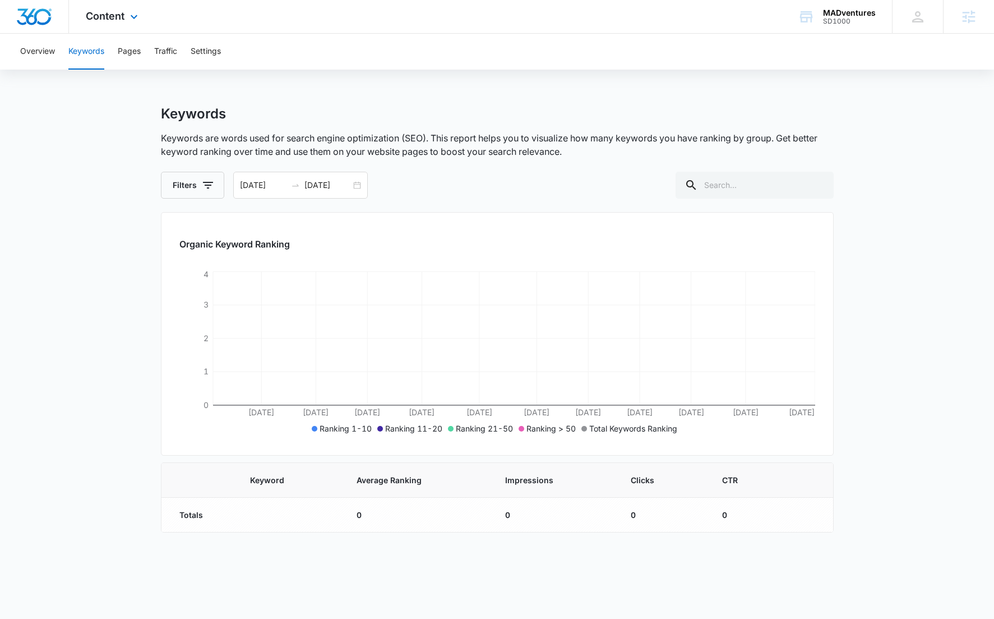
drag, startPoint x: 110, startPoint y: 15, endPoint x: 110, endPoint y: 22, distance: 7.9
click at [111, 15] on span "Content" at bounding box center [105, 16] width 39 height 12
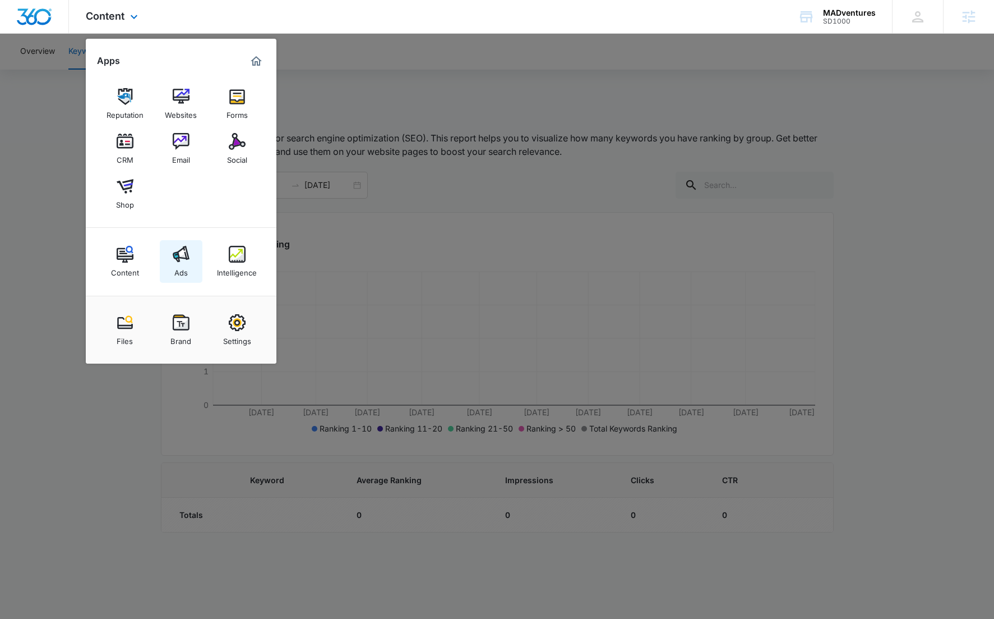
click at [181, 261] on img at bounding box center [181, 254] width 17 height 17
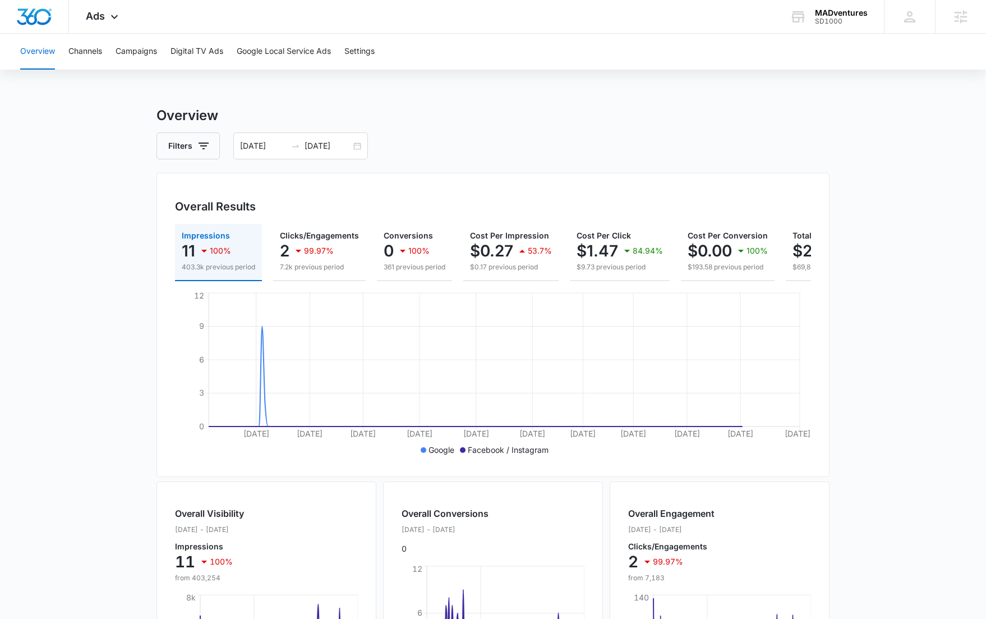
click at [85, 229] on main "Overview Filters 03/01/2025 09/16/2025 Overall Results Impressions 11 100% 403.…" at bounding box center [493, 507] width 986 height 805
click at [79, 224] on main "Overview Filters 03/01/2025 09/16/2025 Overall Results Impressions 11 100% 403.…" at bounding box center [493, 507] width 986 height 805
click at [80, 218] on main "Overview Filters 03/01/2025 09/16/2025 Overall Results Impressions 11 100% 403.…" at bounding box center [493, 507] width 986 height 805
click at [310, 250] on p "99.97%" at bounding box center [319, 251] width 30 height 8
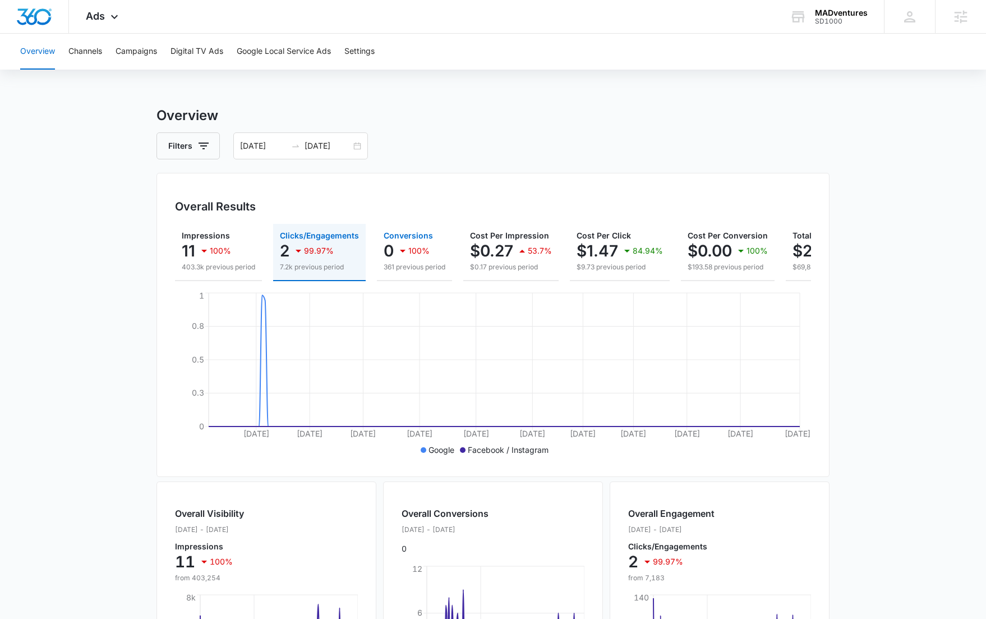
click at [427, 251] on p "100%" at bounding box center [418, 251] width 21 height 8
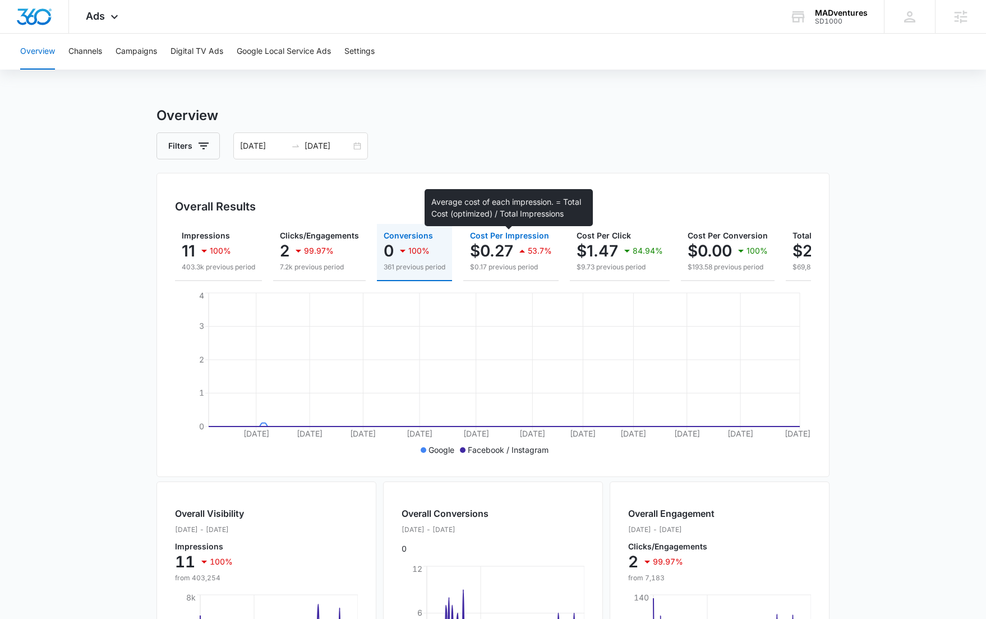
click at [513, 236] on span "Cost Per Impression" at bounding box center [509, 235] width 79 height 10
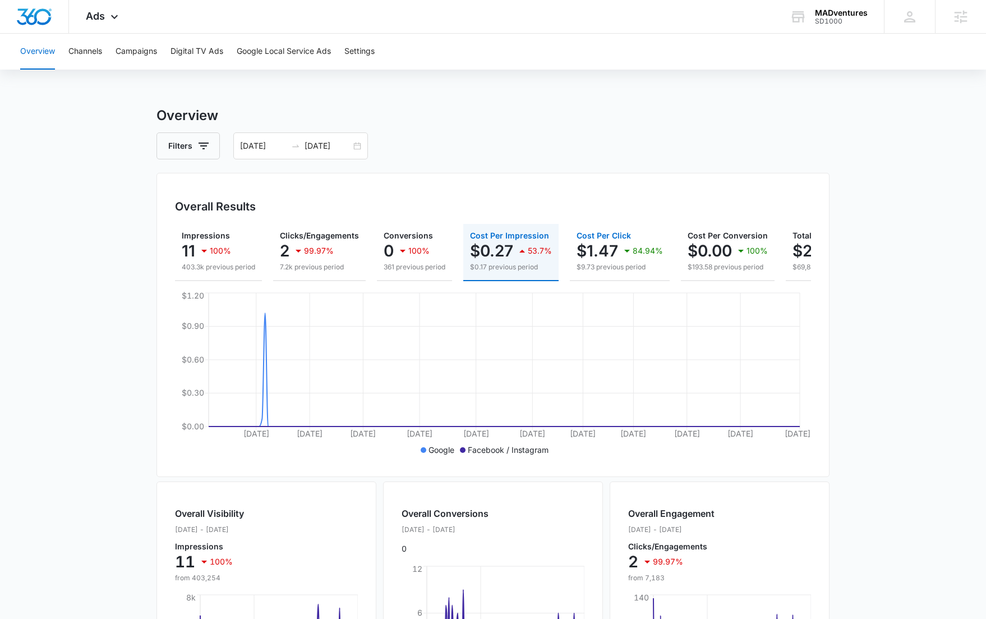
click at [615, 249] on p "$1.47" at bounding box center [598, 251] width 42 height 18
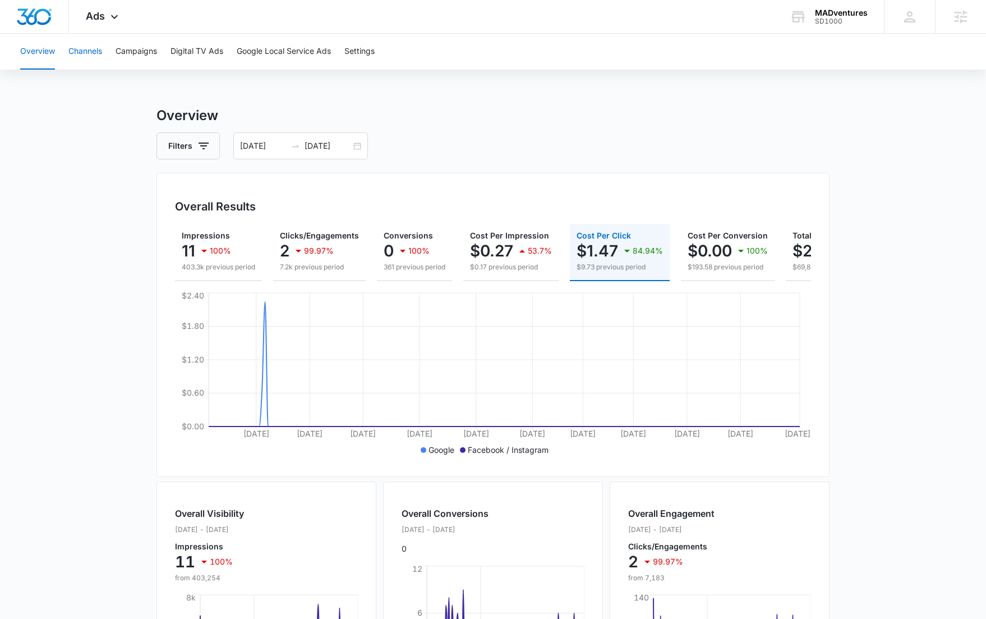
click at [80, 58] on button "Channels" at bounding box center [85, 52] width 34 height 36
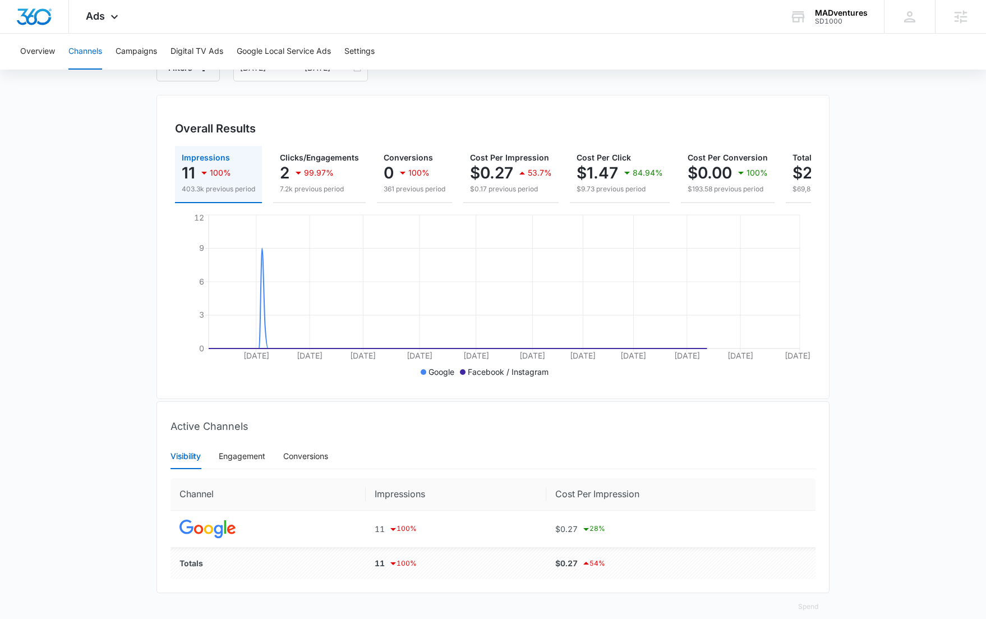
scroll to position [101, 0]
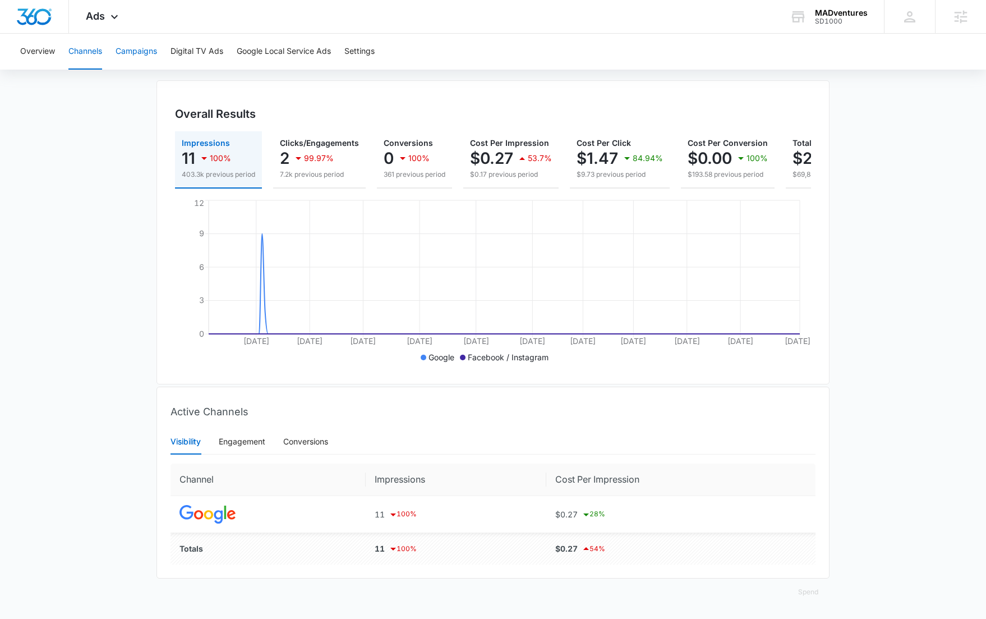
click at [150, 54] on button "Campaigns" at bounding box center [137, 52] width 42 height 36
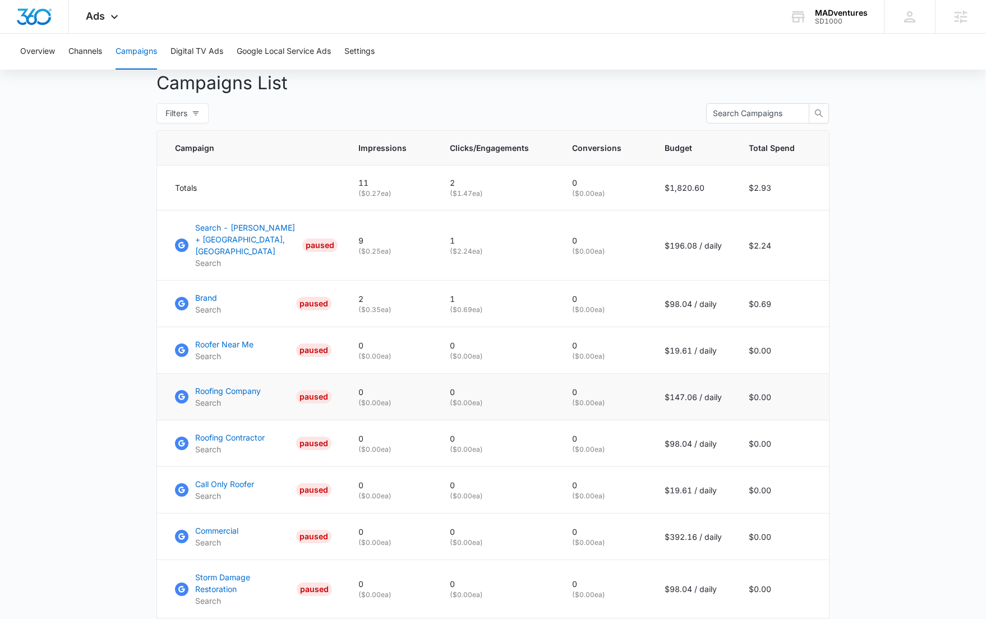
scroll to position [419, 0]
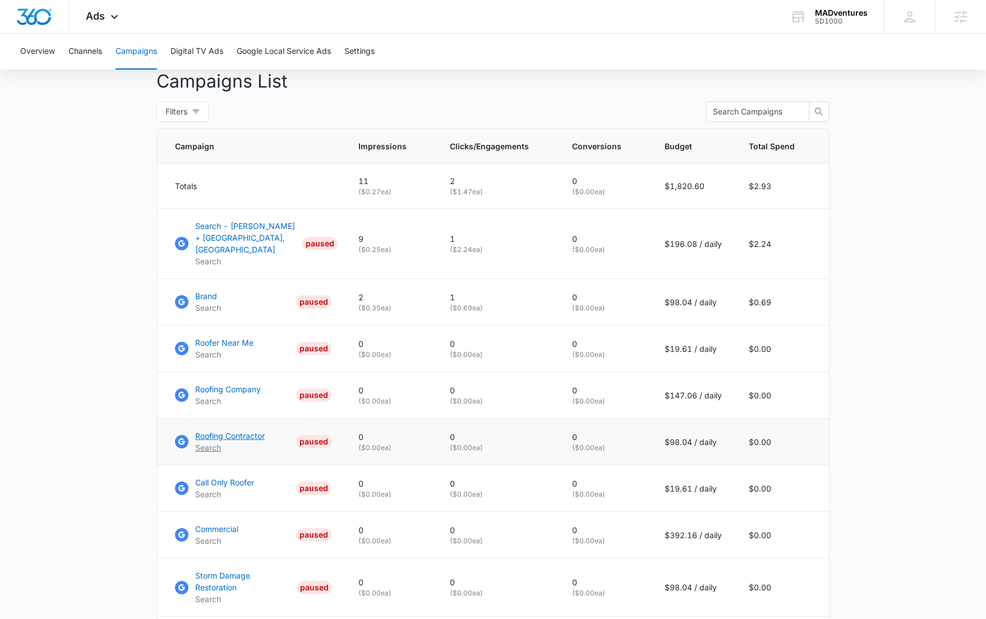
click at [224, 434] on p "Roofing Contractor" at bounding box center [230, 436] width 70 height 12
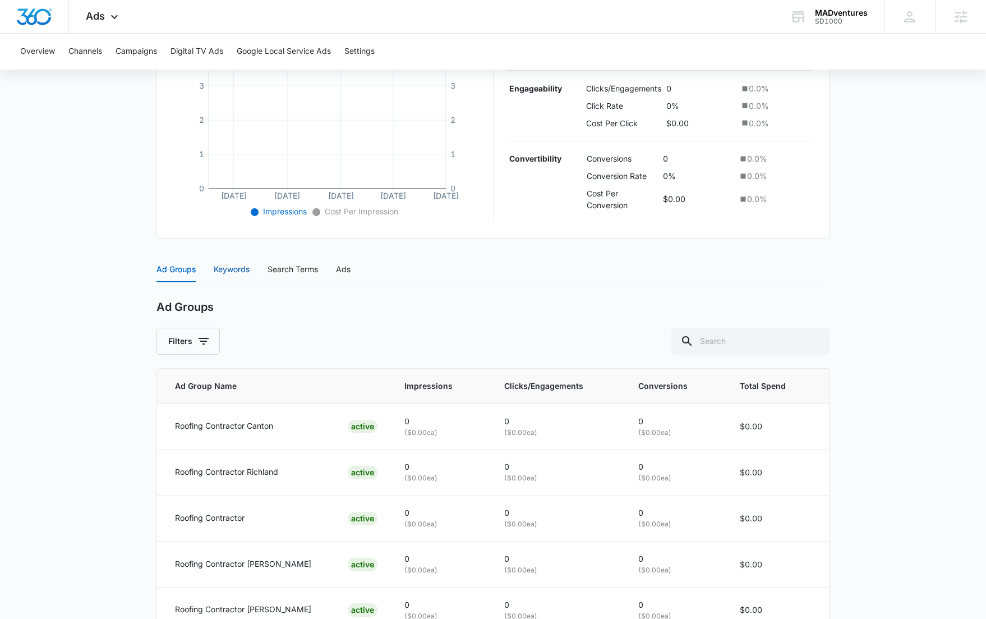
click at [236, 265] on div "Keywords" at bounding box center [232, 269] width 36 height 12
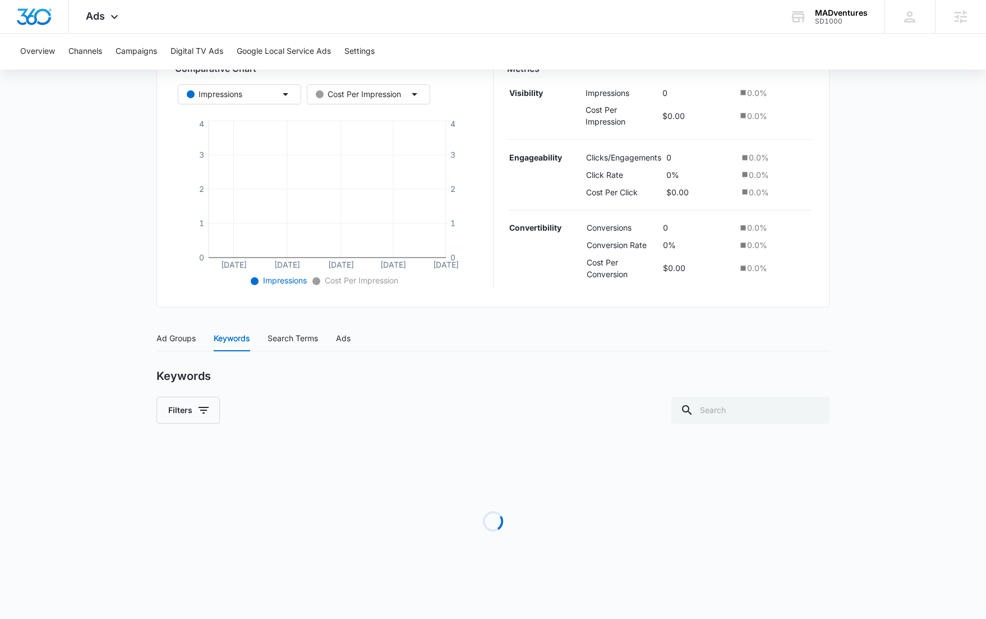
scroll to position [194, 0]
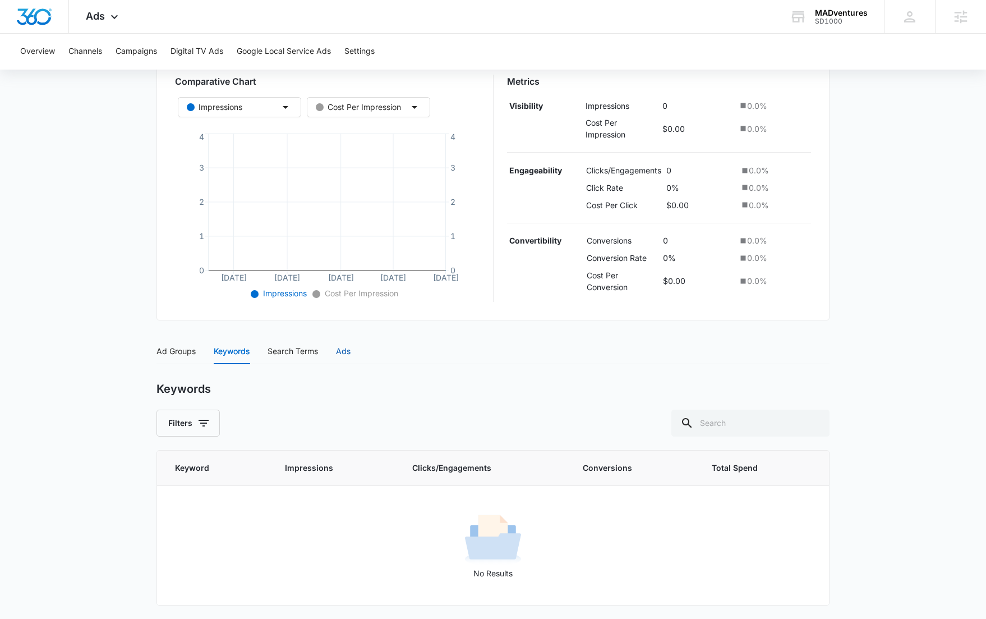
click at [347, 351] on div "Ads" at bounding box center [343, 351] width 15 height 12
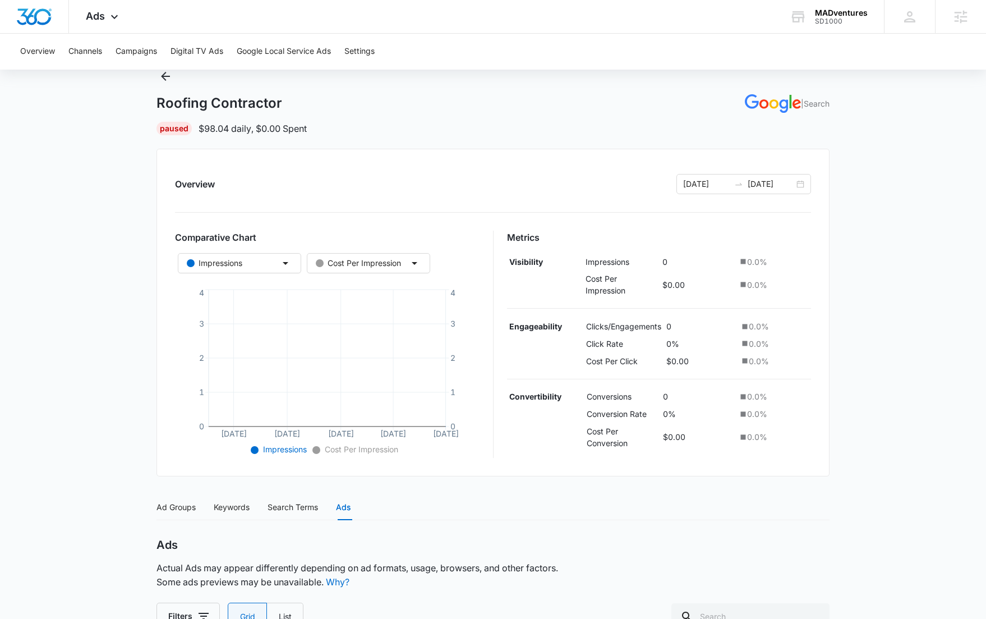
scroll to position [0, 0]
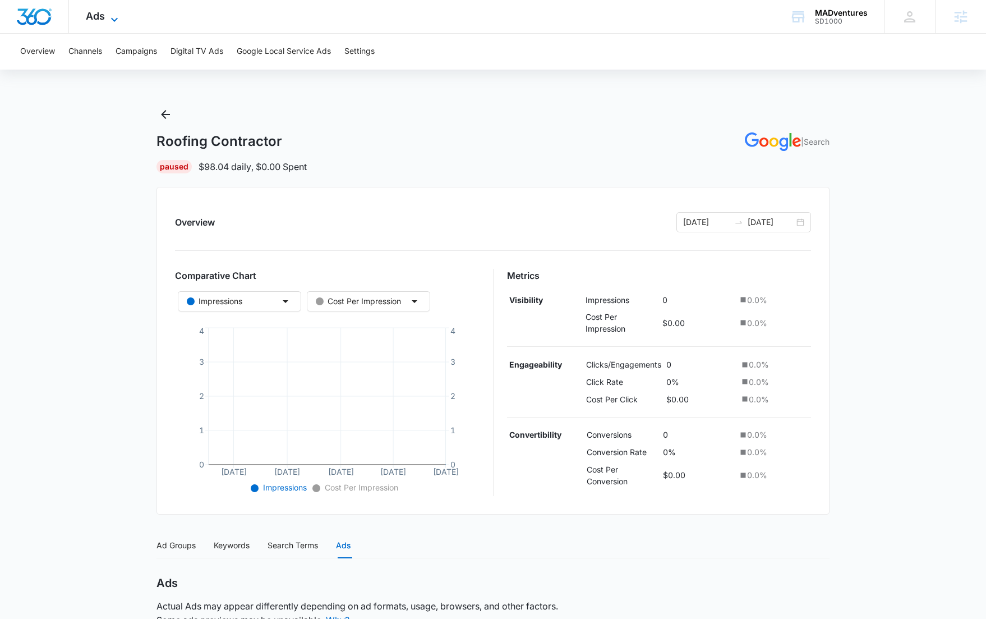
click at [95, 16] on span "Ads" at bounding box center [95, 16] width 19 height 12
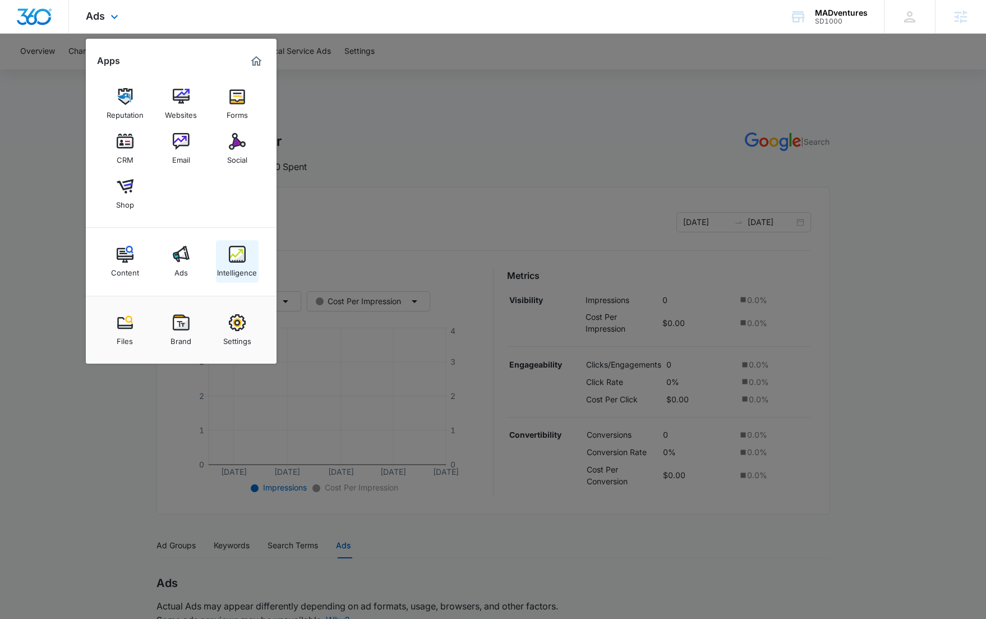
click at [230, 260] on img at bounding box center [237, 254] width 17 height 17
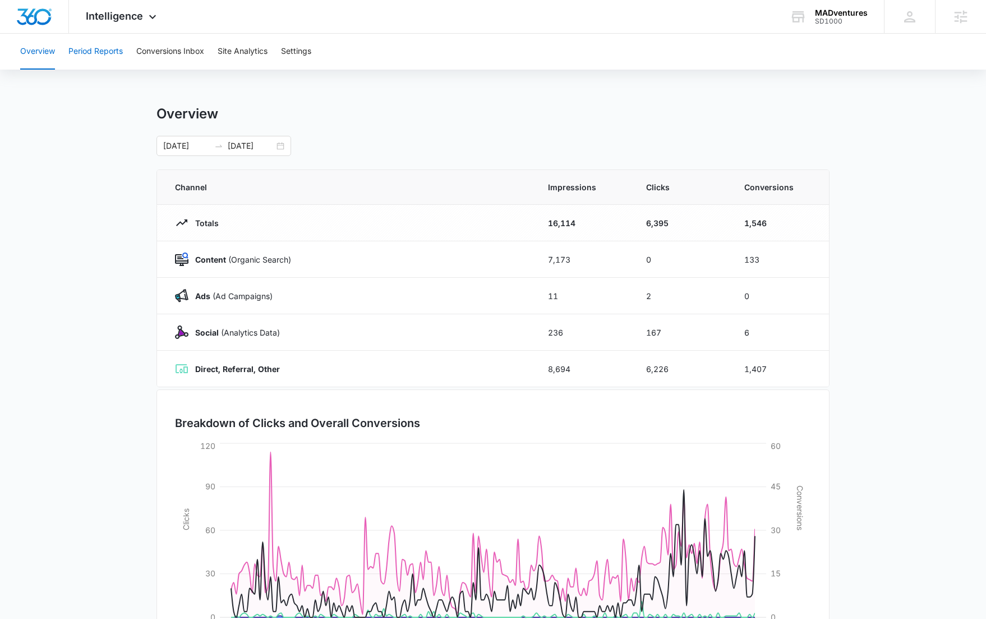
click at [111, 57] on button "Period Reports" at bounding box center [95, 52] width 54 height 36
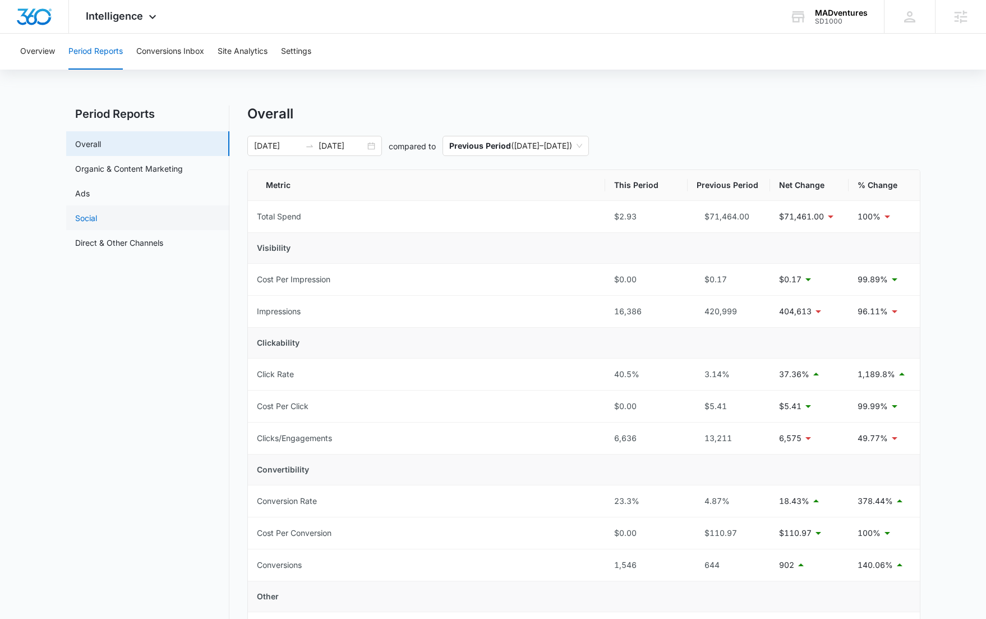
click at [97, 219] on link "Social" at bounding box center [86, 218] width 22 height 12
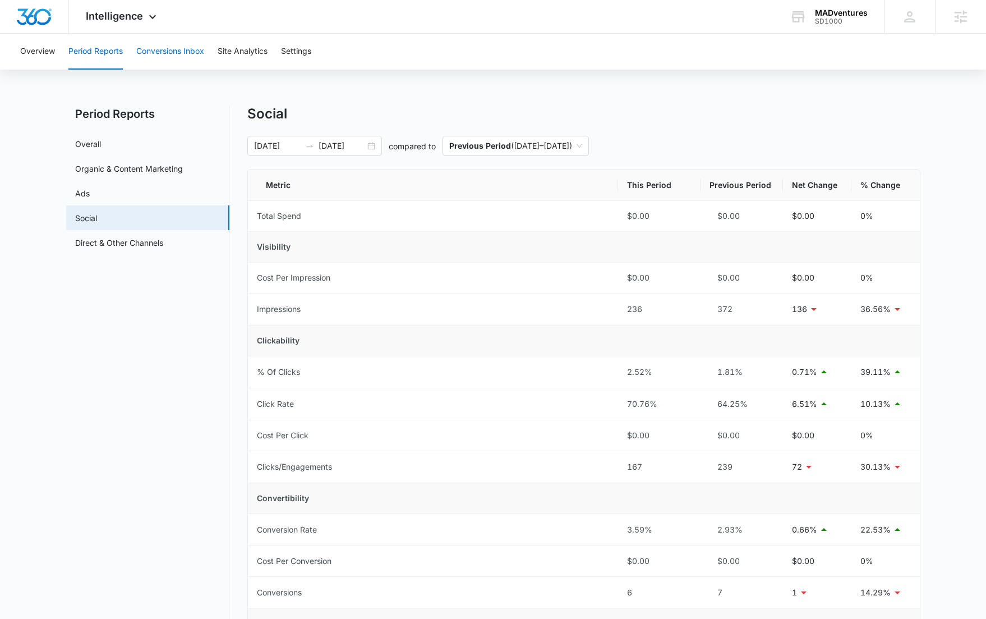
click at [178, 48] on button "Conversions Inbox" at bounding box center [170, 52] width 68 height 36
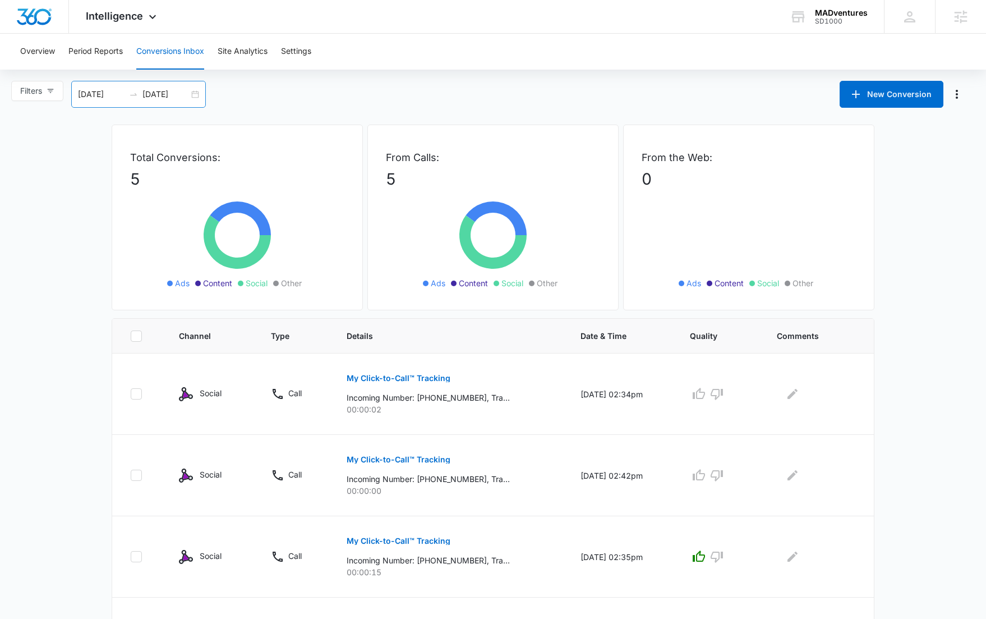
click at [195, 92] on div "[DATE] [DATE]" at bounding box center [138, 94] width 135 height 27
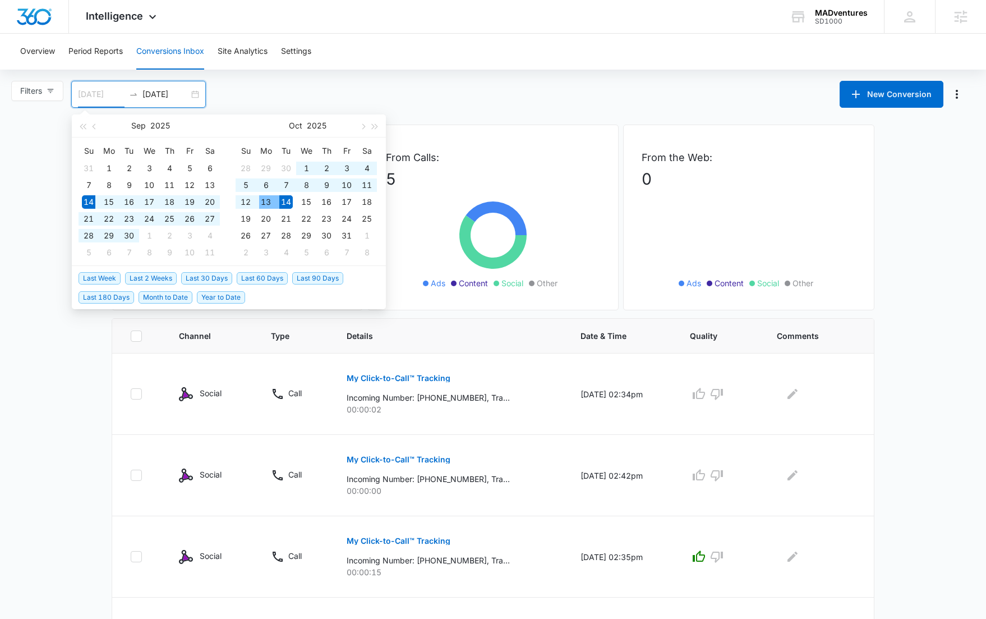
type input "[DATE]"
click at [373, 85] on div "Filters [DATE] [DATE] New Conversion [DATE] Su Mo Tu We Th Fr Sa 31 1 2 3 4 5 6…" at bounding box center [493, 94] width 986 height 27
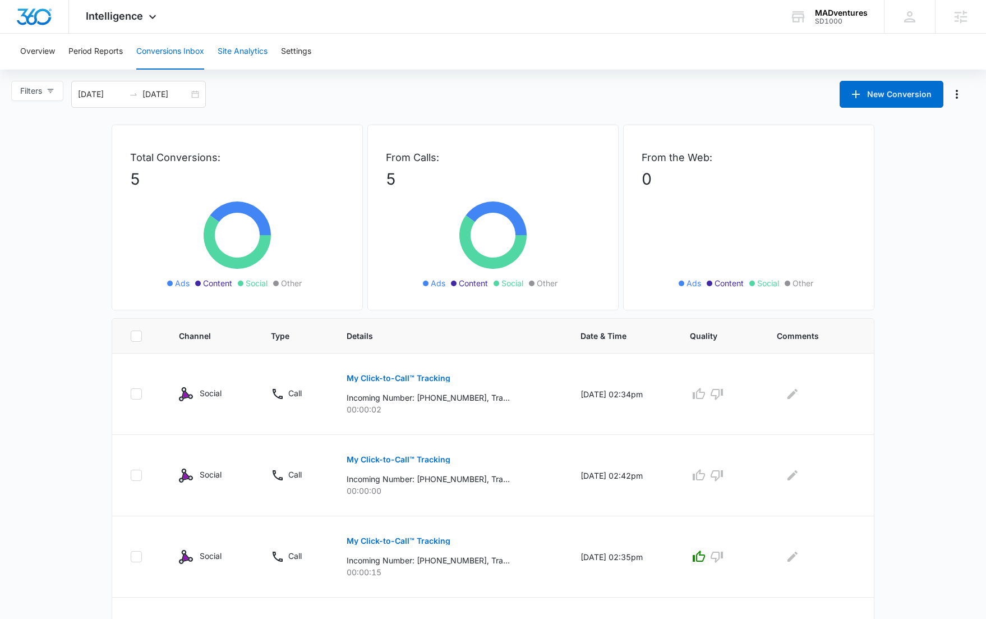
click at [244, 57] on button "Site Analytics" at bounding box center [243, 52] width 50 height 36
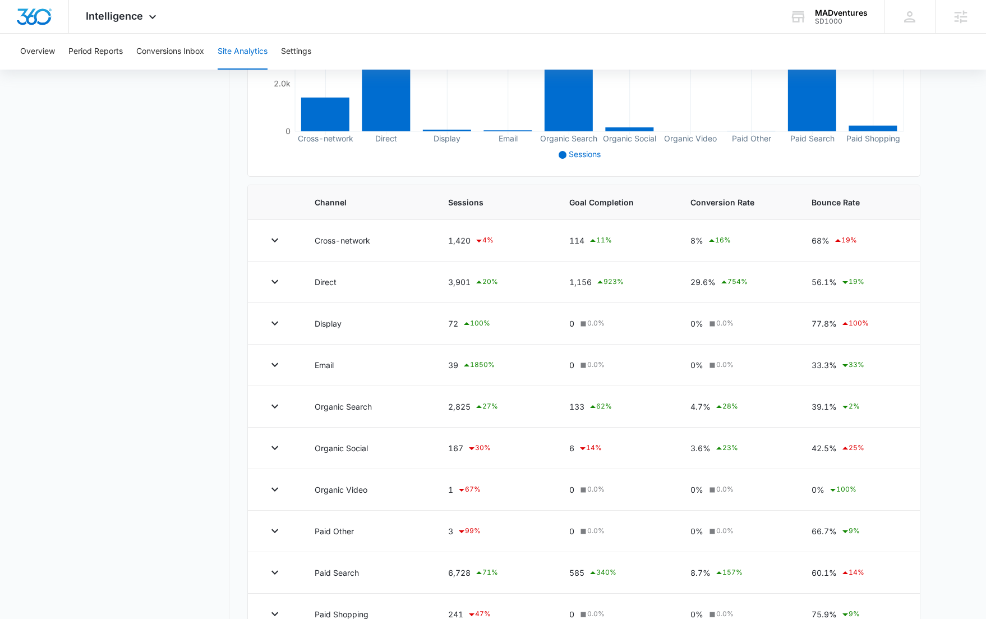
scroll to position [301, 0]
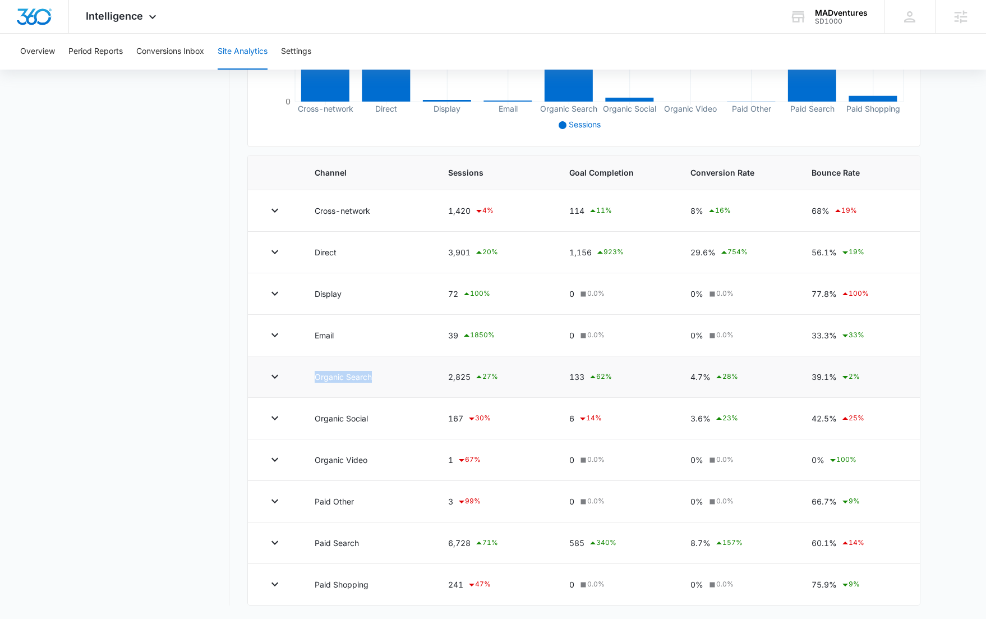
drag, startPoint x: 381, startPoint y: 380, endPoint x: 301, endPoint y: 375, distance: 80.9
click at [301, 375] on td "Organic Search" at bounding box center [367, 377] width 133 height 42
drag, startPoint x: 384, startPoint y: 419, endPoint x: 306, endPoint y: 416, distance: 78.6
click at [306, 416] on td "Organic Social" at bounding box center [367, 419] width 133 height 42
click at [227, 338] on nav "Site Analytics Channels Report Source Report Page Insights Location Data Conver…" at bounding box center [147, 205] width 163 height 800
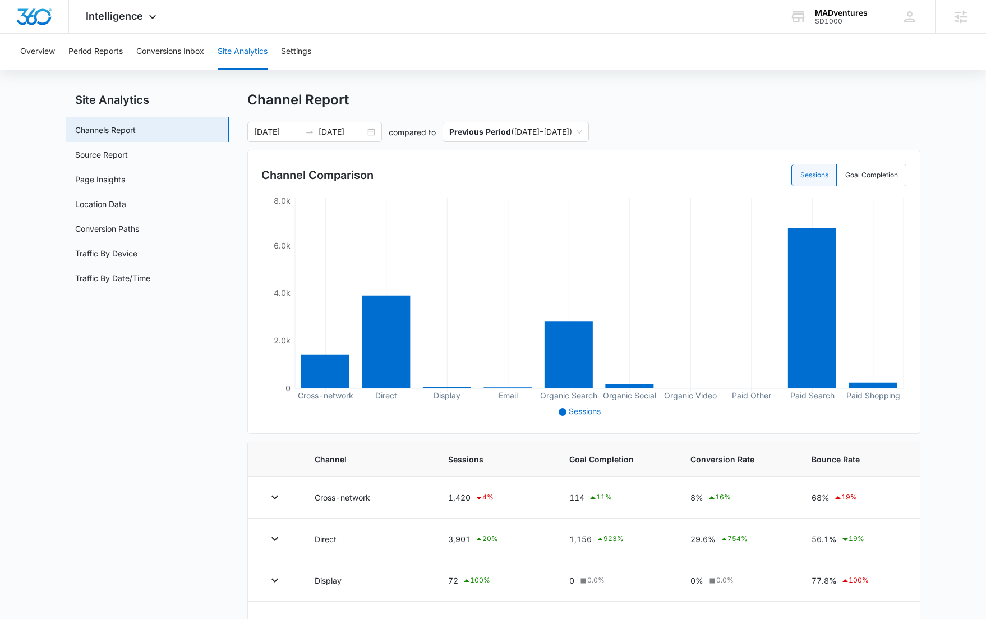
scroll to position [0, 0]
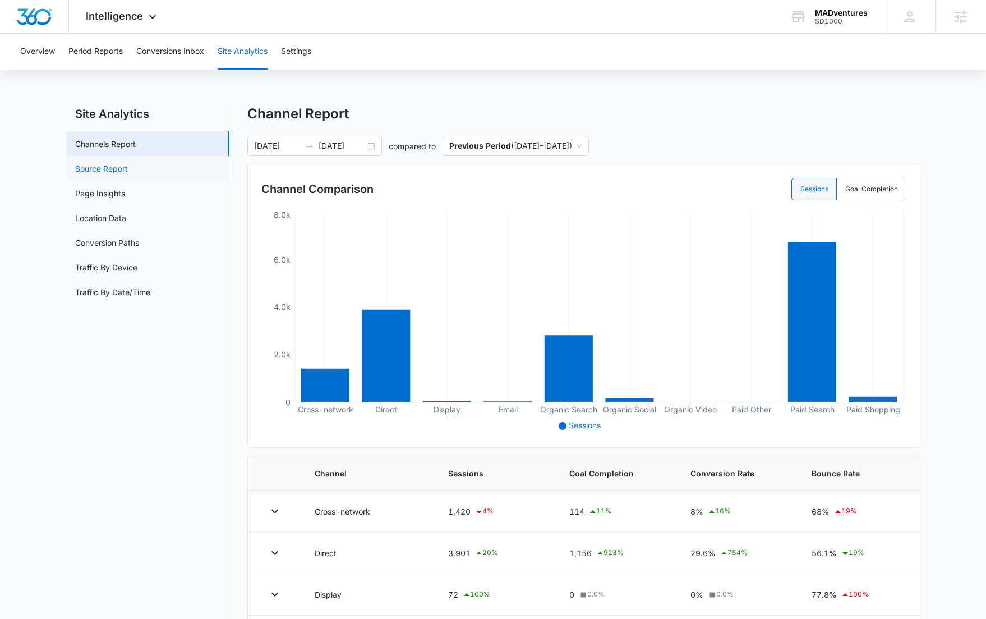
click at [128, 169] on link "Source Report" at bounding box center [101, 169] width 53 height 12
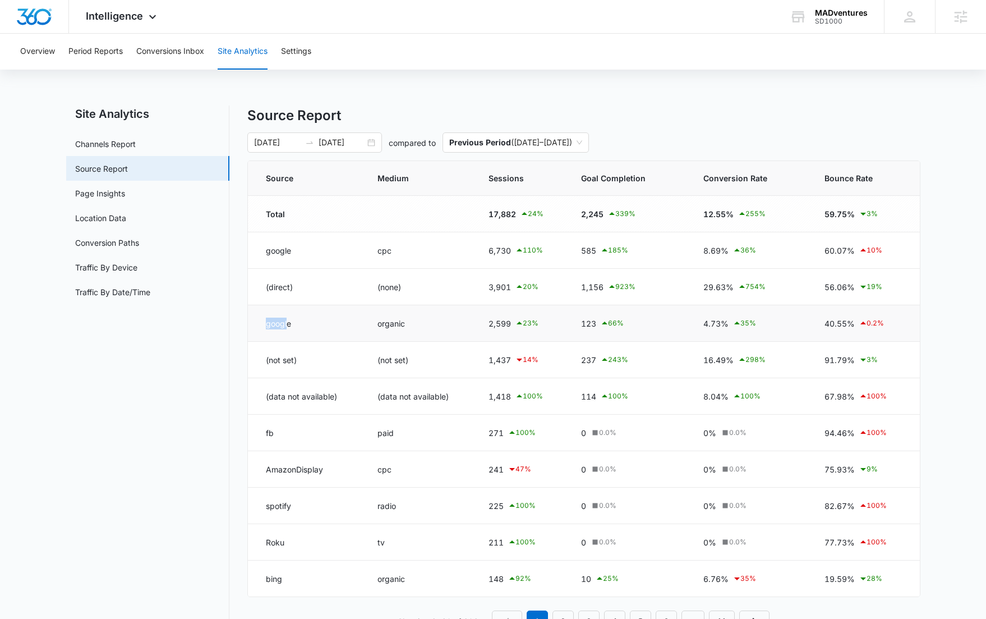
drag, startPoint x: 288, startPoint y: 323, endPoint x: 260, endPoint y: 320, distance: 27.6
click at [260, 320] on td "google" at bounding box center [306, 323] width 116 height 36
drag, startPoint x: 418, startPoint y: 323, endPoint x: 354, endPoint y: 321, distance: 64.0
click at [354, 321] on tr "google organic 2,599 23 % 123 66 % 4.73% 35 % 40.55% 0.2 %" at bounding box center [584, 323] width 672 height 36
drag, startPoint x: 279, startPoint y: 430, endPoint x: 256, endPoint y: 430, distance: 23.0
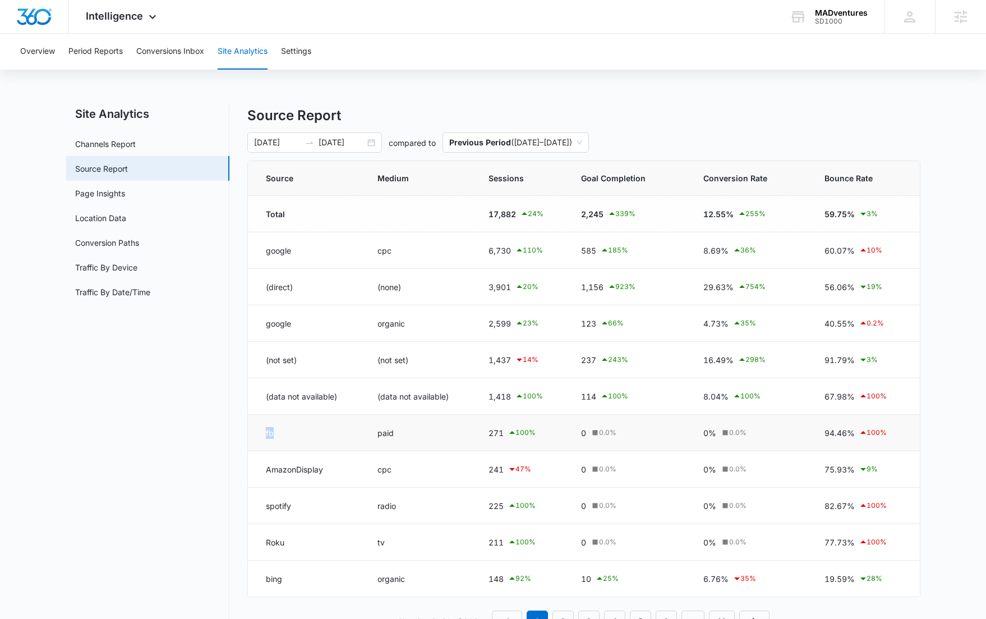
click at [256, 430] on td "fb" at bounding box center [306, 432] width 116 height 36
drag, startPoint x: 399, startPoint y: 433, endPoint x: 347, endPoint y: 432, distance: 52.2
click at [347, 432] on tr "fb paid 271 100 % 0 0.0 % 0% 0.0 % 94.46% 100 %" at bounding box center [584, 432] width 672 height 36
click at [125, 193] on link "Page Insights" at bounding box center [100, 193] width 50 height 12
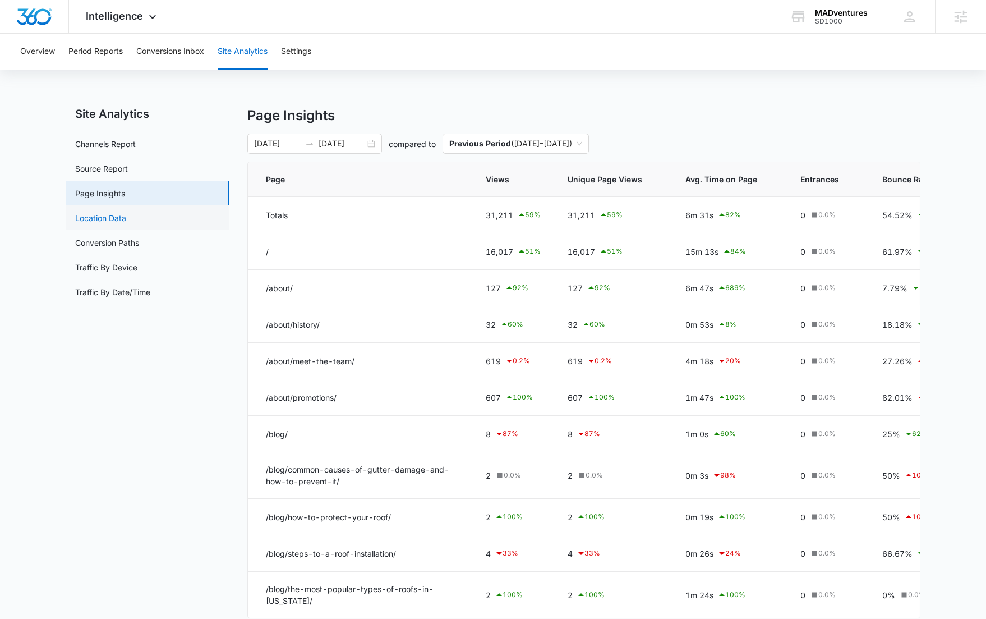
click at [109, 220] on link "Location Data" at bounding box center [100, 218] width 51 height 12
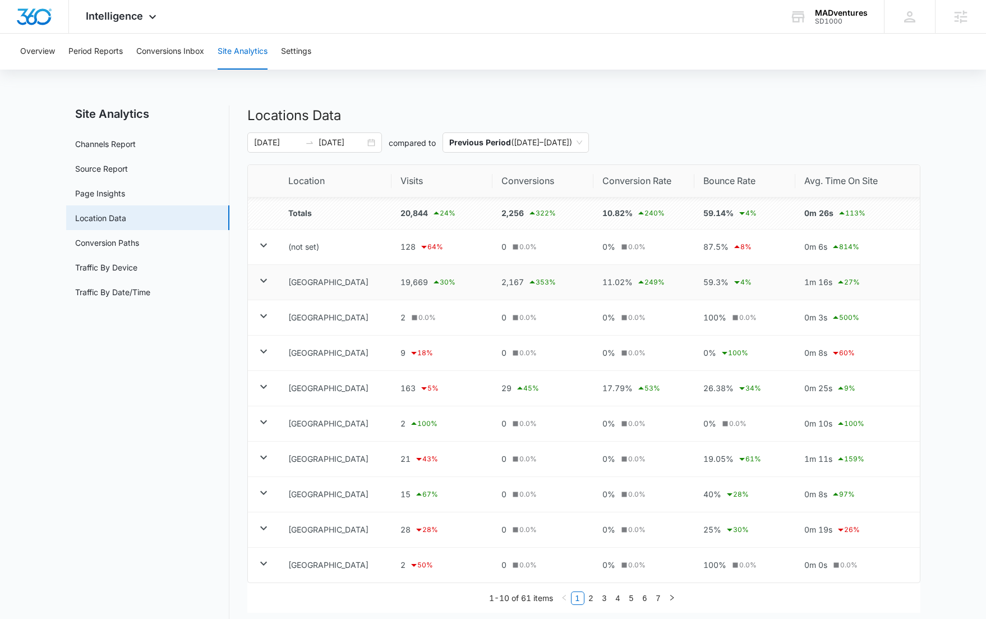
click at [265, 281] on icon at bounding box center [263, 280] width 13 height 13
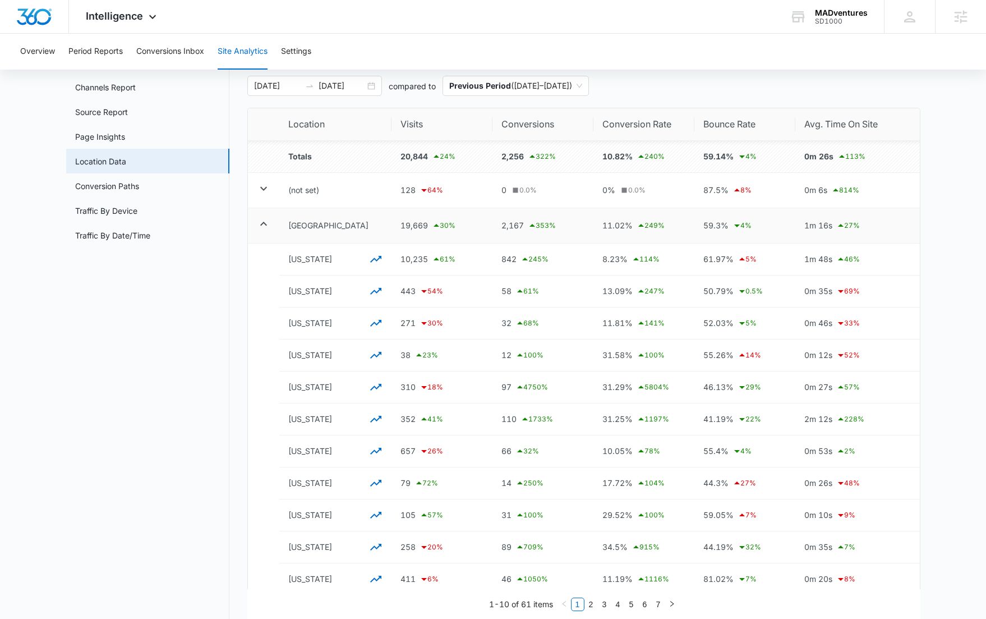
scroll to position [61, 0]
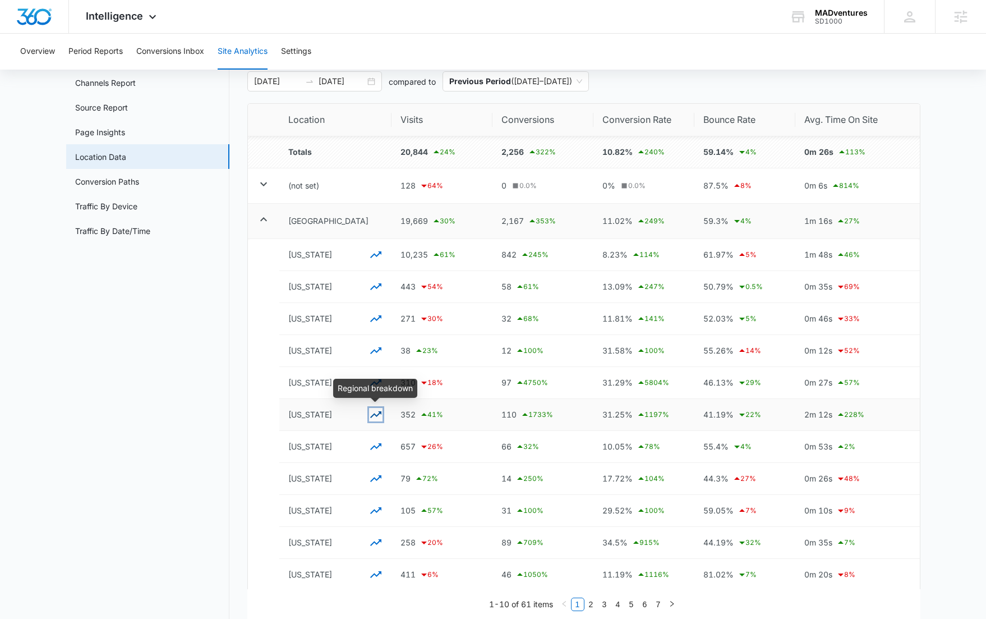
click at [376, 413] on icon "button" at bounding box center [375, 414] width 13 height 13
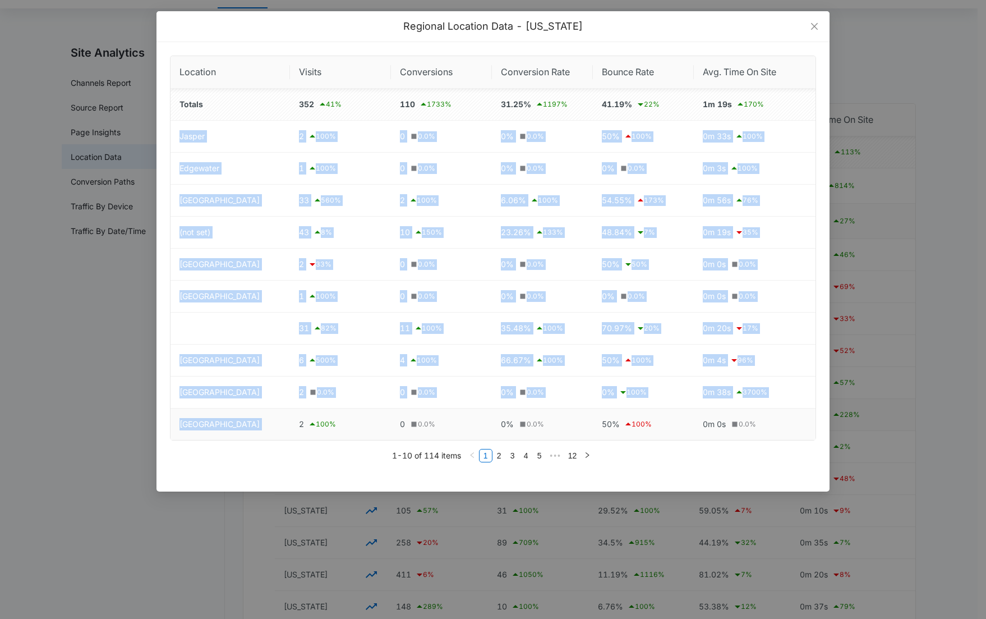
drag, startPoint x: 176, startPoint y: 137, endPoint x: 351, endPoint y: 415, distance: 328.3
click at [350, 414] on tbody "Totals 352 41 % 110 1733 % 31.25% 1197 % 41.19% 22 % 1m 19s 170 % Jasper 2 100 …" at bounding box center [492, 264] width 645 height 351
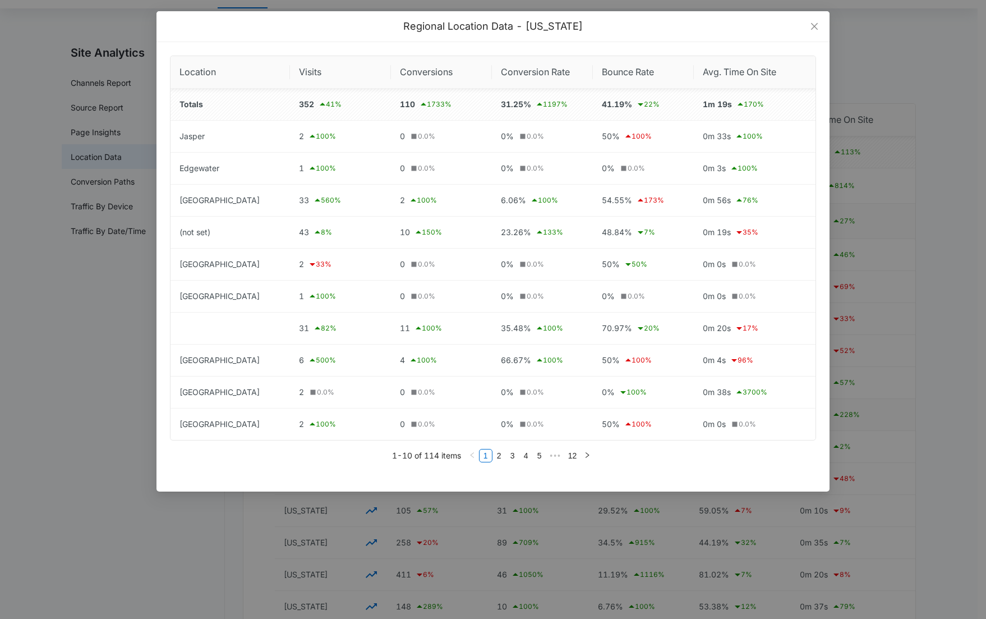
click at [343, 464] on div "1-10 of 114 items 1 2 3 4 5 ••• 12" at bounding box center [493, 455] width 646 height 30
click at [818, 27] on icon "close" at bounding box center [814, 26] width 9 height 9
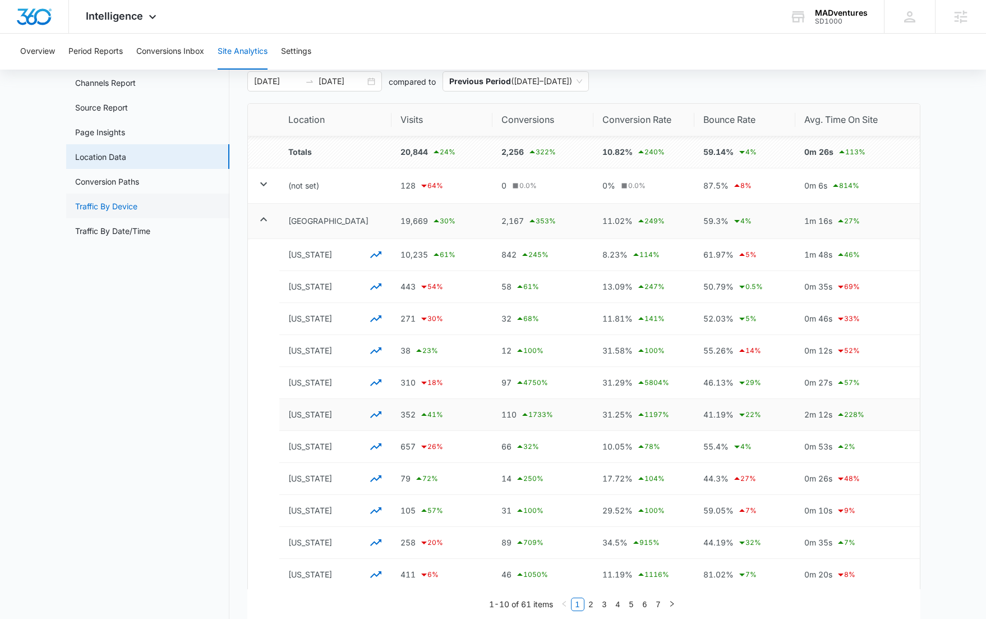
click at [137, 212] on link "Traffic By Device" at bounding box center [106, 206] width 62 height 12
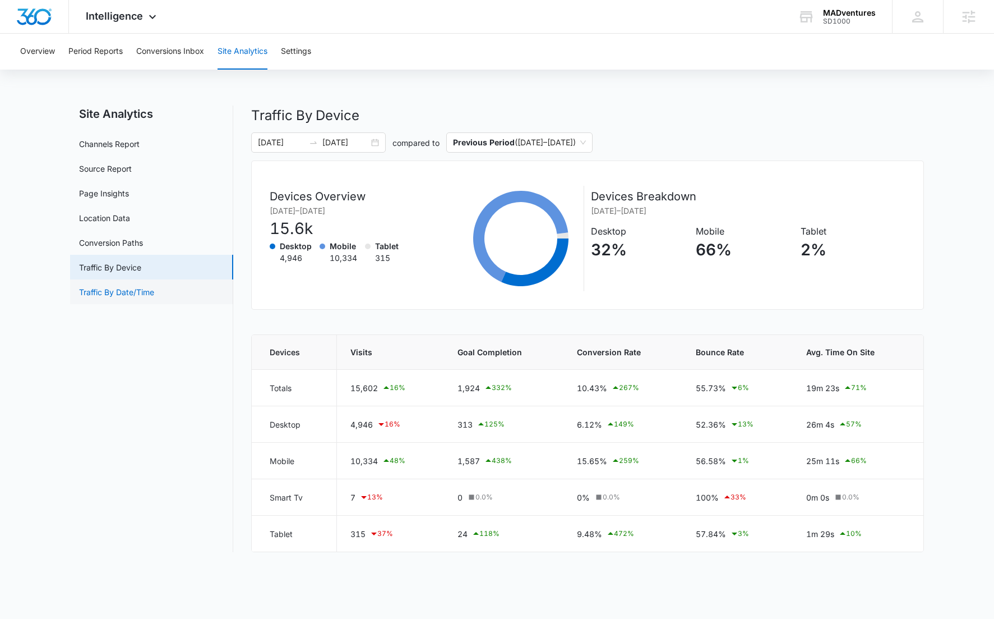
click at [154, 291] on link "Traffic By Date/Time" at bounding box center [116, 292] width 75 height 12
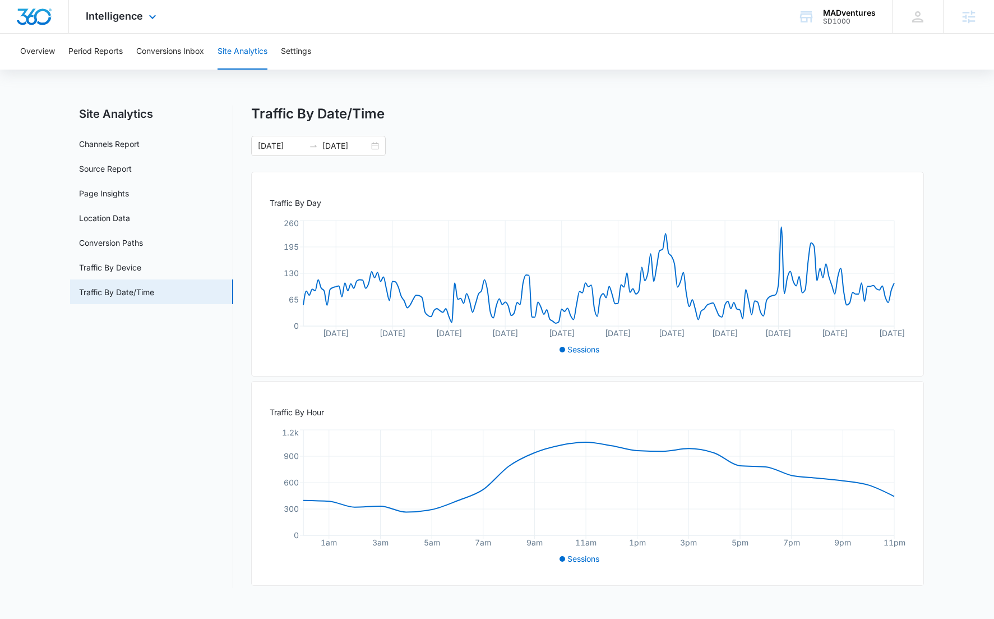
click at [35, 24] on img "Dashboard" at bounding box center [34, 16] width 36 height 17
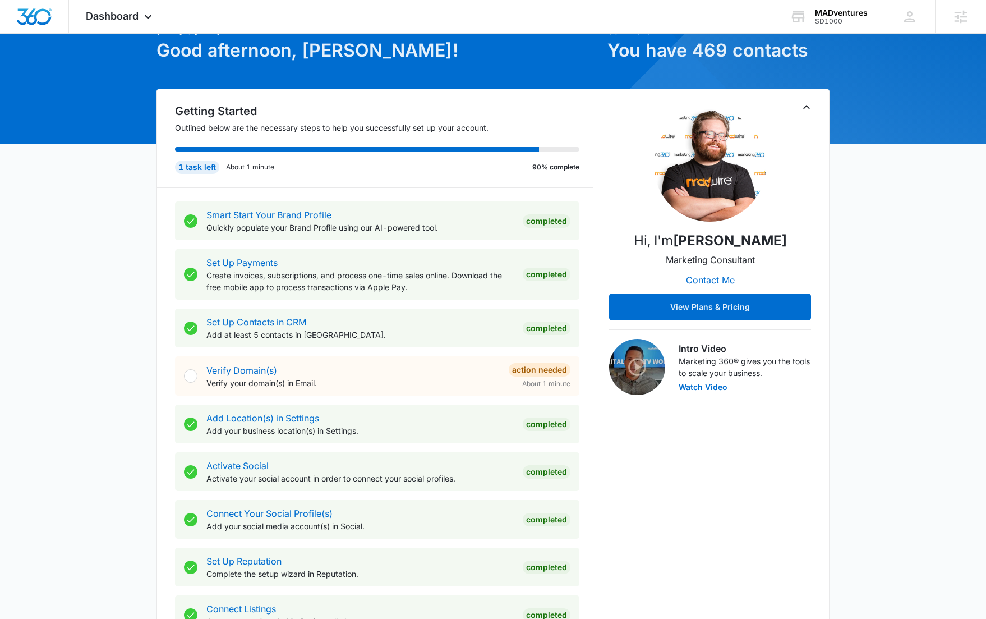
scroll to position [43, 0]
